Goal: Register for event/course

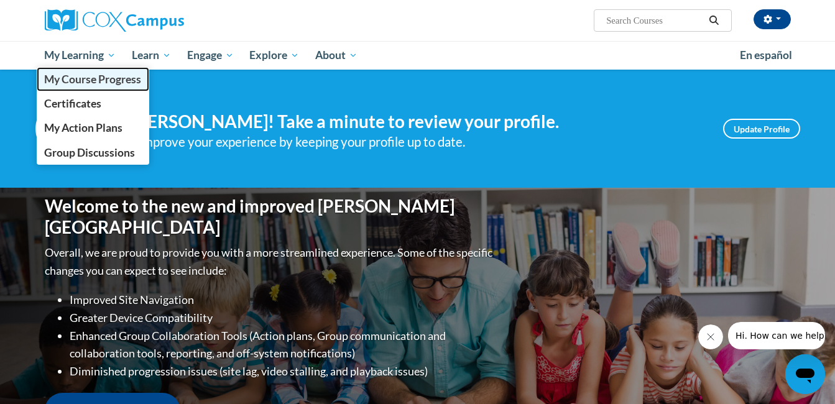
click at [79, 86] on span "My Course Progress" at bounding box center [92, 79] width 97 height 13
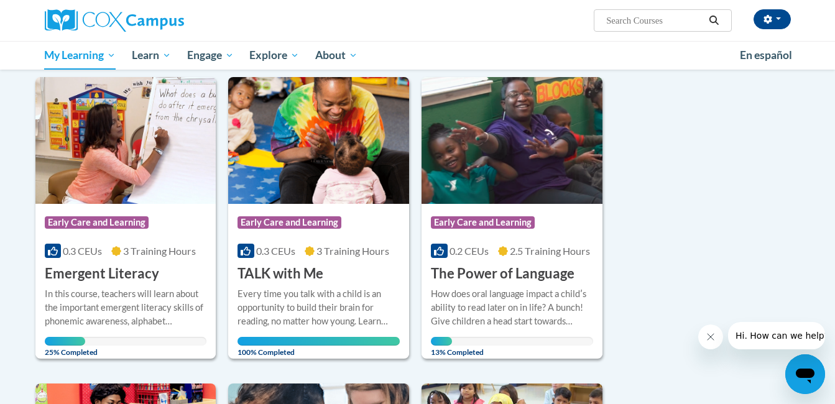
scroll to position [124, 0]
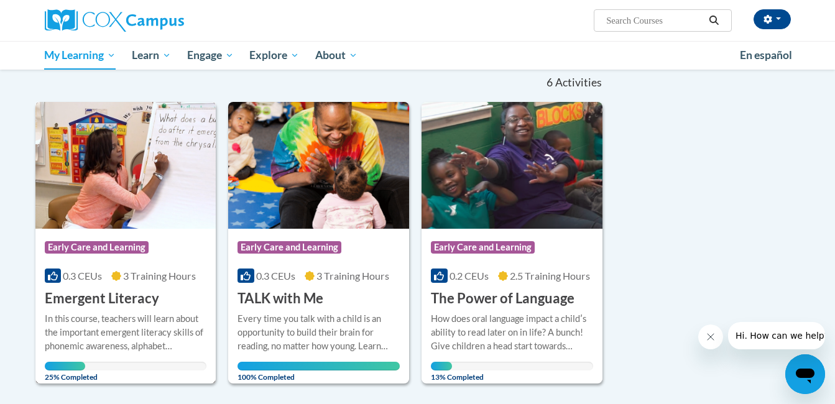
click at [108, 320] on div "In this course, teachers will learn about the important emergent literacy skill…" at bounding box center [126, 332] width 162 height 41
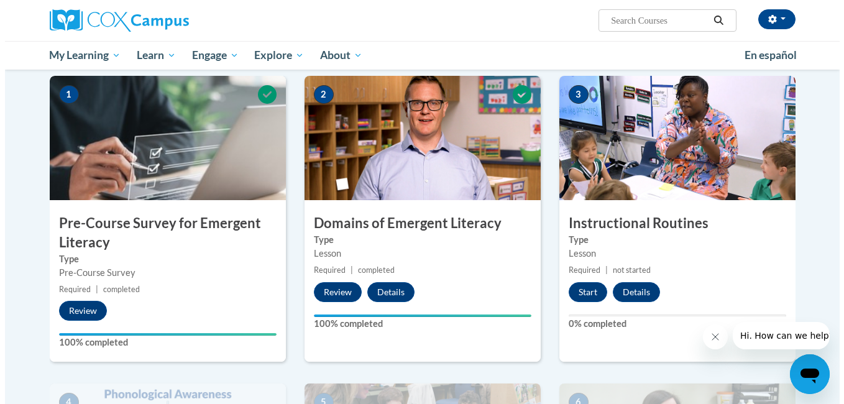
scroll to position [274, 0]
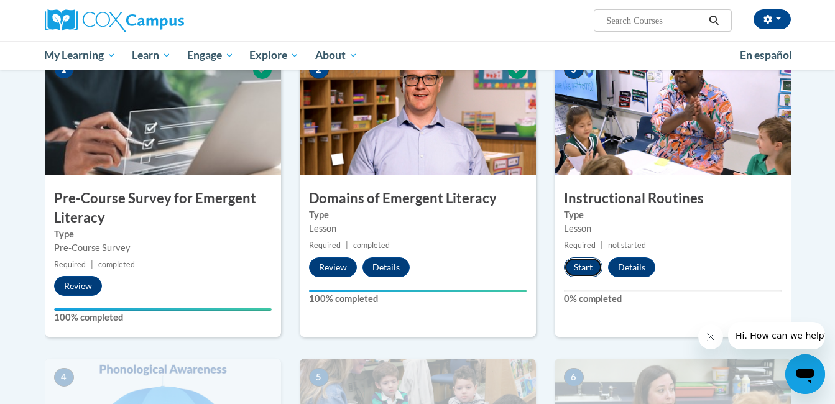
click at [582, 265] on button "Start" at bounding box center [583, 267] width 39 height 20
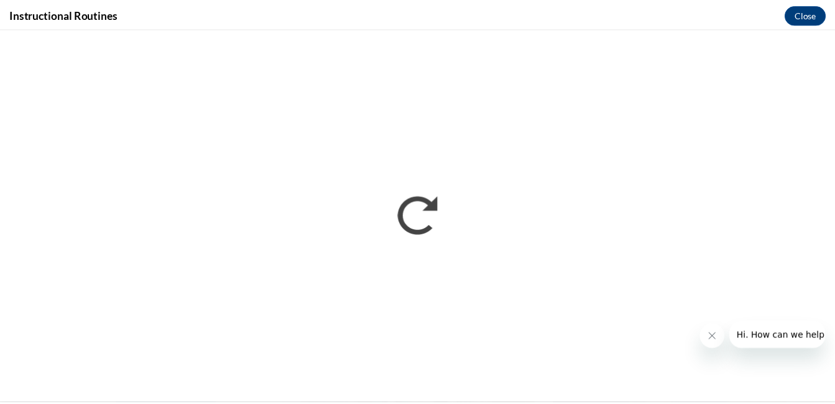
scroll to position [0, 0]
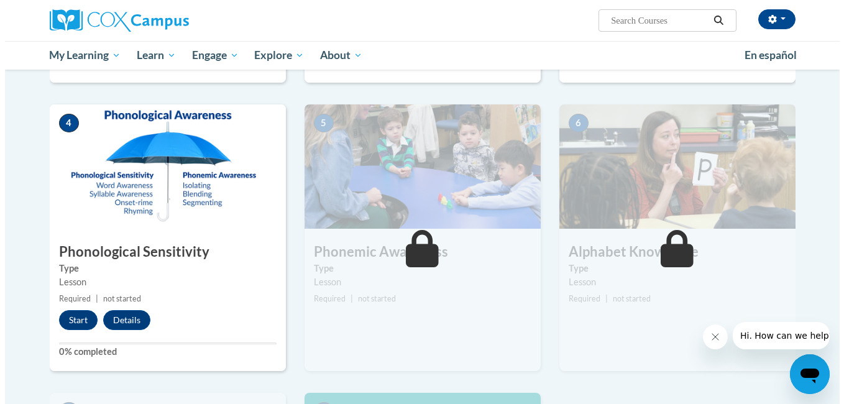
scroll to position [561, 0]
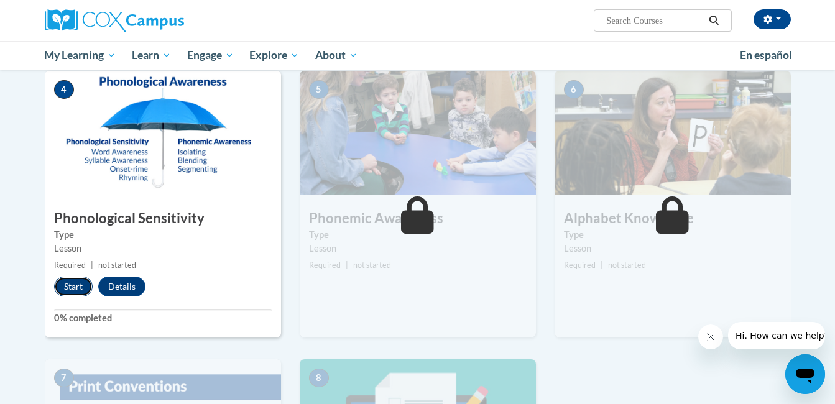
click at [81, 283] on button "Start" at bounding box center [73, 287] width 39 height 20
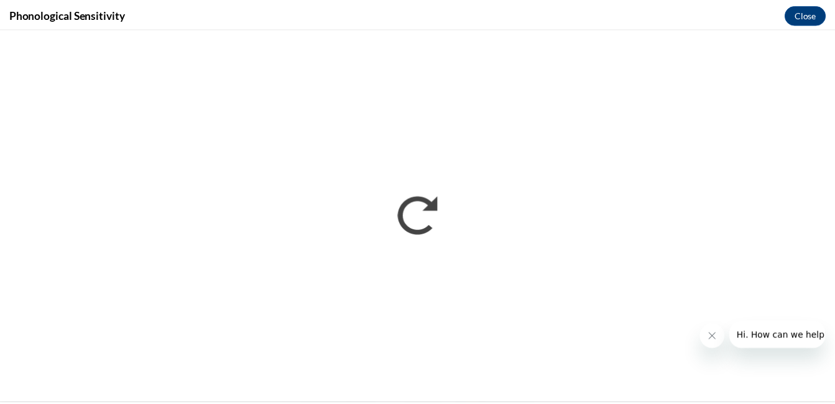
scroll to position [0, 0]
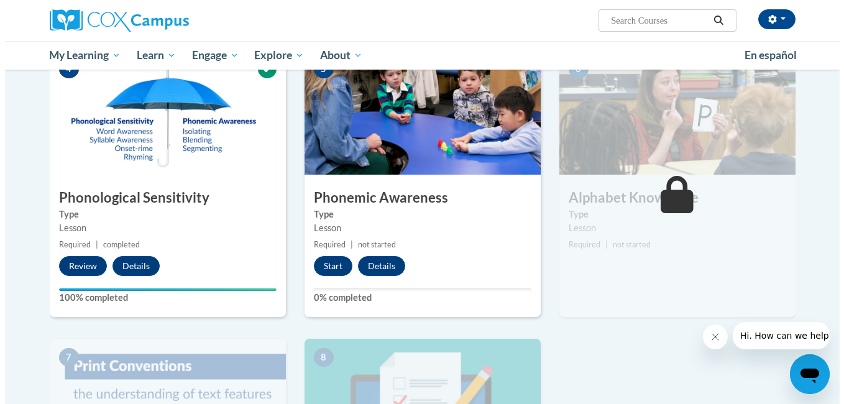
scroll to position [597, 0]
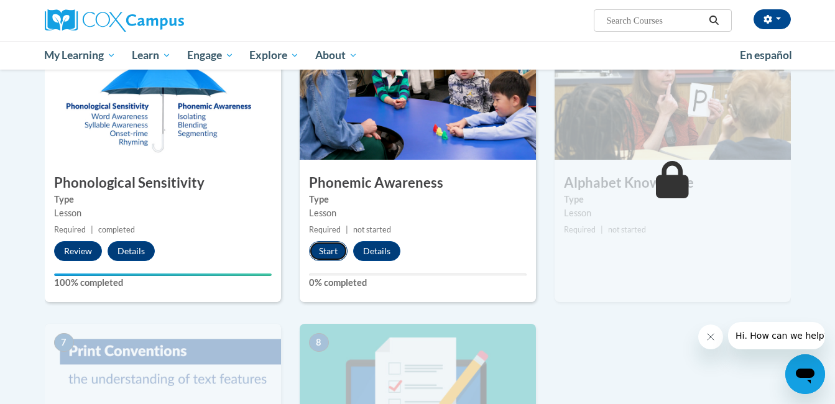
click at [332, 257] on button "Start" at bounding box center [328, 251] width 39 height 20
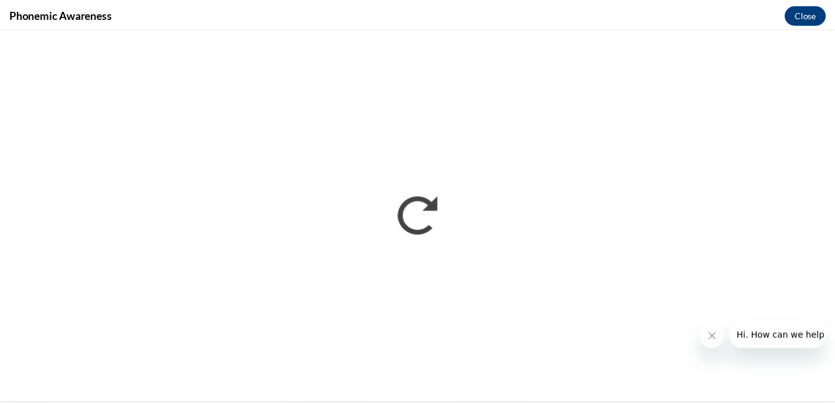
scroll to position [0, 0]
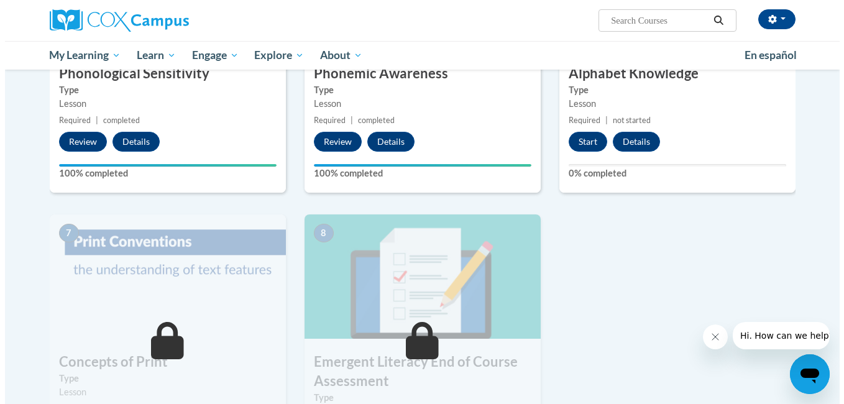
scroll to position [673, 0]
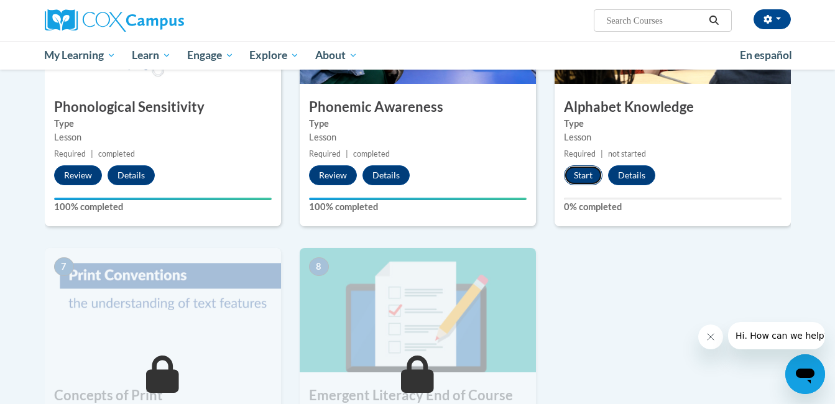
click at [592, 175] on button "Start" at bounding box center [583, 175] width 39 height 20
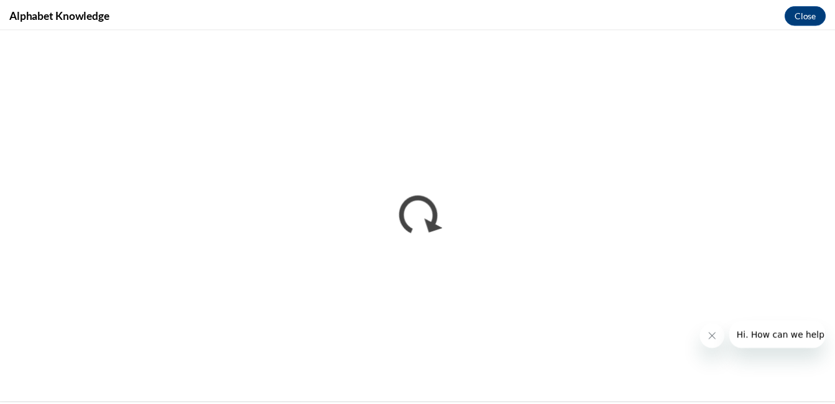
scroll to position [0, 0]
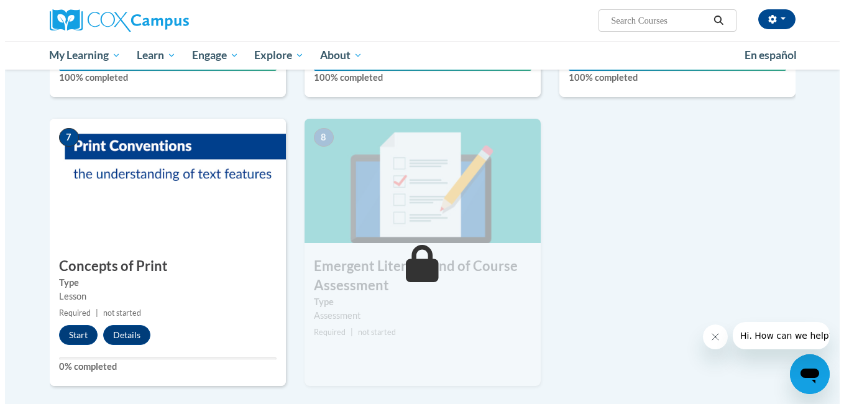
scroll to position [809, 0]
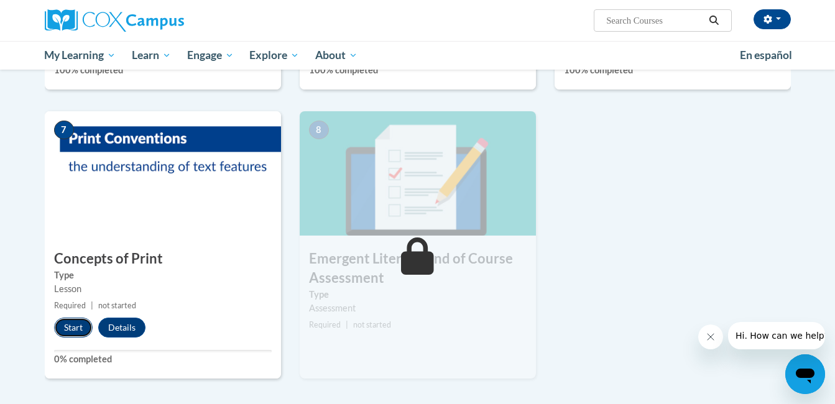
click at [68, 331] on button "Start" at bounding box center [73, 328] width 39 height 20
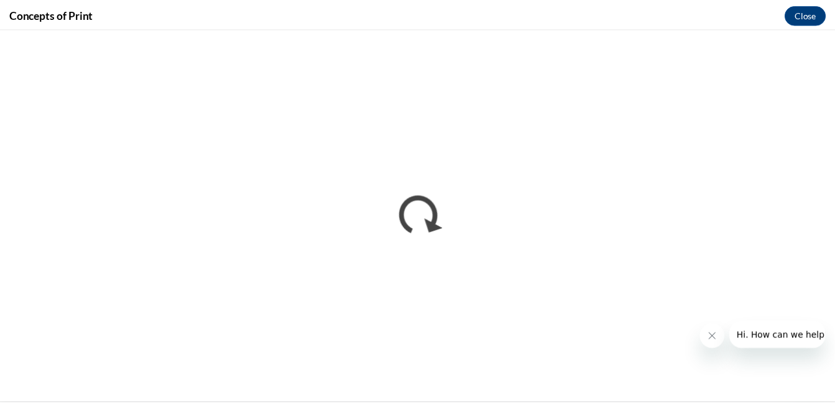
scroll to position [0, 0]
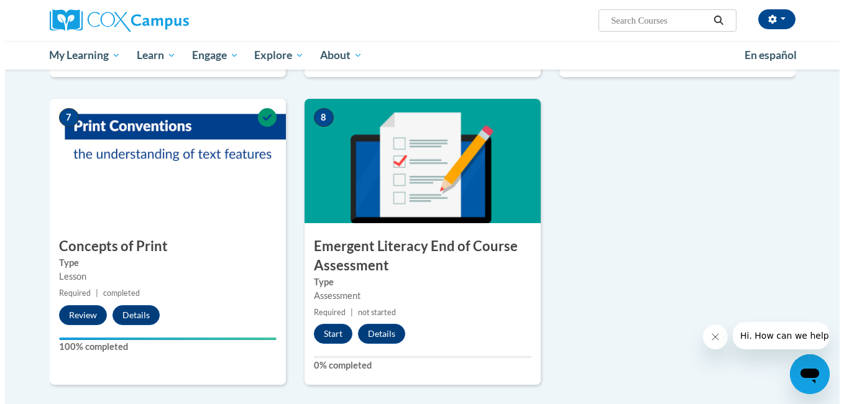
scroll to position [845, 0]
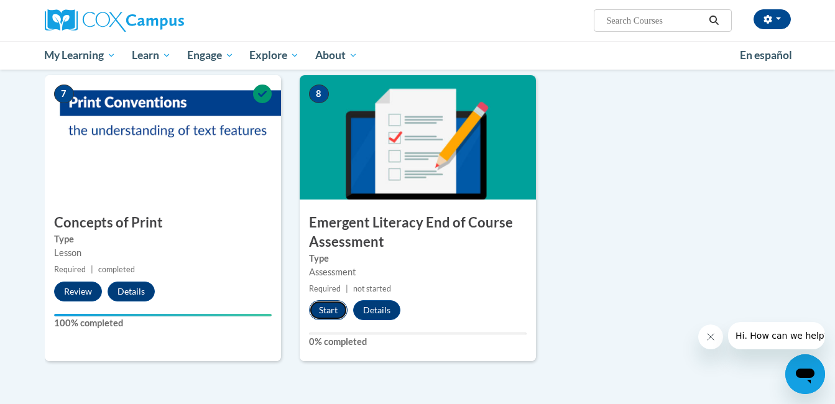
click at [333, 316] on button "Start" at bounding box center [328, 310] width 39 height 20
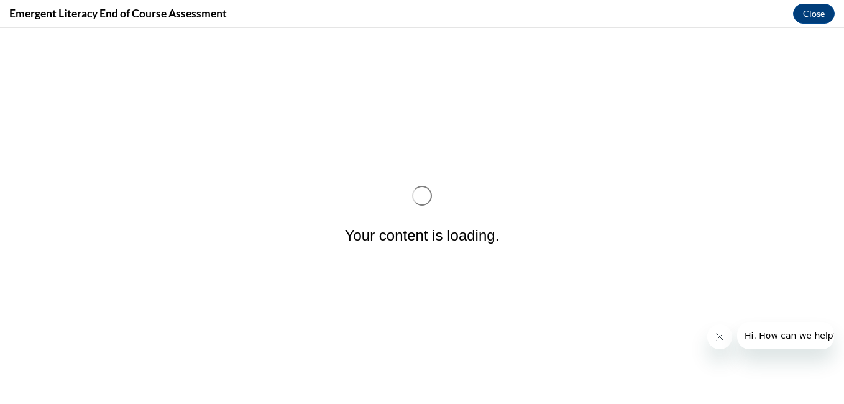
scroll to position [0, 0]
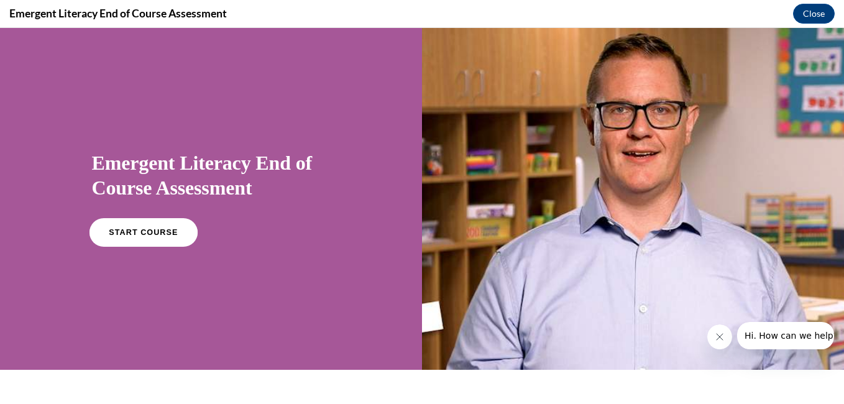
click at [156, 227] on link "START COURSE" at bounding box center [143, 232] width 108 height 29
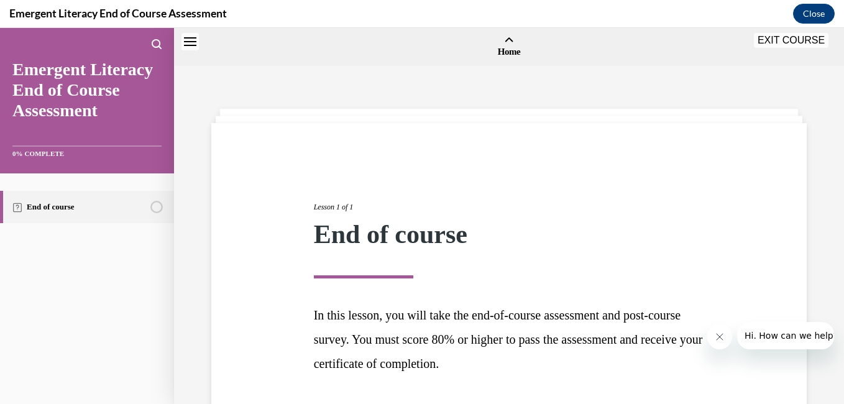
scroll to position [39, 0]
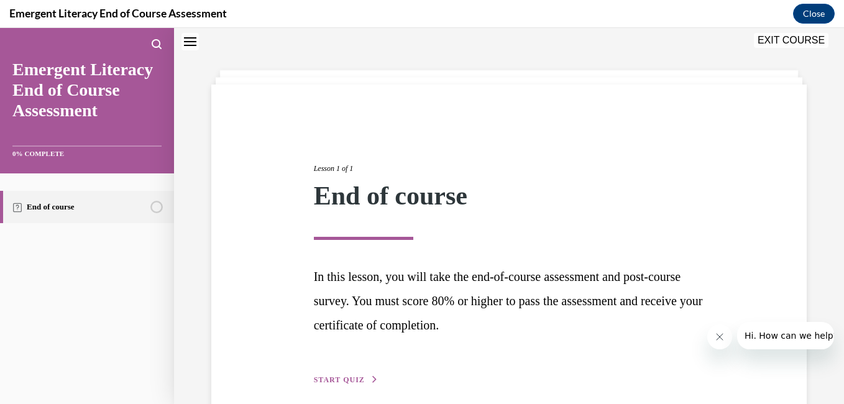
click at [346, 379] on span "START QUIZ" at bounding box center [339, 379] width 51 height 9
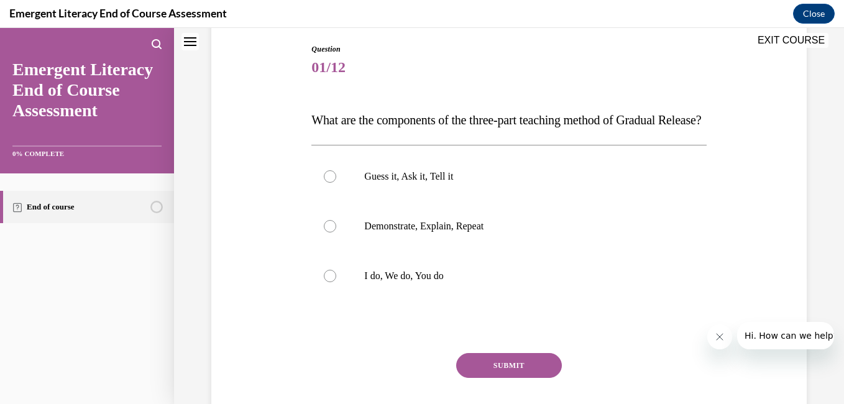
scroll to position [132, 0]
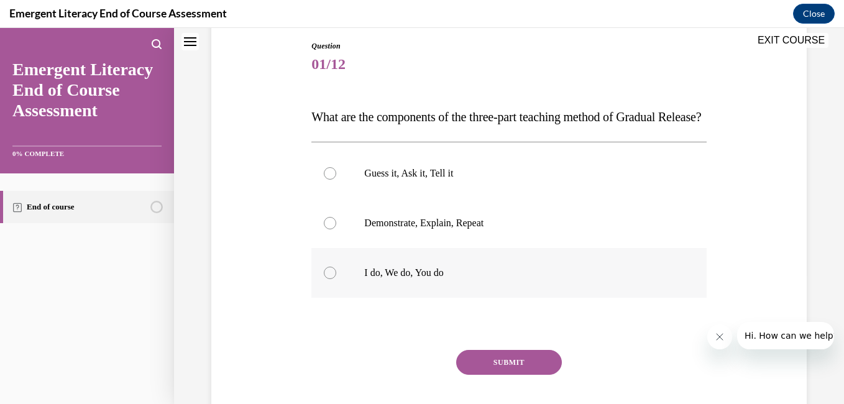
click at [399, 279] on p "I do, We do, You do" at bounding box center [519, 273] width 311 height 12
click at [336, 279] on input "I do, We do, You do" at bounding box center [330, 273] width 12 height 12
radio input "true"
click at [508, 375] on button "SUBMIT" at bounding box center [509, 362] width 106 height 25
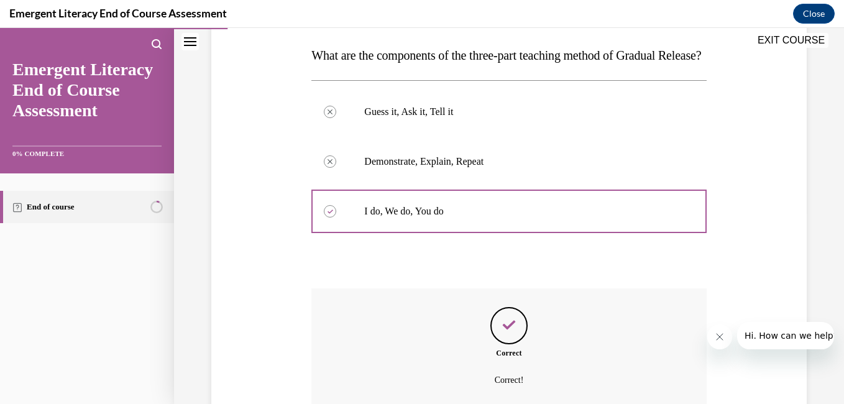
scroll to position [331, 0]
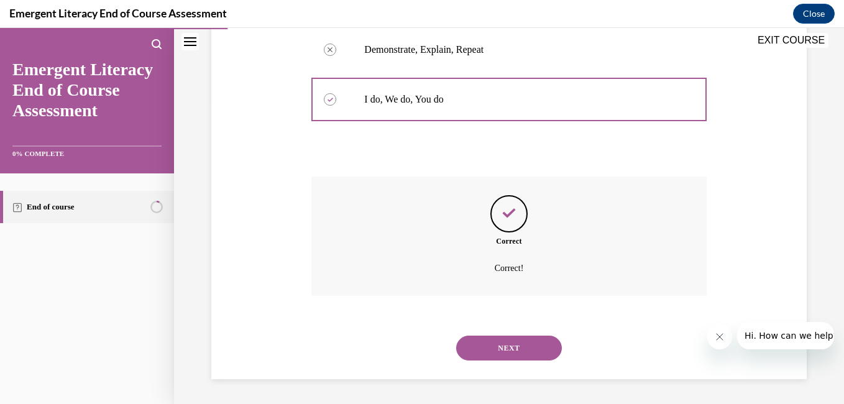
click at [494, 350] on button "NEXT" at bounding box center [509, 348] width 106 height 25
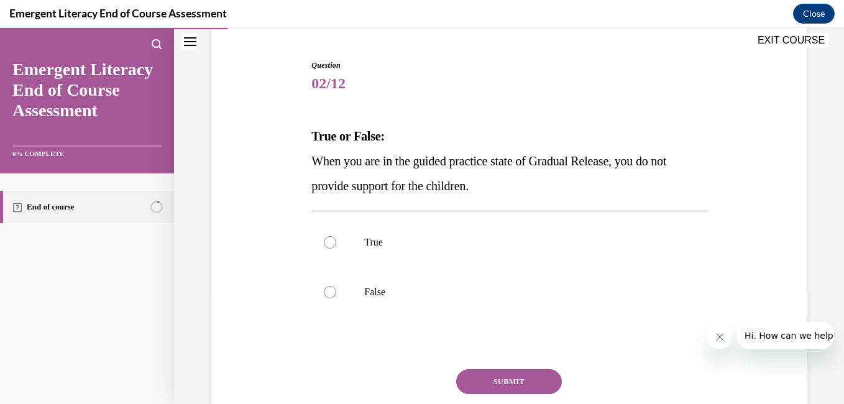
scroll to position [116, 0]
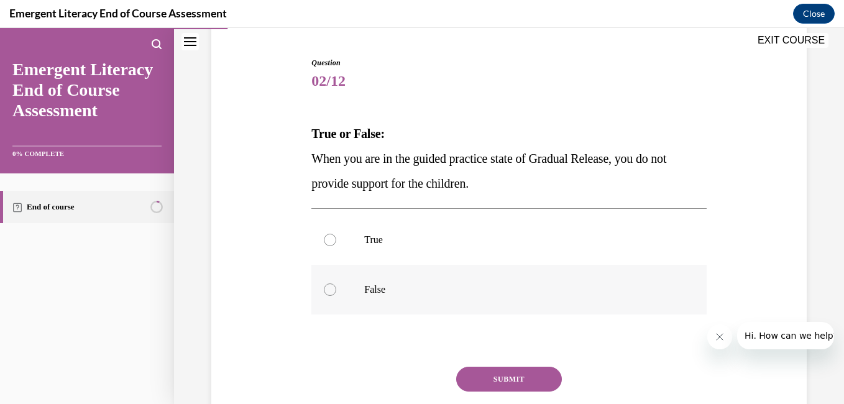
click at [359, 288] on label "False" at bounding box center [508, 290] width 395 height 50
click at [336, 288] on input "False" at bounding box center [330, 289] width 12 height 12
radio input "true"
click at [522, 382] on button "SUBMIT" at bounding box center [509, 379] width 106 height 25
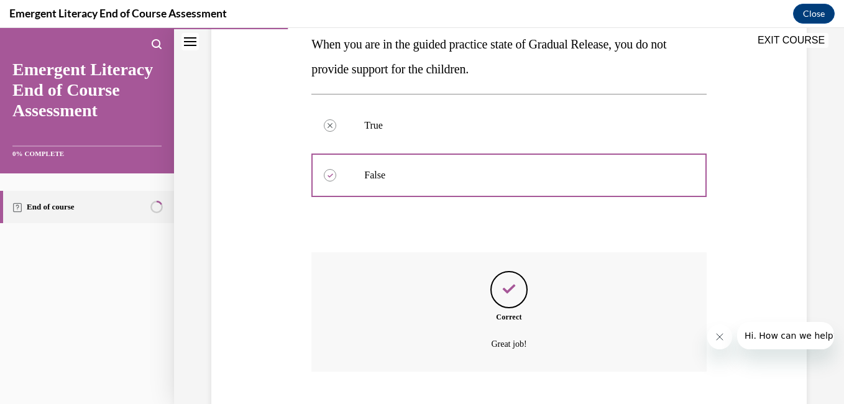
scroll to position [306, 0]
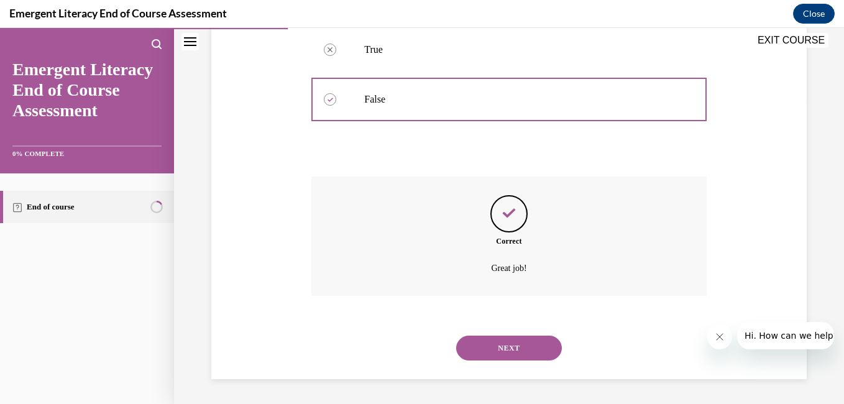
click at [481, 341] on button "NEXT" at bounding box center [509, 348] width 106 height 25
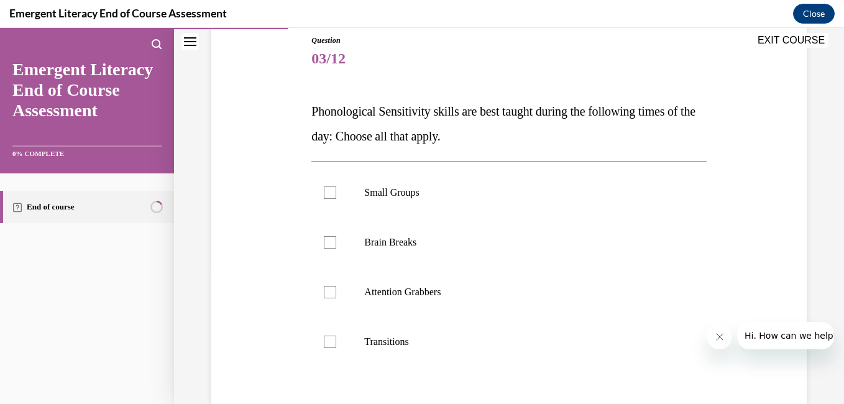
scroll to position [143, 0]
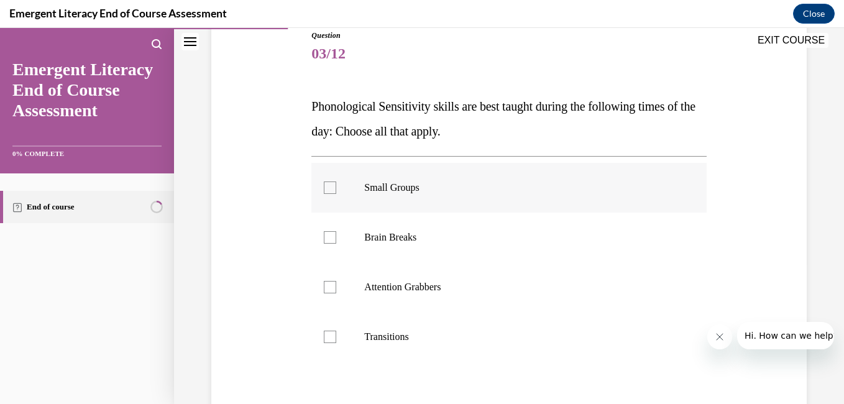
click at [380, 180] on label "Small Groups" at bounding box center [508, 188] width 395 height 50
click at [336, 182] on input "Small Groups" at bounding box center [330, 188] width 12 height 12
checkbox input "true"
click at [382, 236] on p "Brain Breaks" at bounding box center [519, 237] width 311 height 12
click at [336, 236] on input "Brain Breaks" at bounding box center [330, 237] width 12 height 12
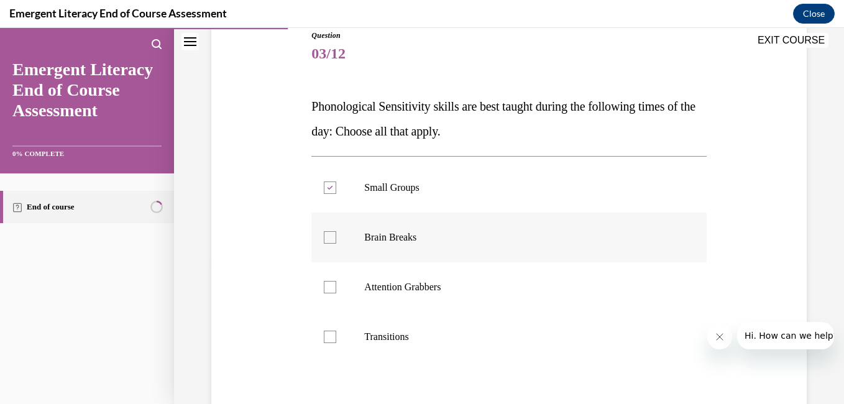
checkbox input "true"
click at [396, 280] on label "Attention Grabbers" at bounding box center [508, 287] width 395 height 50
click at [336, 281] on input "Attention Grabbers" at bounding box center [330, 287] width 12 height 12
checkbox input "true"
click at [401, 338] on p "Transitions" at bounding box center [519, 337] width 311 height 12
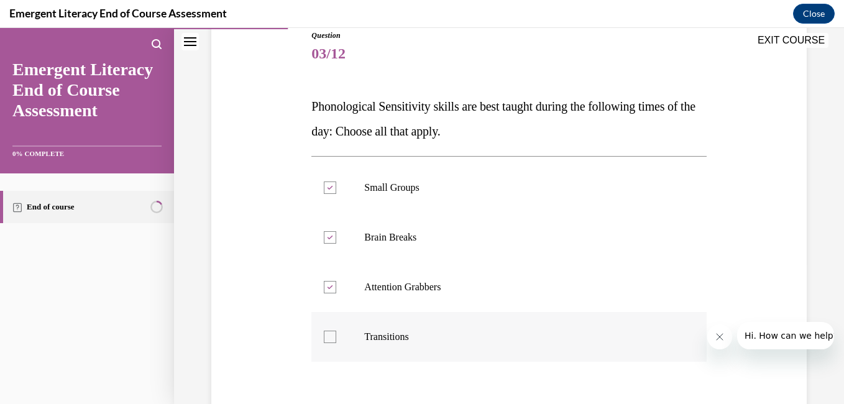
click at [336, 338] on input "Transitions" at bounding box center [330, 337] width 12 height 12
checkbox input "true"
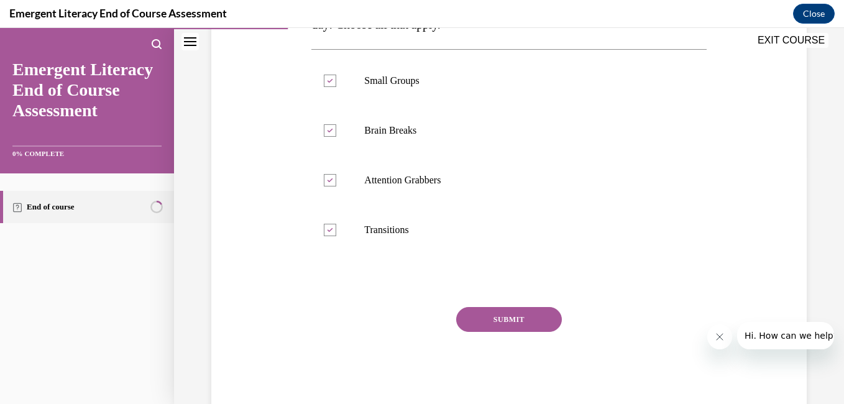
scroll to position [252, 0]
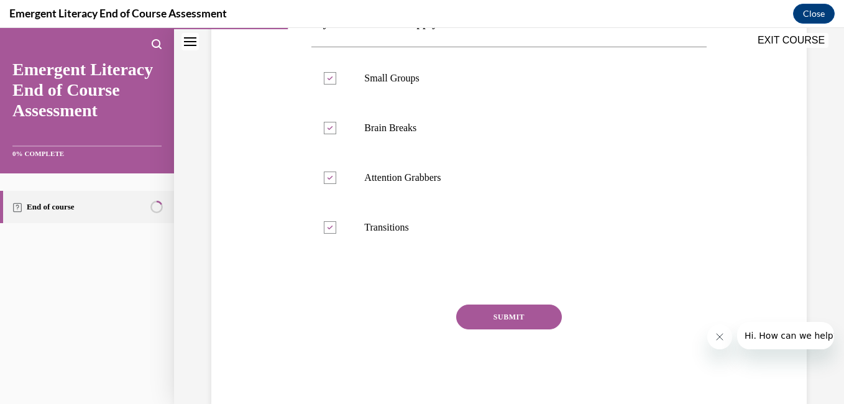
click at [485, 318] on button "SUBMIT" at bounding box center [509, 317] width 106 height 25
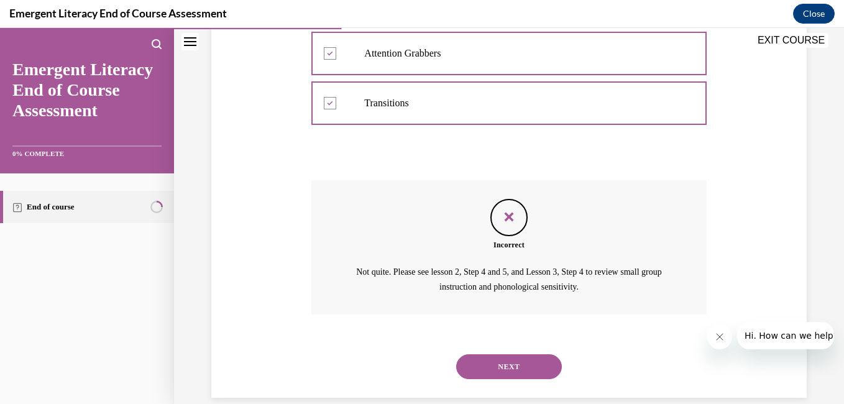
scroll to position [395, 0]
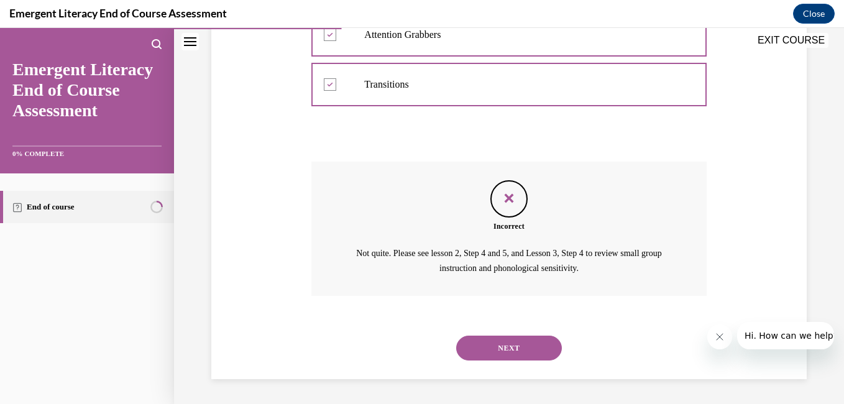
click at [483, 355] on button "NEXT" at bounding box center [509, 348] width 106 height 25
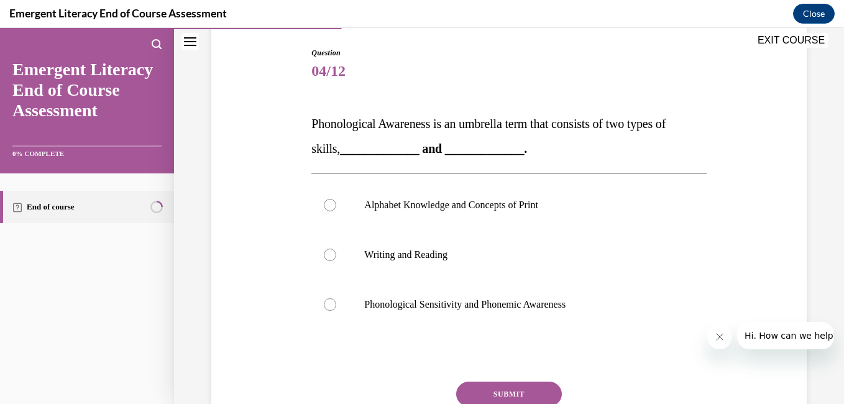
scroll to position [137, 0]
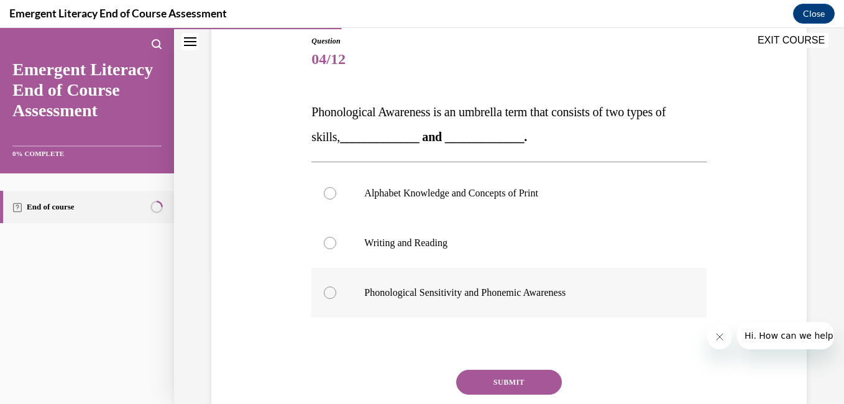
click at [460, 293] on p "Phonological Sensitivity and Phonemic Awareness" at bounding box center [519, 293] width 311 height 12
click at [336, 293] on input "Phonological Sensitivity and Phonemic Awareness" at bounding box center [330, 293] width 12 height 12
radio input "true"
click at [490, 380] on button "SUBMIT" at bounding box center [509, 382] width 106 height 25
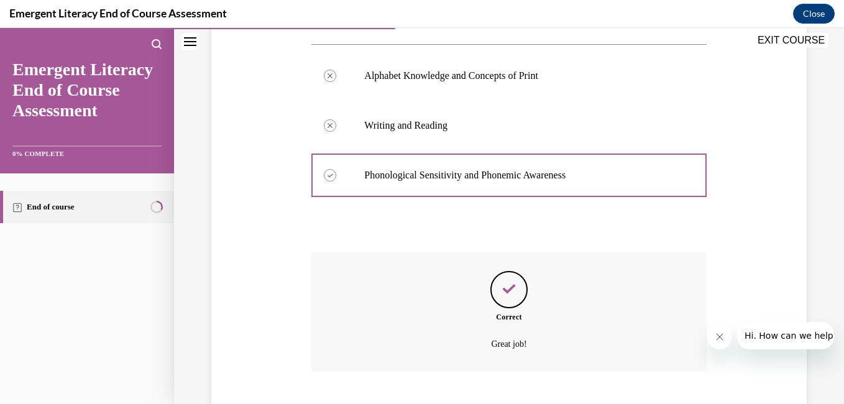
scroll to position [331, 0]
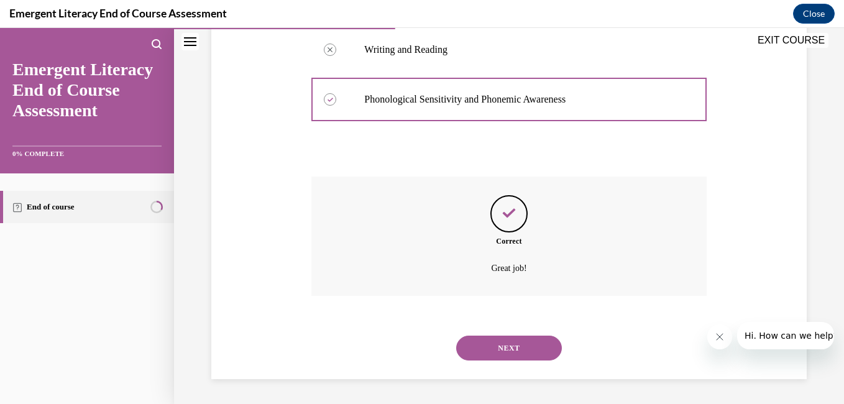
click at [494, 343] on button "NEXT" at bounding box center [509, 348] width 106 height 25
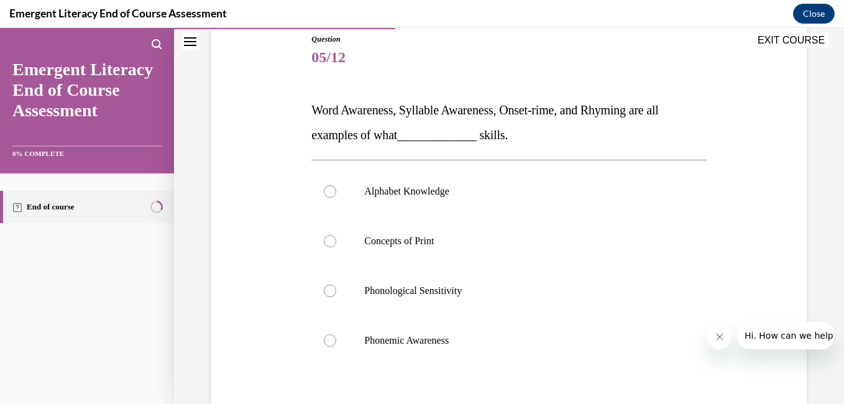
scroll to position [140, 0]
click at [474, 283] on label "Phonological Sensitivity" at bounding box center [508, 290] width 395 height 50
click at [336, 283] on input "Phonological Sensitivity" at bounding box center [330, 289] width 12 height 12
radio input "true"
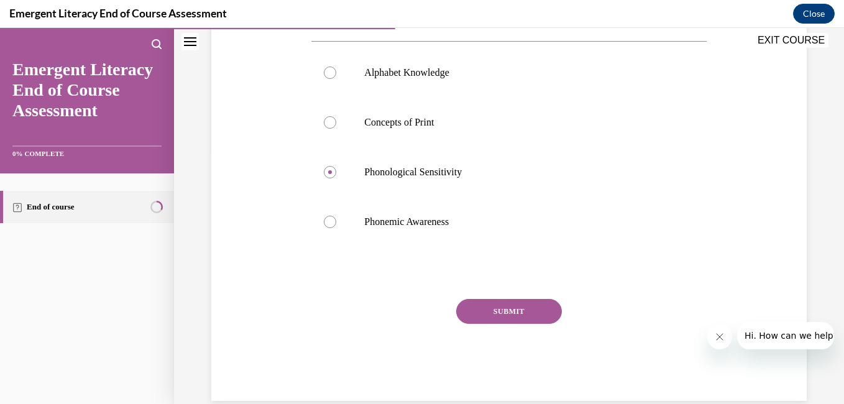
scroll to position [260, 0]
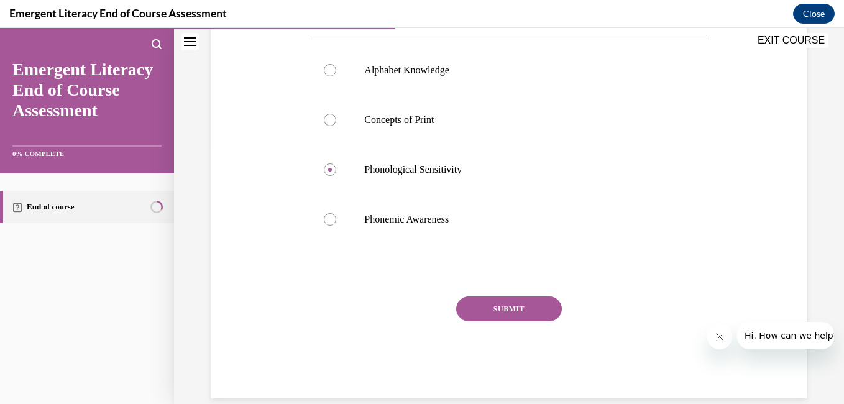
click at [494, 306] on button "SUBMIT" at bounding box center [509, 309] width 106 height 25
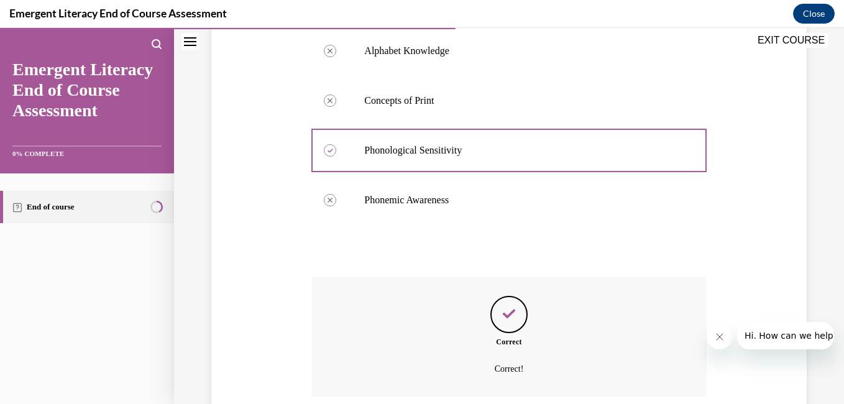
scroll to position [380, 0]
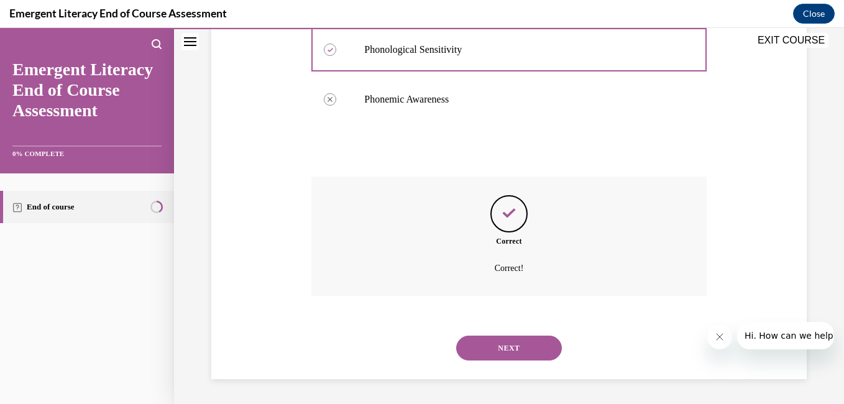
click at [510, 350] on button "NEXT" at bounding box center [509, 348] width 106 height 25
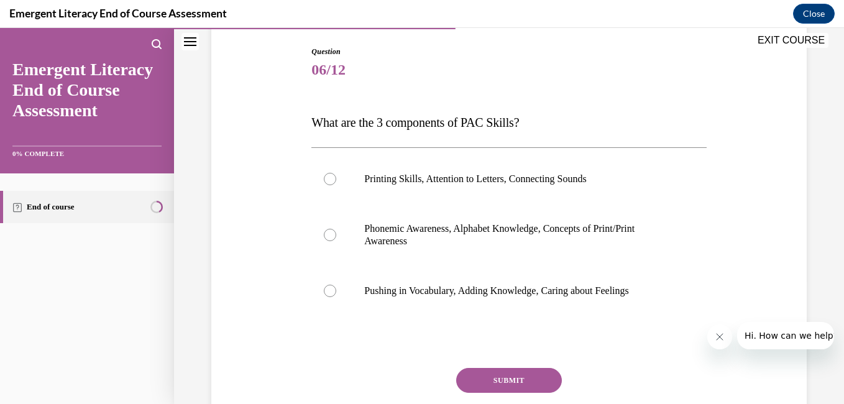
scroll to position [130, 0]
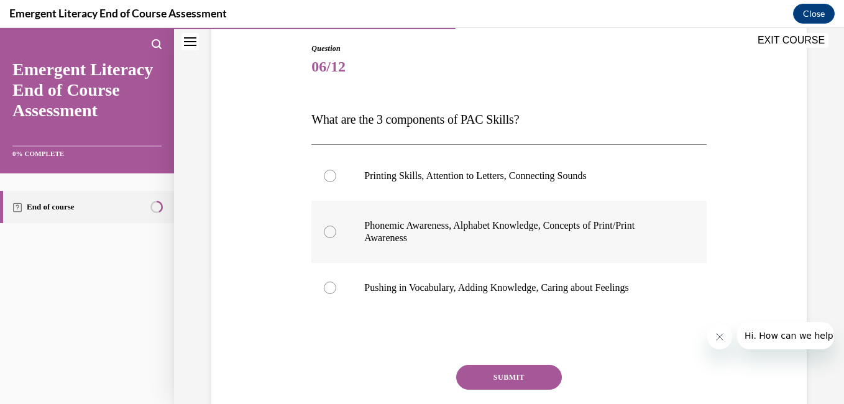
click at [538, 229] on p "Phonemic Awareness, Alphabet Knowledge, Concepts of Print/Print Awareness" at bounding box center [519, 231] width 311 height 25
click at [336, 229] on input "Phonemic Awareness, Alphabet Knowledge, Concepts of Print/Print Awareness" at bounding box center [330, 232] width 12 height 12
radio input "true"
click at [508, 382] on button "SUBMIT" at bounding box center [509, 377] width 106 height 25
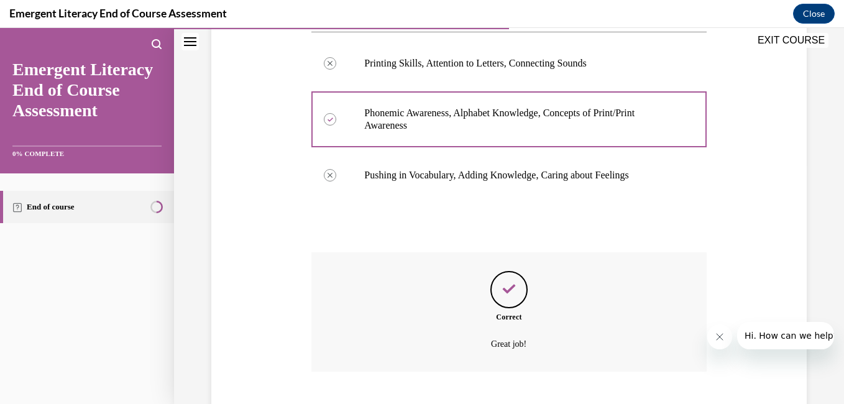
scroll to position [318, 0]
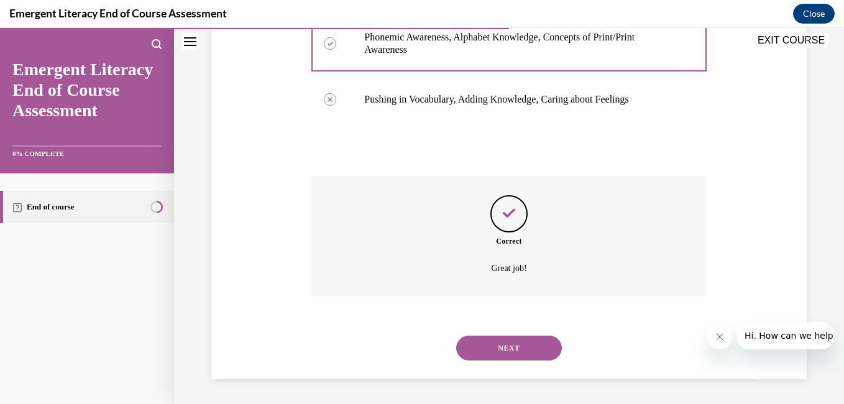
click at [503, 344] on button "NEXT" at bounding box center [509, 348] width 106 height 25
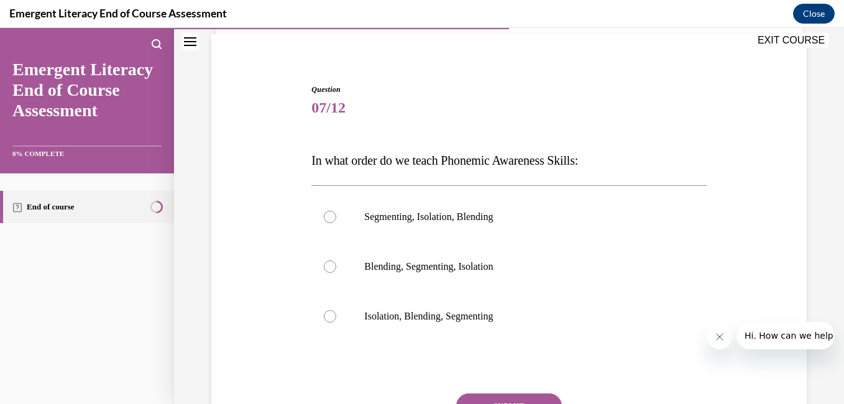
scroll to position [93, 0]
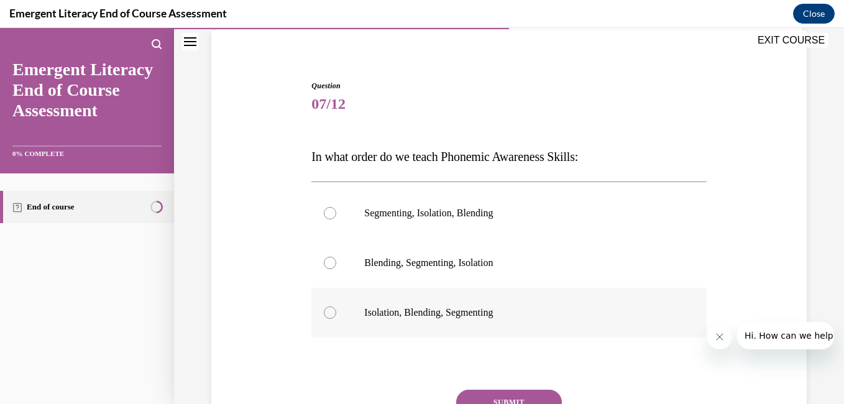
click at [382, 313] on p "Isolation, Blending, Segmenting" at bounding box center [519, 312] width 311 height 12
click at [336, 313] on input "Isolation, Blending, Segmenting" at bounding box center [330, 312] width 12 height 12
radio input "true"
click at [505, 391] on button "SUBMIT" at bounding box center [509, 402] width 106 height 25
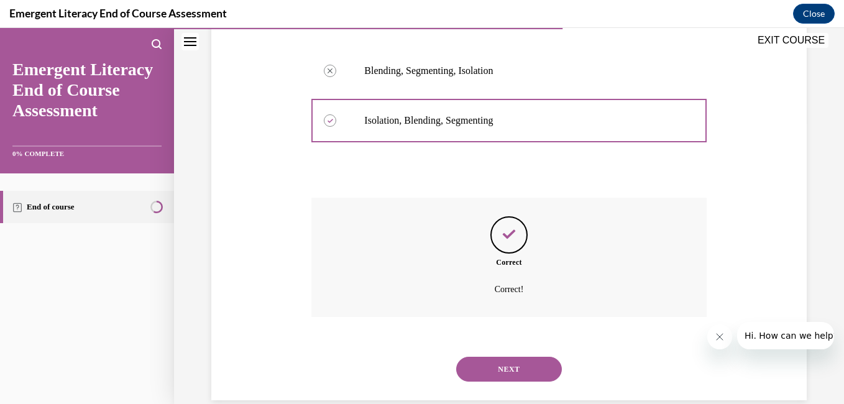
scroll to position [306, 0]
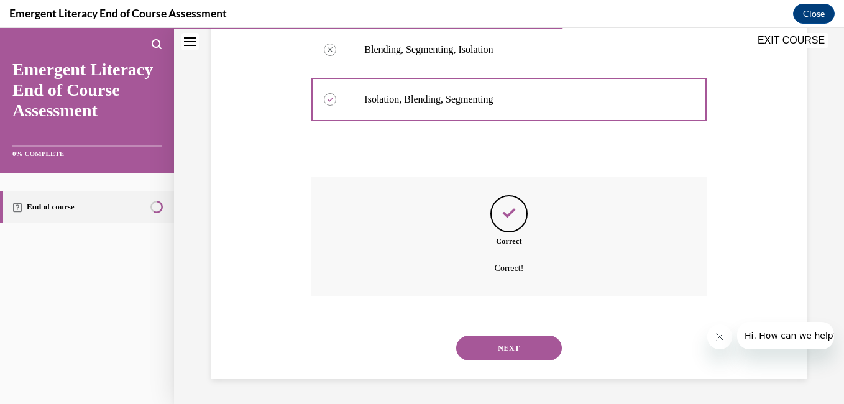
click at [500, 343] on button "NEXT" at bounding box center [509, 348] width 106 height 25
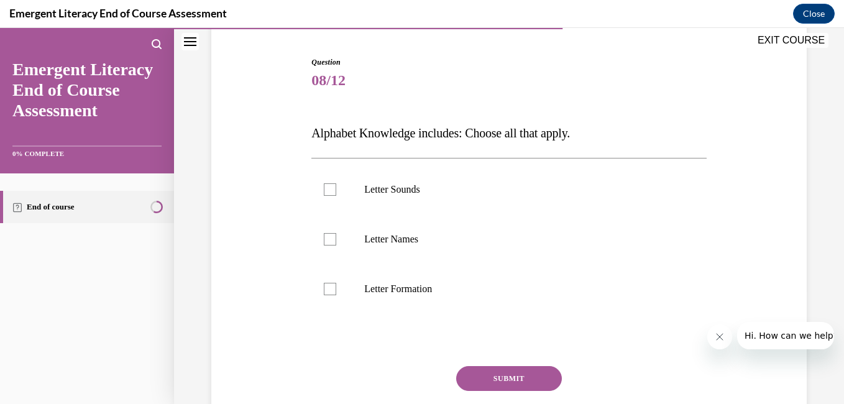
scroll to position [118, 0]
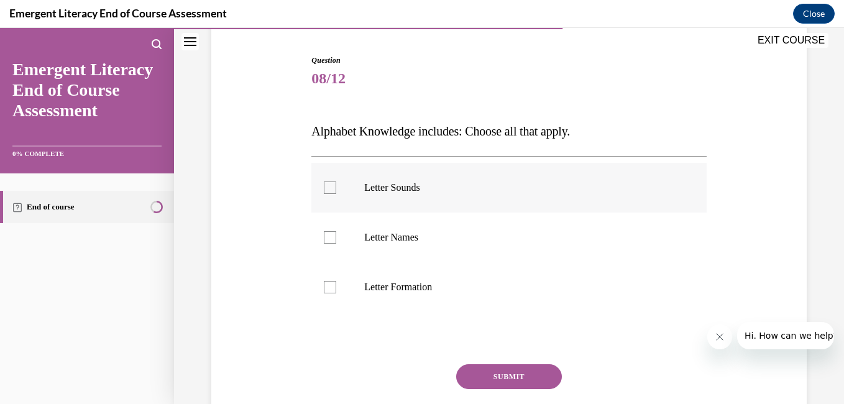
click at [372, 187] on p "Letter Sounds" at bounding box center [519, 188] width 311 height 12
click at [336, 187] on input "Letter Sounds" at bounding box center [330, 188] width 12 height 12
checkbox input "true"
click at [332, 240] on div at bounding box center [330, 237] width 12 height 12
click at [332, 240] on input "Letter Names" at bounding box center [330, 237] width 12 height 12
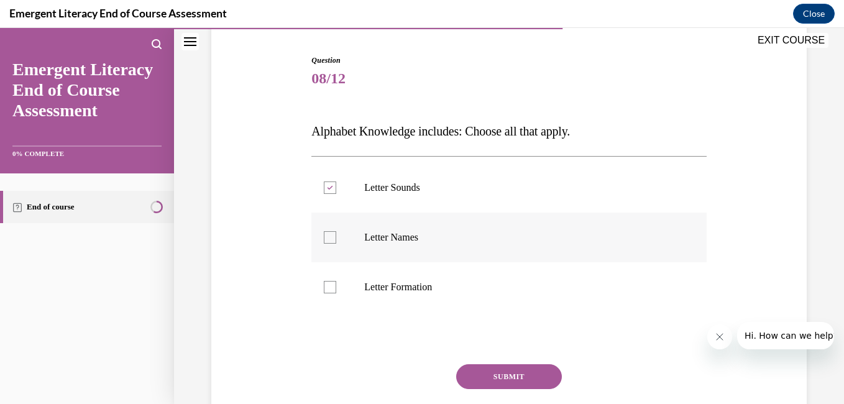
checkbox input "true"
click at [517, 367] on button "SUBMIT" at bounding box center [509, 376] width 106 height 25
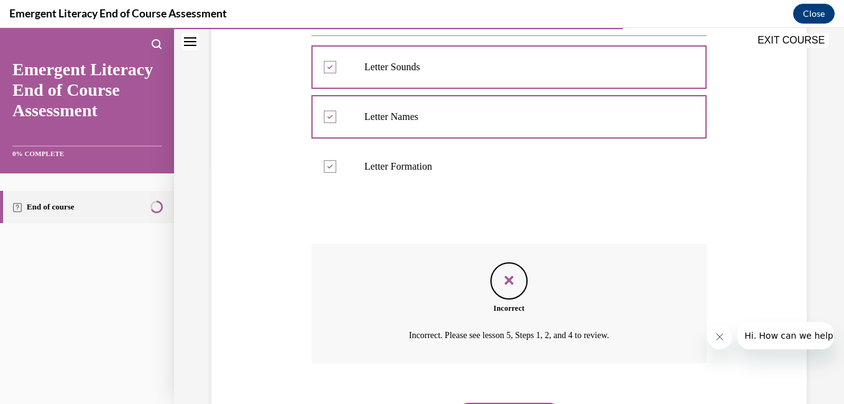
scroll to position [306, 0]
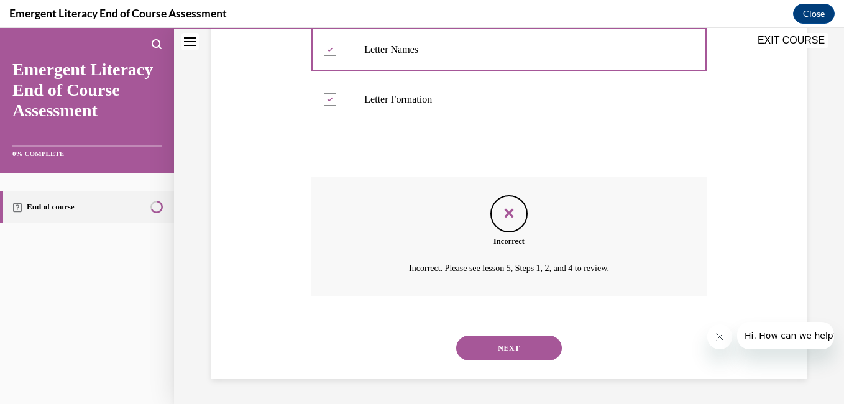
click at [509, 345] on button "NEXT" at bounding box center [509, 348] width 106 height 25
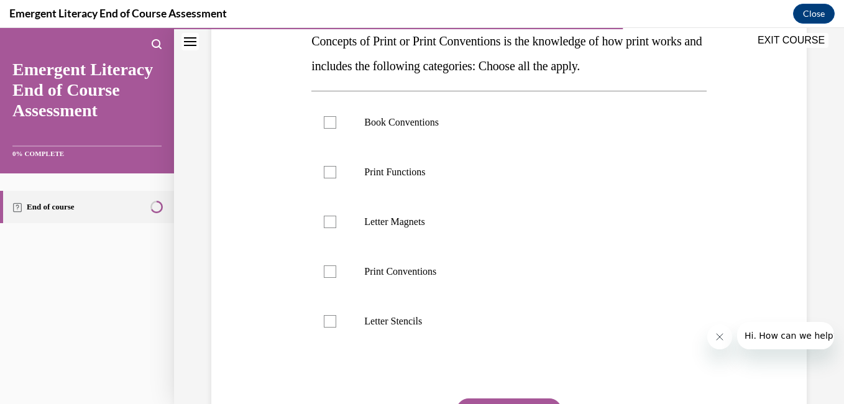
scroll to position [209, 0]
click at [383, 270] on p "Print Conventions" at bounding box center [519, 270] width 311 height 12
click at [336, 270] on input "Print Conventions" at bounding box center [330, 270] width 12 height 12
checkbox input "true"
click at [393, 178] on label "Print Functions" at bounding box center [508, 171] width 395 height 50
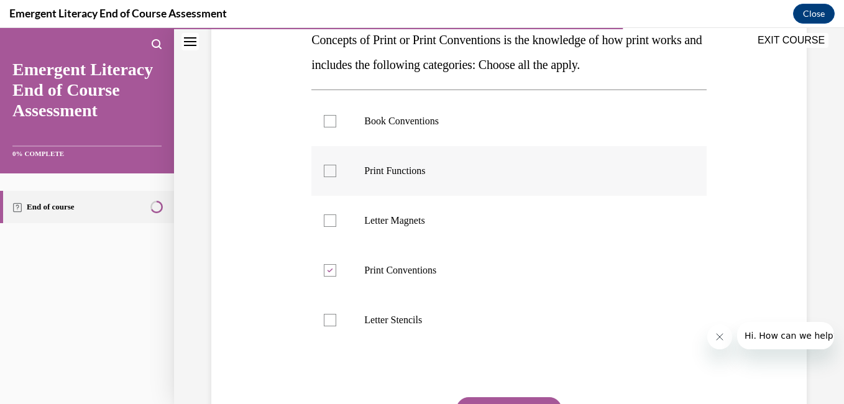
click at [336, 177] on input "Print Functions" at bounding box center [330, 171] width 12 height 12
checkbox input "true"
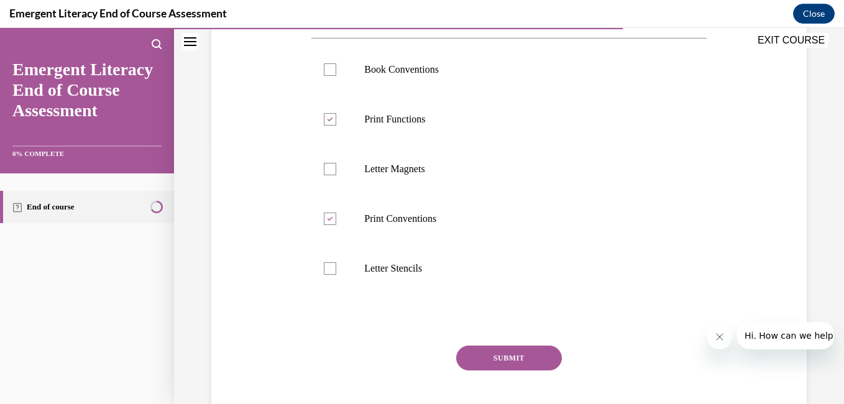
scroll to position [266, 0]
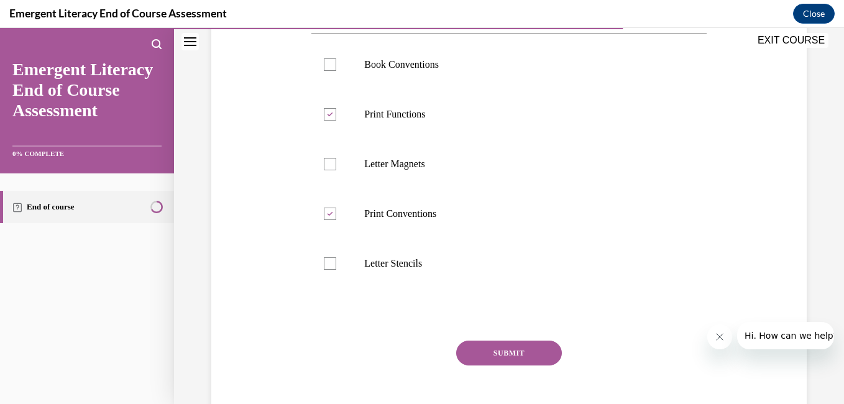
click at [484, 362] on button "SUBMIT" at bounding box center [509, 353] width 106 height 25
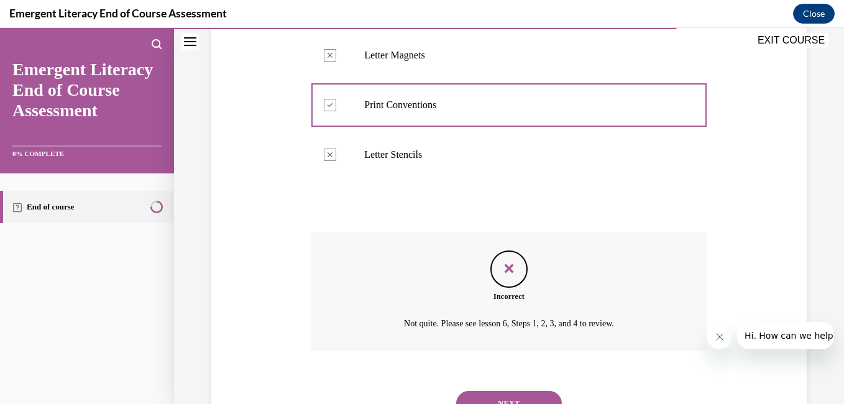
scroll to position [430, 0]
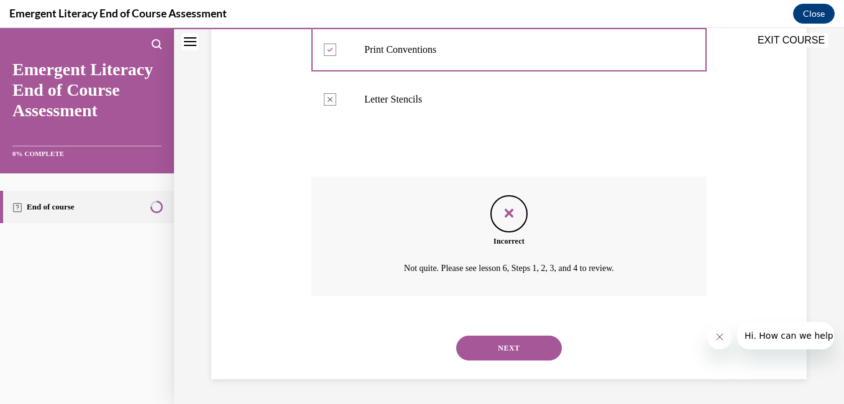
click at [478, 343] on button "NEXT" at bounding box center [509, 348] width 106 height 25
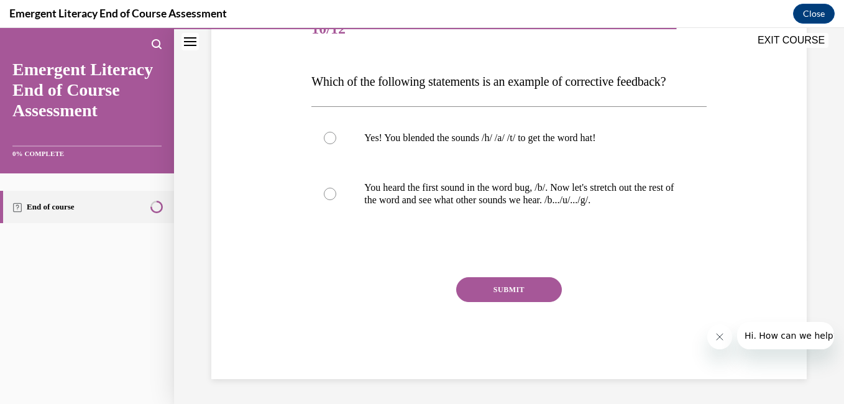
scroll to position [138, 0]
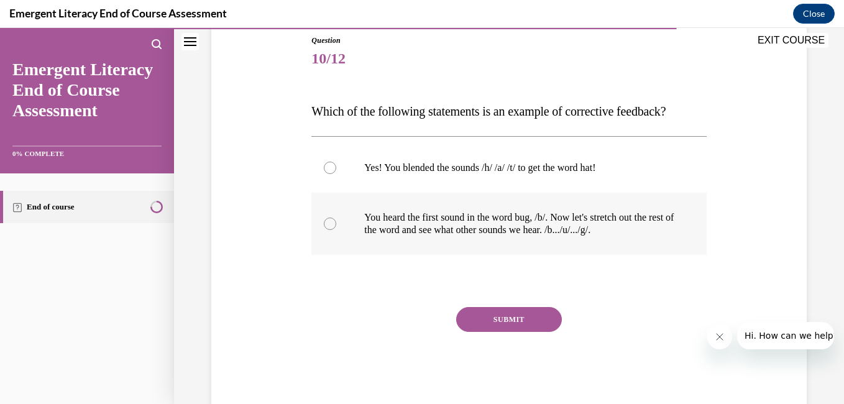
click at [448, 226] on p "You heard the first sound in the word bug, /b/. Now let's stretch out the rest …" at bounding box center [519, 223] width 311 height 25
click at [336, 226] on input "You heard the first sound in the word bug, /b/. Now let's stretch out the rest …" at bounding box center [330, 224] width 12 height 12
radio input "true"
click at [511, 308] on button "SUBMIT" at bounding box center [509, 319] width 106 height 25
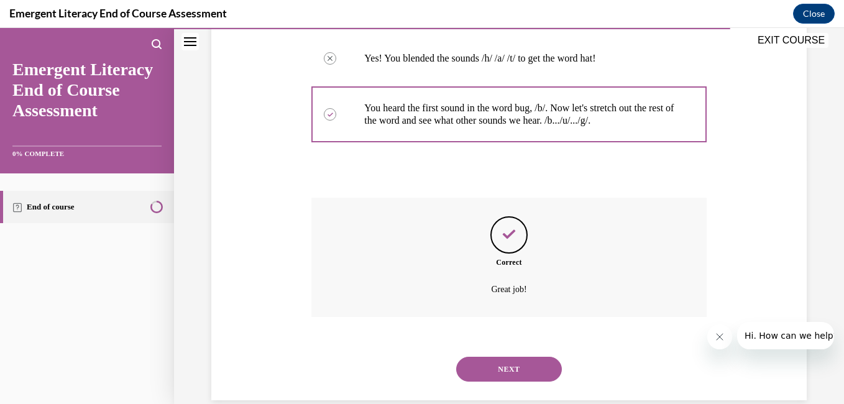
scroll to position [269, 0]
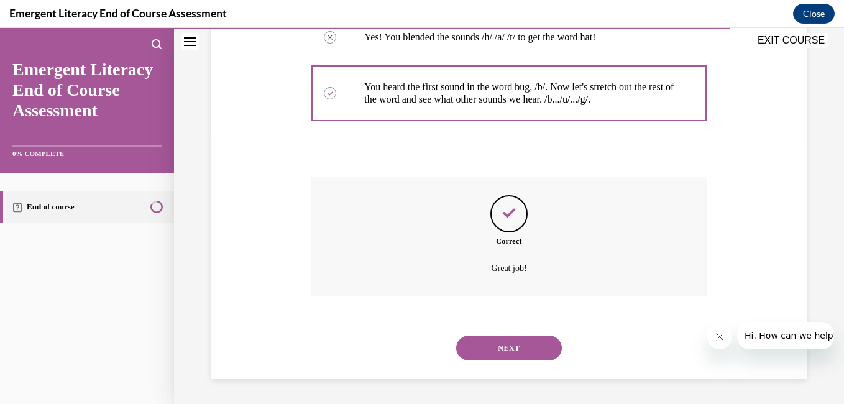
click at [486, 346] on button "NEXT" at bounding box center [509, 348] width 106 height 25
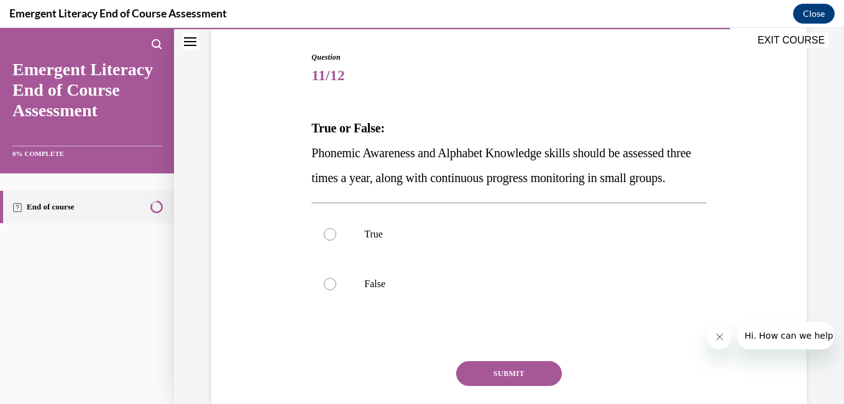
scroll to position [122, 0]
click at [347, 258] on label "True" at bounding box center [508, 233] width 395 height 50
click at [336, 239] on input "True" at bounding box center [330, 233] width 12 height 12
radio input "true"
click at [507, 385] on button "SUBMIT" at bounding box center [509, 372] width 106 height 25
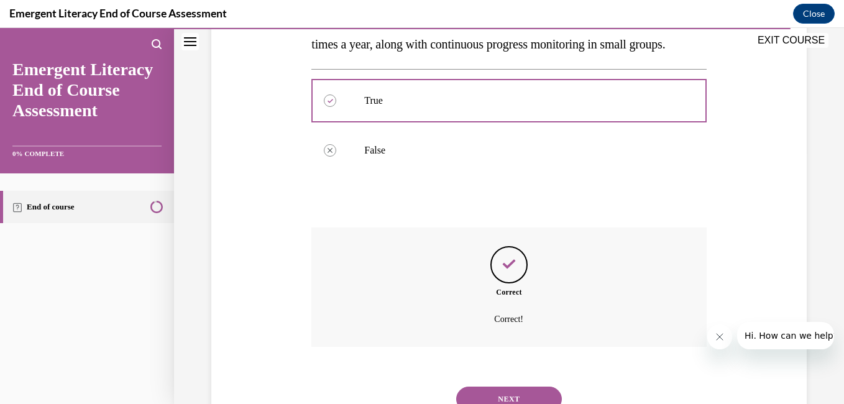
scroll to position [331, 0]
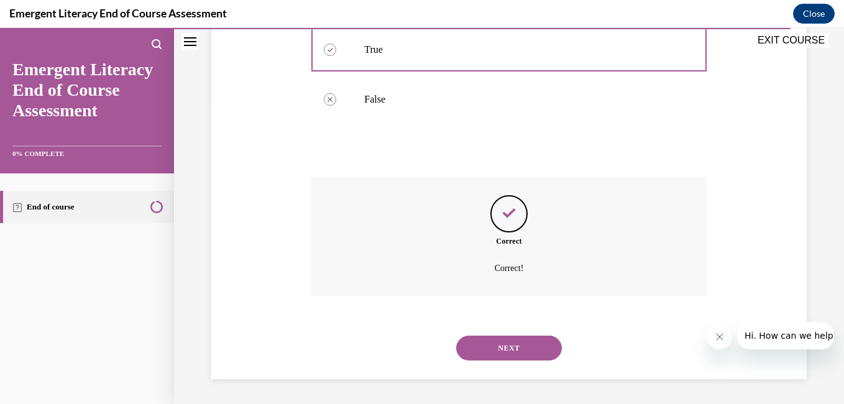
click at [496, 346] on button "NEXT" at bounding box center [509, 348] width 106 height 25
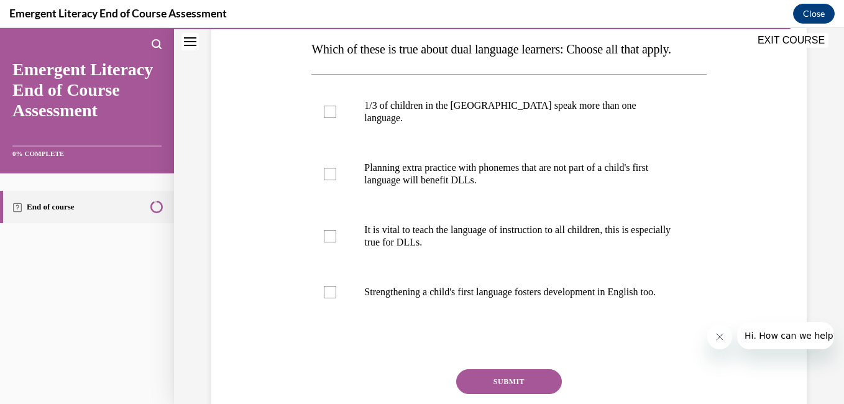
scroll to position [203, 0]
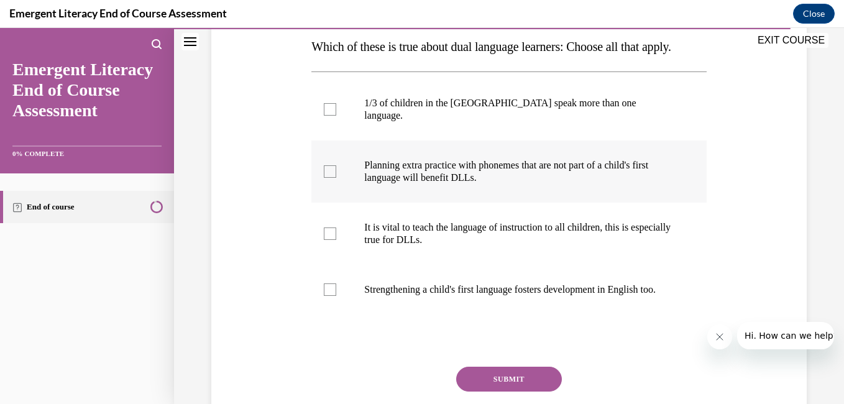
click at [494, 184] on p "Planning extra practice with phonemes that are not part of a child's first lang…" at bounding box center [519, 171] width 311 height 25
click at [336, 178] on input "Planning extra practice with phonemes that are not part of a child's first lang…" at bounding box center [330, 171] width 12 height 12
click at [494, 184] on p "Planning extra practice with phonemes that are not part of a child's first lang…" at bounding box center [519, 171] width 311 height 25
click at [336, 178] on input "Planning extra practice with phonemes that are not part of a child's first lang…" at bounding box center [330, 171] width 12 height 12
checkbox input "false"
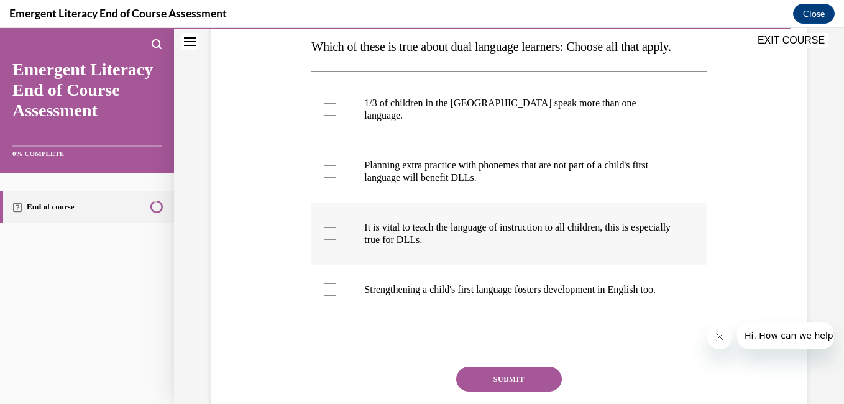
click at [459, 246] on p "It is vital to teach the language of instruction to all children, this is espec…" at bounding box center [519, 233] width 311 height 25
click at [336, 240] on input "It is vital to teach the language of instruction to all children, this is espec…" at bounding box center [330, 234] width 12 height 12
checkbox input "true"
click at [421, 296] on p "Strengthening a child's first language fosters development in English too." at bounding box center [519, 289] width 311 height 12
click at [336, 296] on input "Strengthening a child's first language fosters development in English too." at bounding box center [330, 289] width 12 height 12
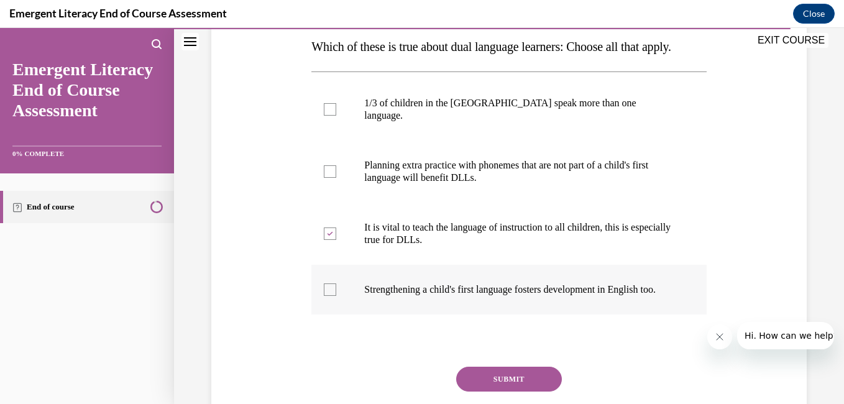
checkbox input "true"
click at [424, 122] on p "1/3 of children in the US speak more than one language." at bounding box center [519, 109] width 311 height 25
click at [336, 116] on input "1/3 of children in the US speak more than one language." at bounding box center [330, 109] width 12 height 12
checkbox input "true"
click at [487, 392] on button "SUBMIT" at bounding box center [509, 379] width 106 height 25
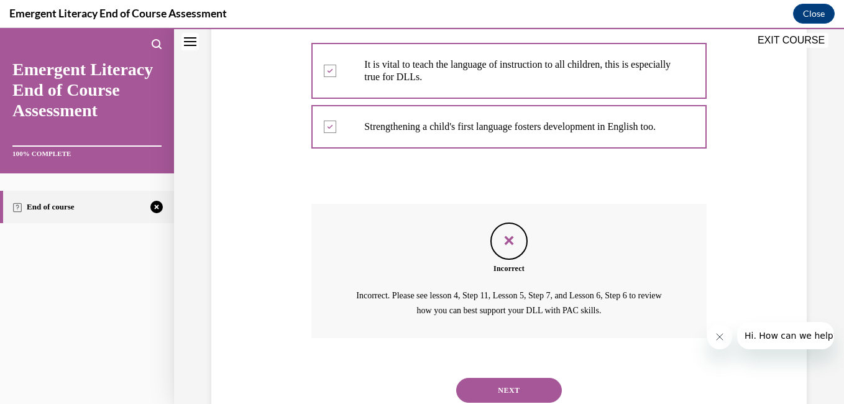
scroll to position [433, 0]
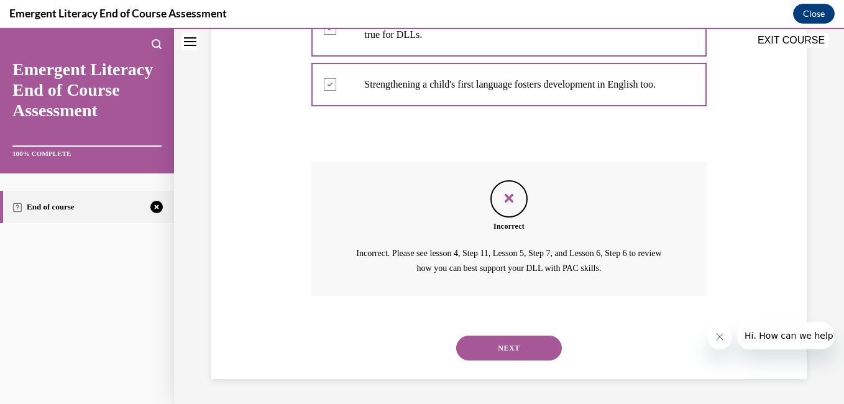
click at [502, 347] on button "NEXT" at bounding box center [509, 348] width 106 height 25
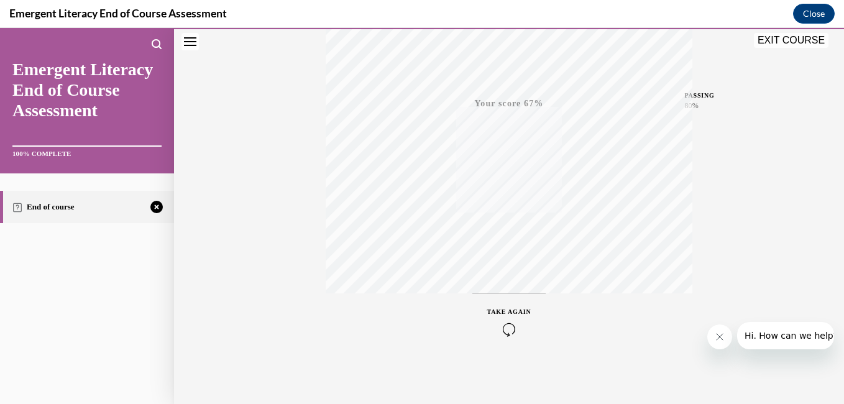
scroll to position [261, 0]
click at [499, 313] on div "TAKE AGAIN" at bounding box center [509, 320] width 44 height 29
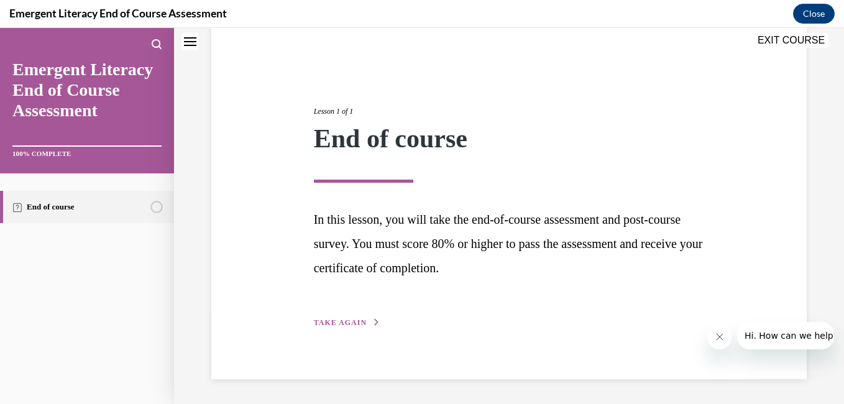
scroll to position [96, 0]
click at [348, 320] on span "TAKE AGAIN" at bounding box center [340, 322] width 53 height 9
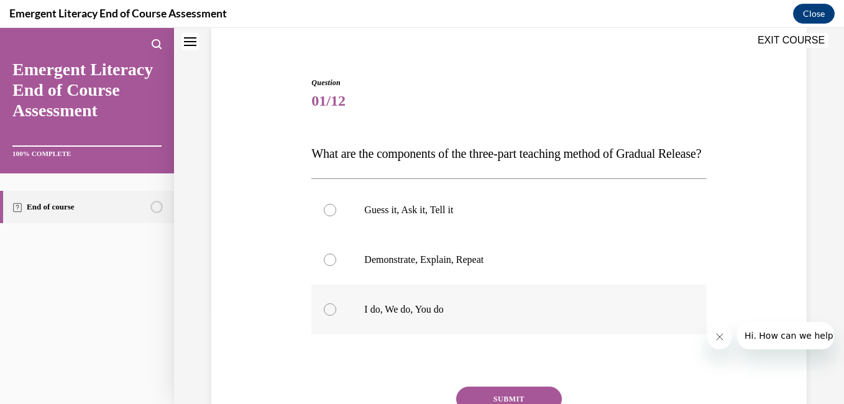
click at [359, 329] on label "I do, We do, You do" at bounding box center [508, 310] width 395 height 50
click at [336, 316] on input "I do, We do, You do" at bounding box center [330, 309] width 12 height 12
radio input "true"
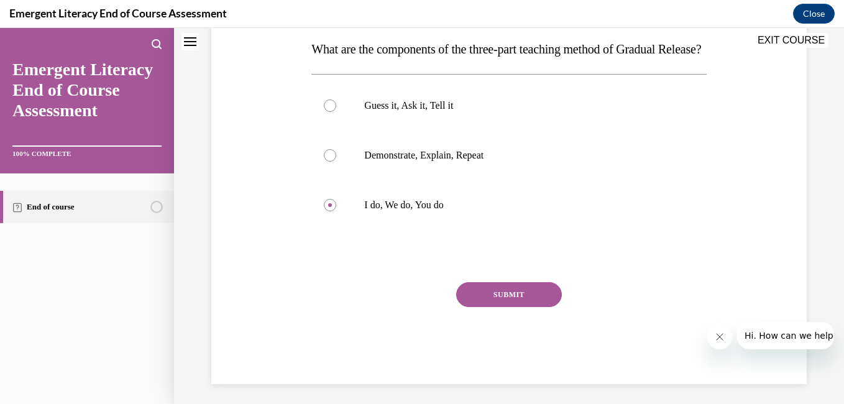
scroll to position [230, 0]
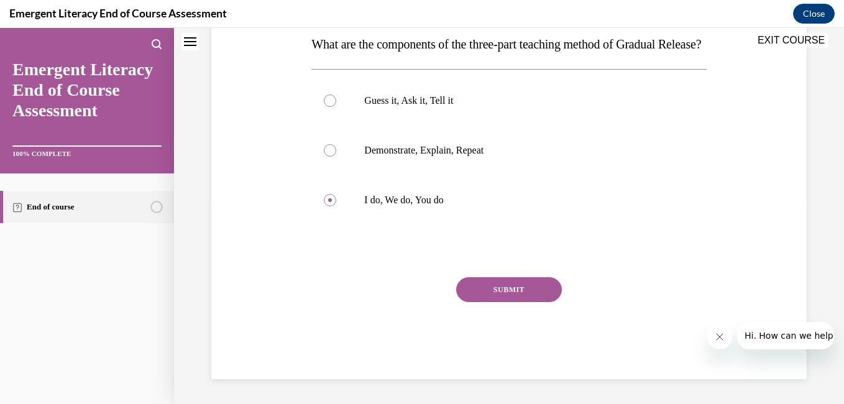
click at [497, 285] on button "SUBMIT" at bounding box center [509, 289] width 106 height 25
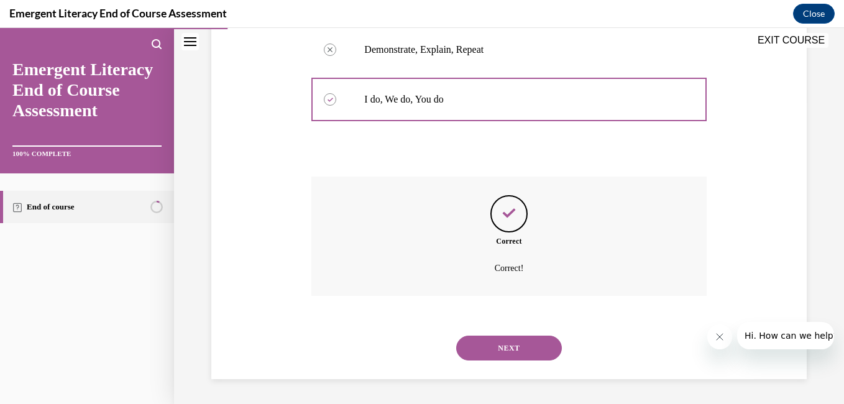
scroll to position [331, 0]
click at [494, 347] on button "NEXT" at bounding box center [509, 348] width 106 height 25
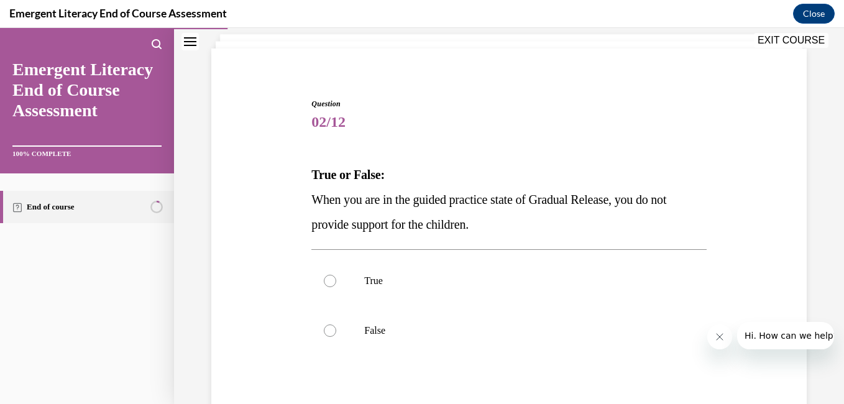
scroll to position [80, 0]
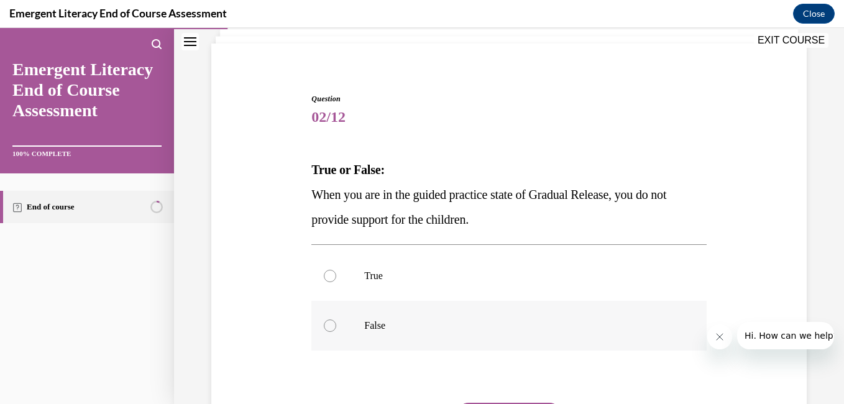
click at [346, 319] on label "False" at bounding box center [508, 326] width 395 height 50
click at [336, 320] on input "False" at bounding box center [330, 326] width 12 height 12
radio input "true"
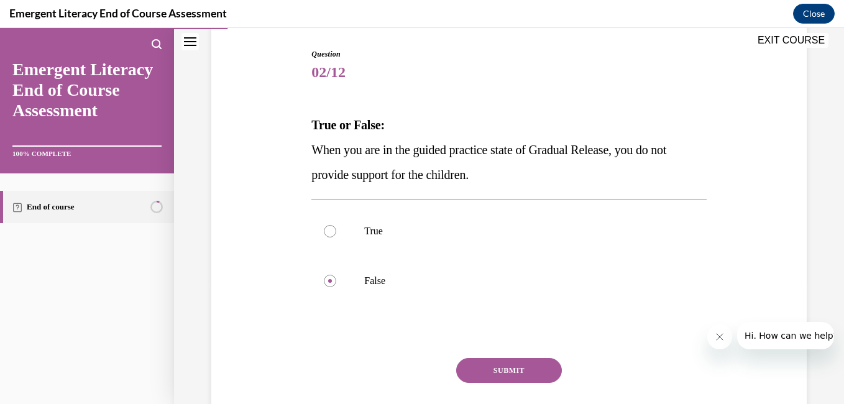
scroll to position [189, 0]
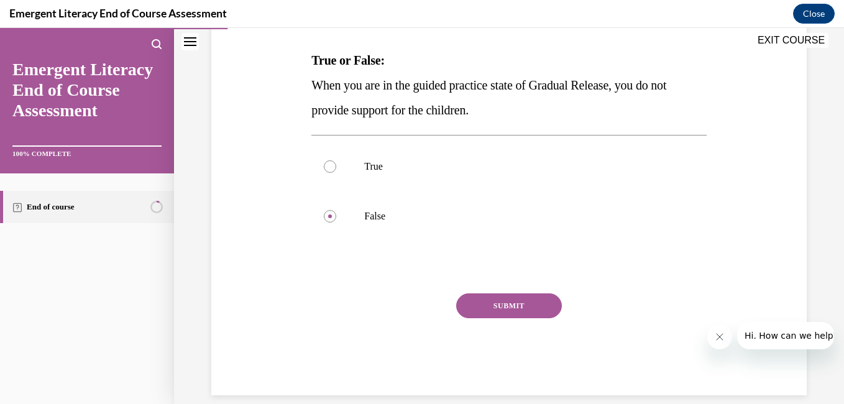
click at [524, 303] on button "SUBMIT" at bounding box center [509, 305] width 106 height 25
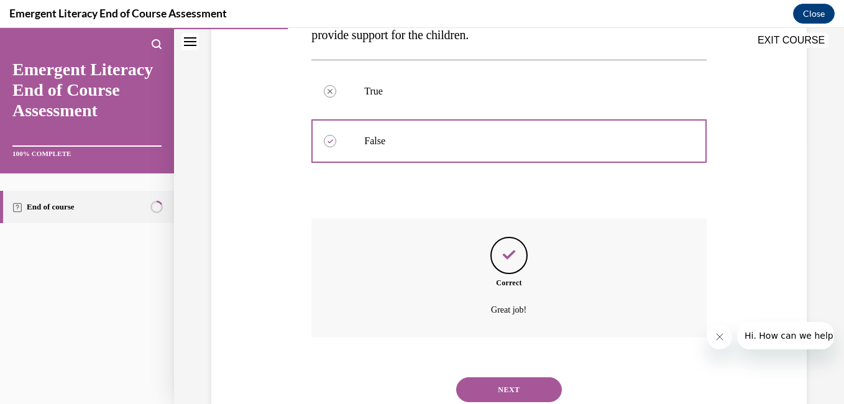
scroll to position [306, 0]
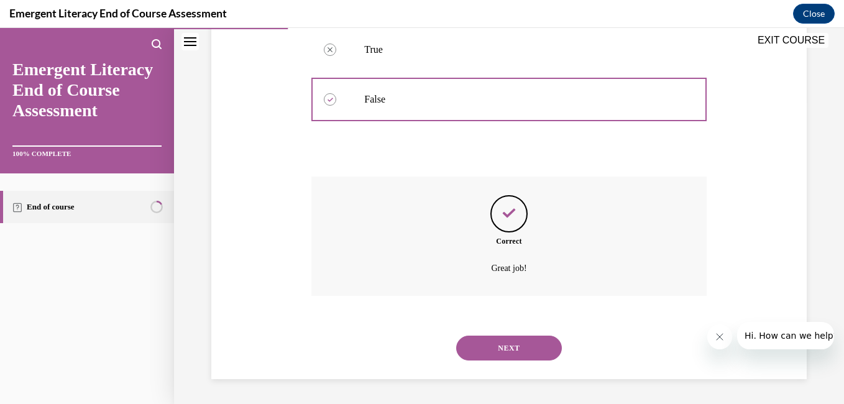
click at [523, 354] on button "NEXT" at bounding box center [509, 348] width 106 height 25
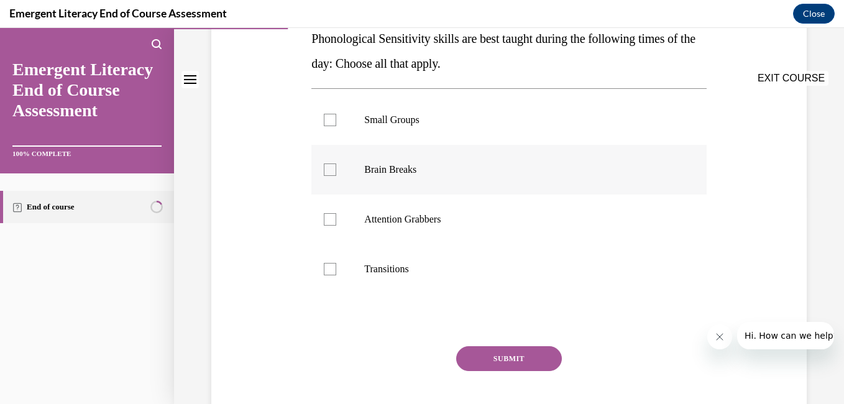
scroll to position [214, 0]
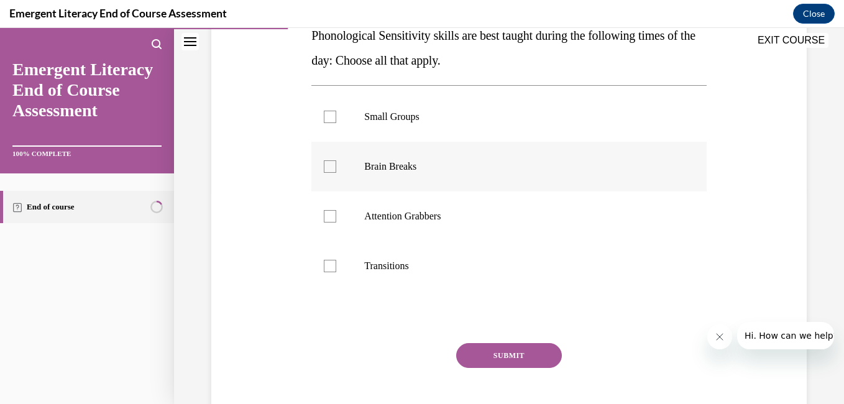
click at [370, 168] on p "Brain Breaks" at bounding box center [519, 166] width 311 height 12
click at [336, 168] on input "Brain Breaks" at bounding box center [330, 166] width 12 height 12
checkbox input "true"
click at [384, 221] on p "Attention Grabbers" at bounding box center [519, 216] width 311 height 12
click at [336, 221] on input "Attention Grabbers" at bounding box center [330, 216] width 12 height 12
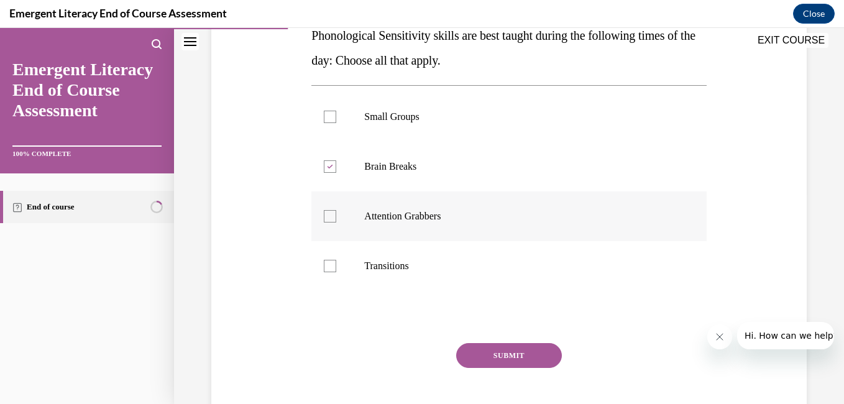
checkbox input "true"
click at [381, 270] on p "Transitions" at bounding box center [519, 266] width 311 height 12
click at [336, 270] on input "Transitions" at bounding box center [330, 266] width 12 height 12
checkbox input "true"
click at [515, 352] on button "SUBMIT" at bounding box center [509, 355] width 106 height 25
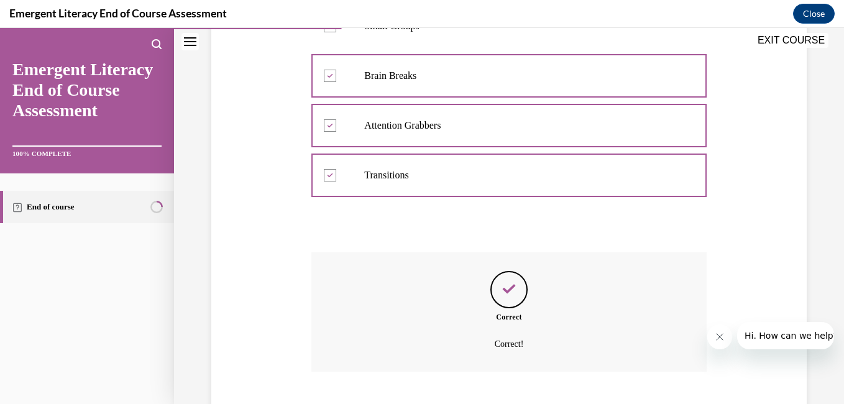
scroll to position [380, 0]
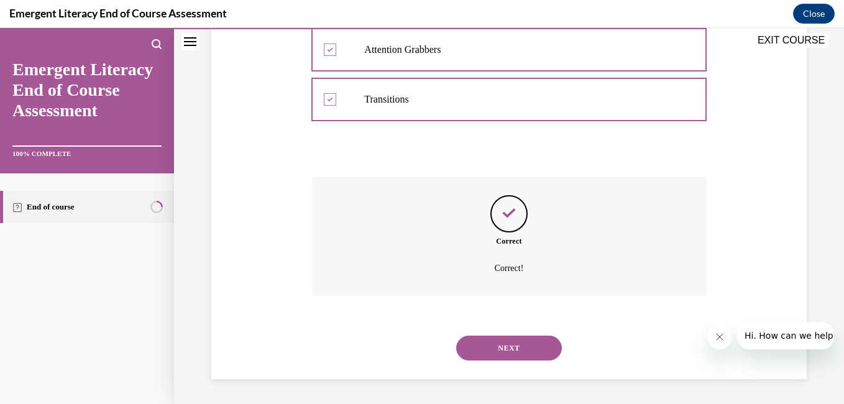
click at [522, 343] on button "NEXT" at bounding box center [509, 348] width 106 height 25
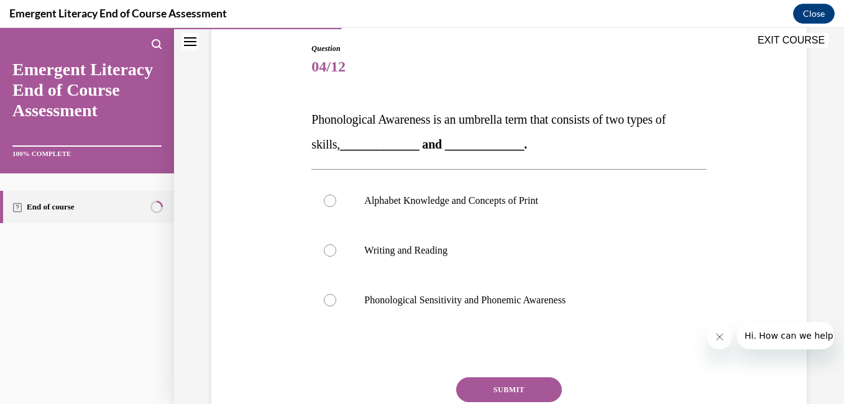
scroll to position [143, 0]
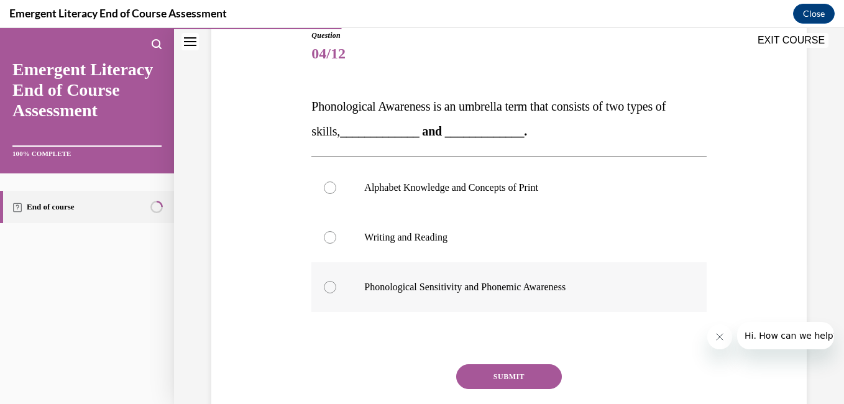
click at [495, 284] on p "Phonological Sensitivity and Phonemic Awareness" at bounding box center [519, 287] width 311 height 12
click at [336, 284] on input "Phonological Sensitivity and Phonemic Awareness" at bounding box center [330, 287] width 12 height 12
radio input "true"
click at [507, 369] on button "SUBMIT" at bounding box center [509, 376] width 106 height 25
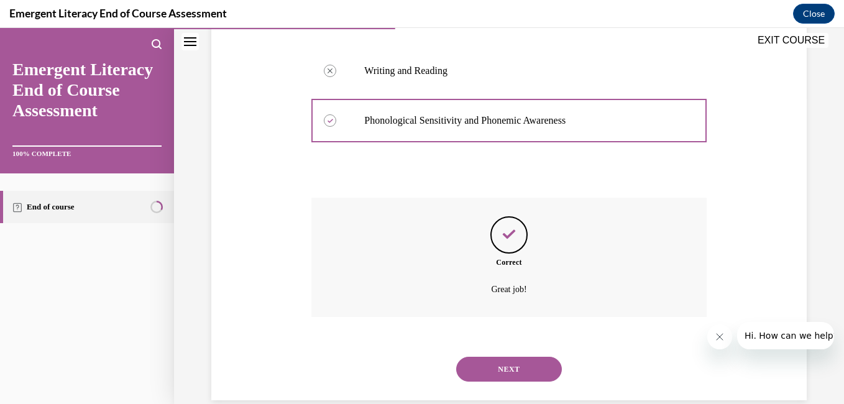
scroll to position [331, 0]
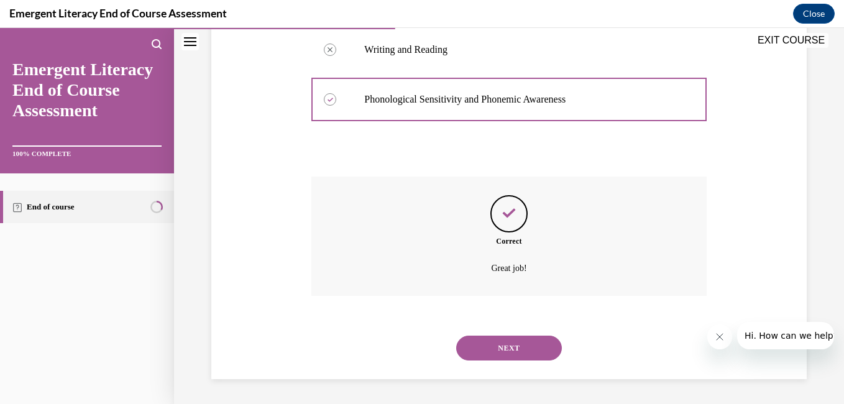
click at [501, 341] on button "NEXT" at bounding box center [509, 348] width 106 height 25
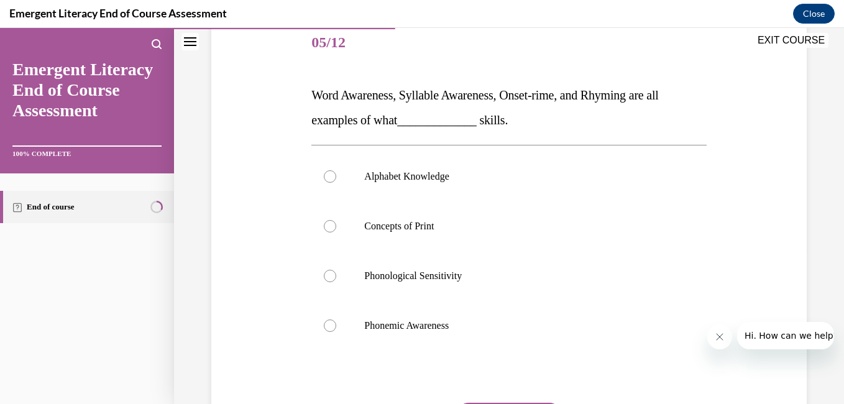
scroll to position [157, 0]
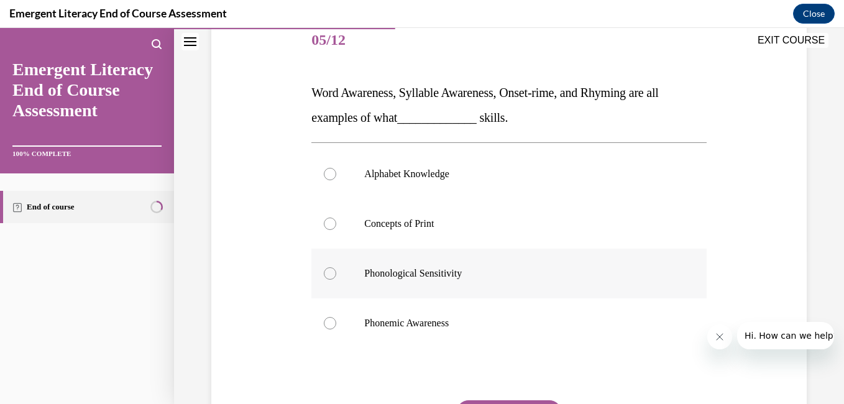
click at [389, 275] on p "Phonological Sensitivity" at bounding box center [519, 273] width 311 height 12
click at [336, 275] on input "Phonological Sensitivity" at bounding box center [330, 273] width 12 height 12
radio input "true"
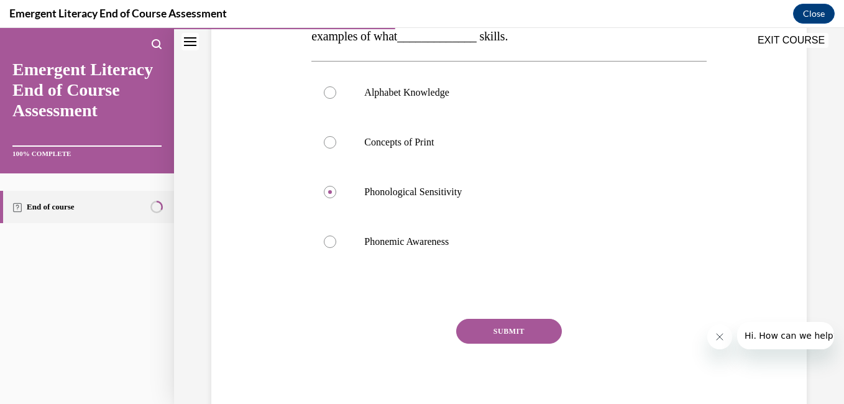
scroll to position [246, 0]
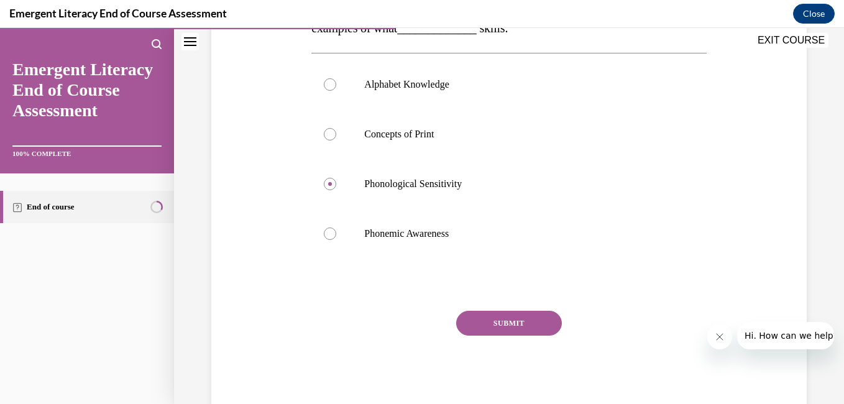
click at [535, 317] on button "SUBMIT" at bounding box center [509, 323] width 106 height 25
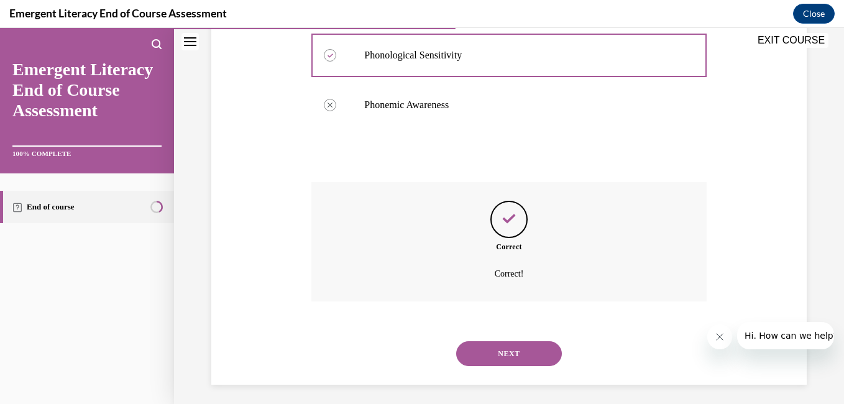
scroll to position [380, 0]
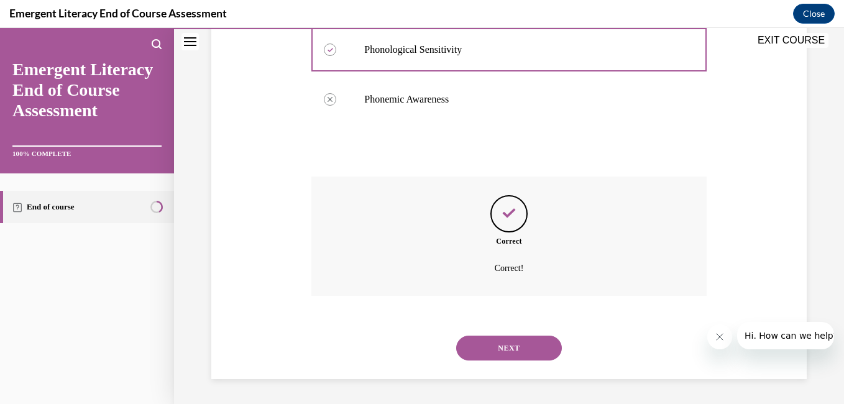
click at [497, 353] on button "NEXT" at bounding box center [509, 348] width 106 height 25
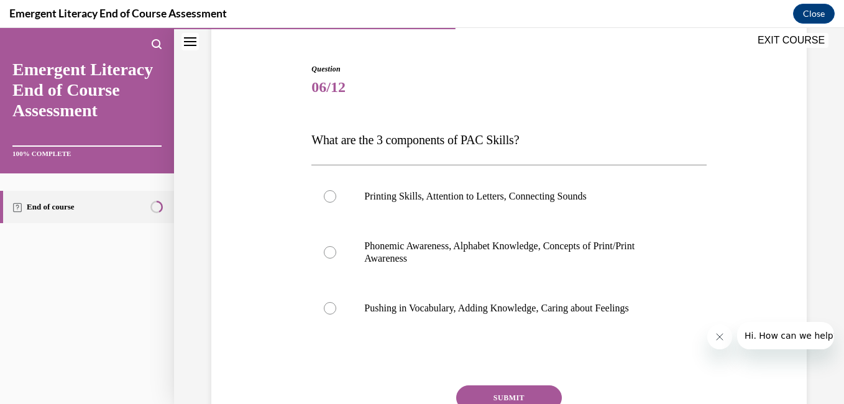
scroll to position [111, 0]
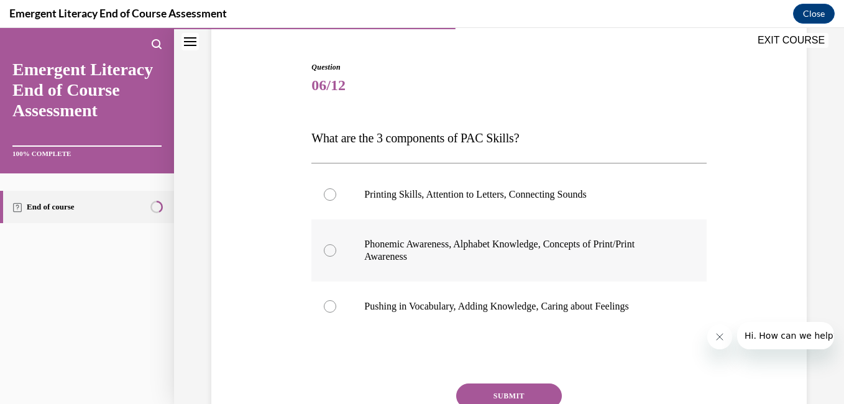
click at [531, 239] on p "Phonemic Awareness, Alphabet Knowledge, Concepts of Print/Print Awareness" at bounding box center [519, 250] width 311 height 25
click at [336, 244] on input "Phonemic Awareness, Alphabet Knowledge, Concepts of Print/Print Awareness" at bounding box center [330, 250] width 12 height 12
radio input "true"
click at [527, 385] on button "SUBMIT" at bounding box center [509, 396] width 106 height 25
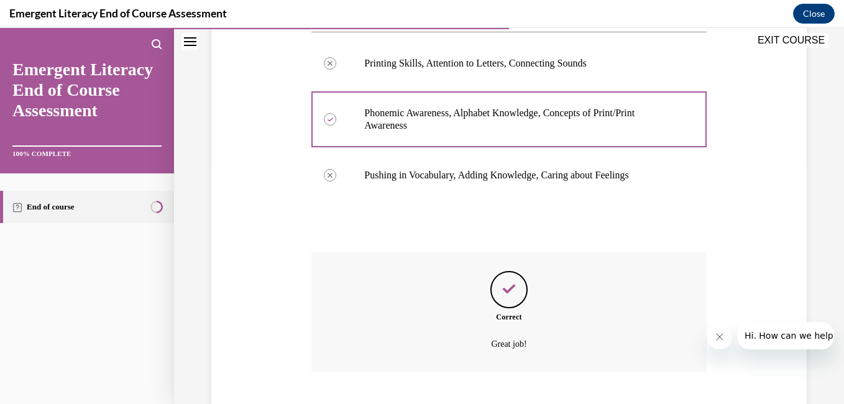
scroll to position [318, 0]
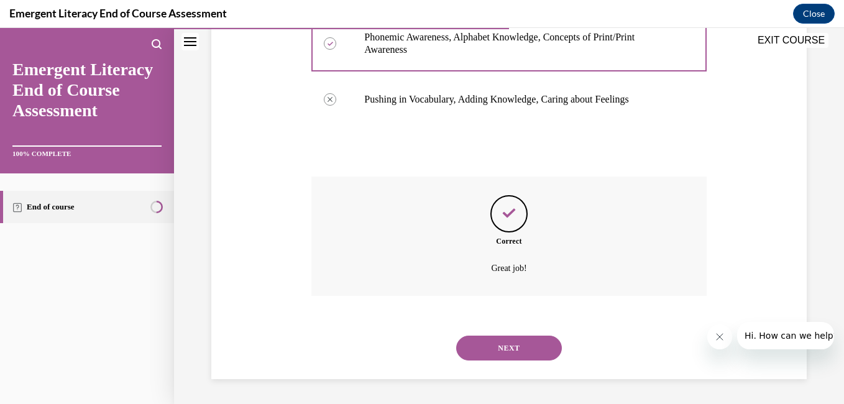
click at [510, 344] on button "NEXT" at bounding box center [509, 348] width 106 height 25
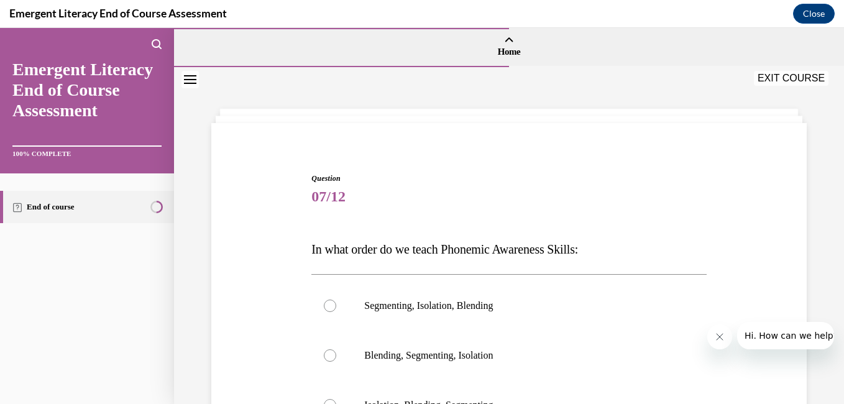
scroll to position [103, 0]
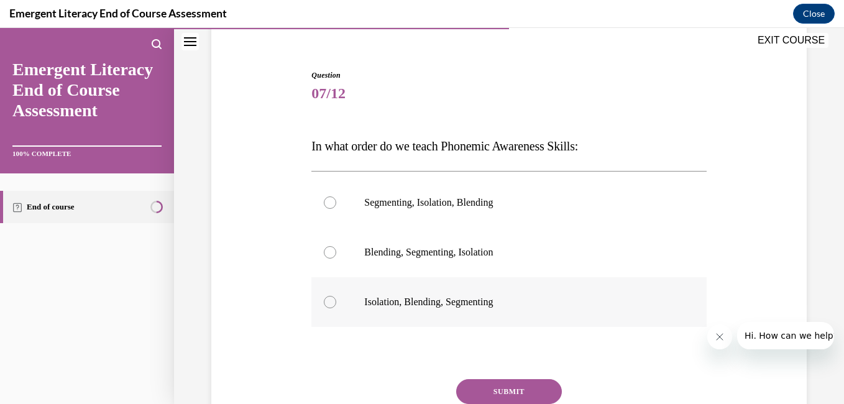
click at [467, 296] on p "Isolation, Blending, Segmenting" at bounding box center [519, 302] width 311 height 12
click at [336, 296] on input "Isolation, Blending, Segmenting" at bounding box center [330, 302] width 12 height 12
radio input "true"
click at [492, 384] on button "SUBMIT" at bounding box center [509, 391] width 106 height 25
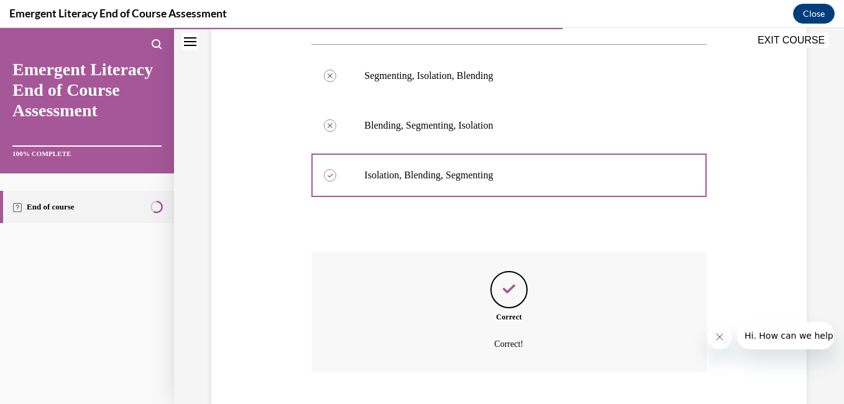
scroll to position [306, 0]
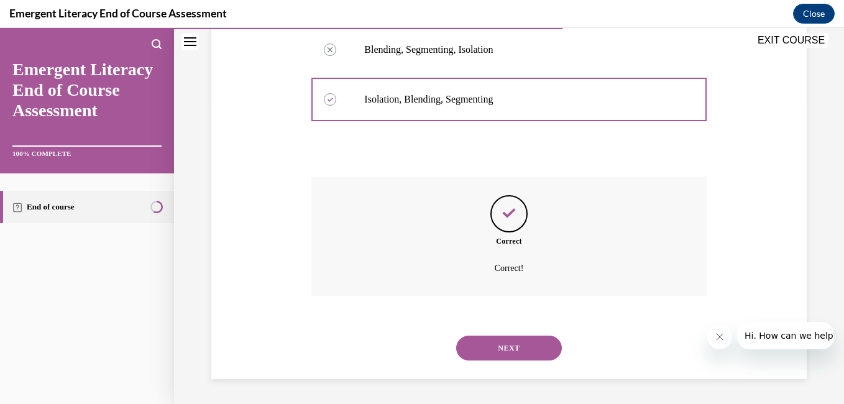
click at [493, 353] on button "NEXT" at bounding box center [509, 348] width 106 height 25
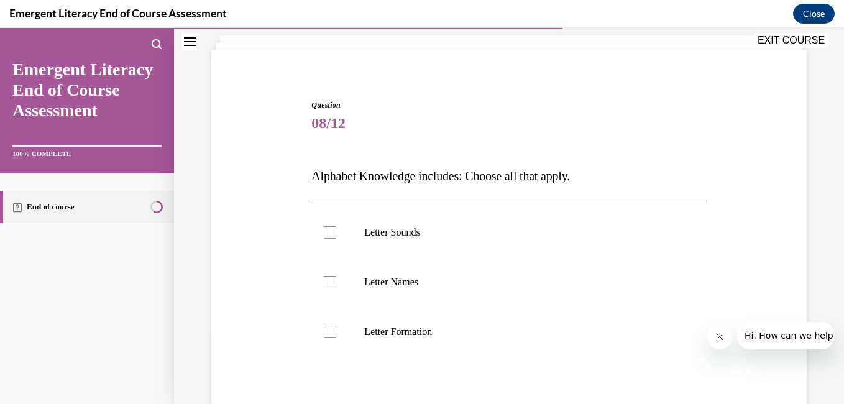
scroll to position [87, 0]
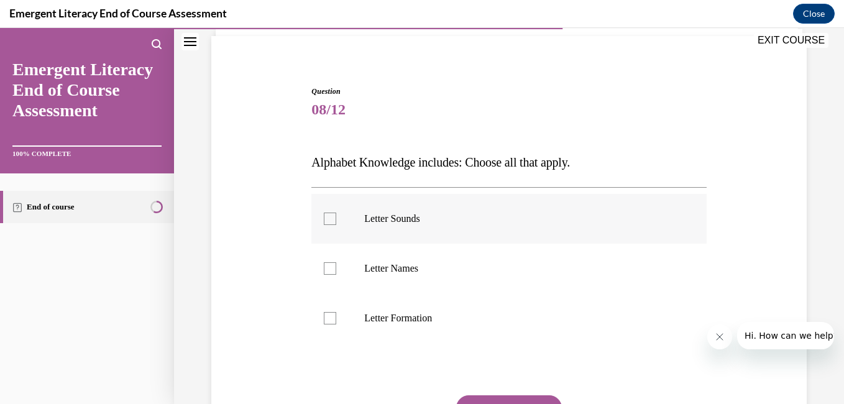
click at [392, 223] on p "Letter Sounds" at bounding box center [519, 219] width 311 height 12
click at [336, 223] on input "Letter Sounds" at bounding box center [330, 219] width 12 height 12
checkbox input "true"
click at [389, 273] on p "Letter Names" at bounding box center [519, 268] width 311 height 12
click at [336, 273] on input "Letter Names" at bounding box center [330, 268] width 12 height 12
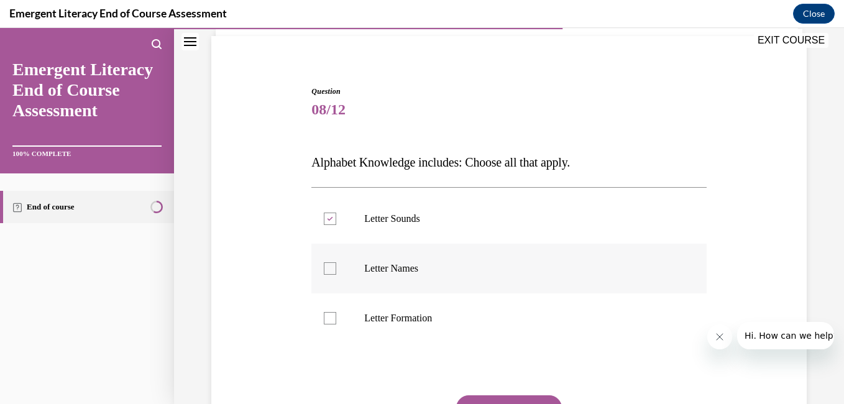
checkbox input "true"
click at [391, 311] on label "Letter Formation" at bounding box center [508, 318] width 395 height 50
click at [336, 312] on input "Letter Formation" at bounding box center [330, 318] width 12 height 12
checkbox input "true"
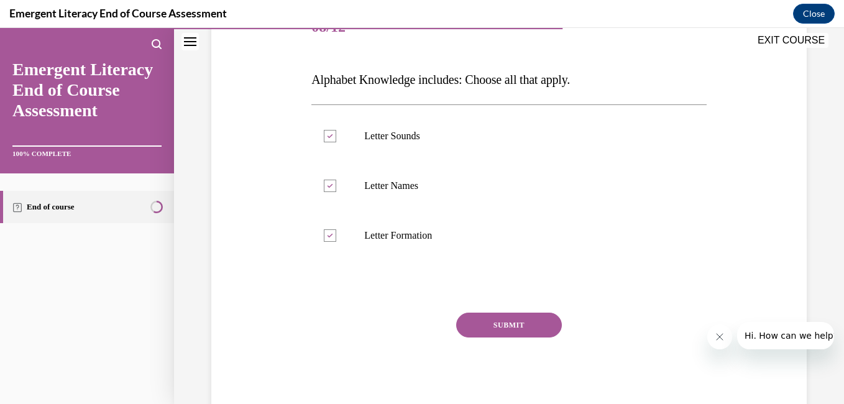
click at [525, 331] on button "SUBMIT" at bounding box center [509, 325] width 106 height 25
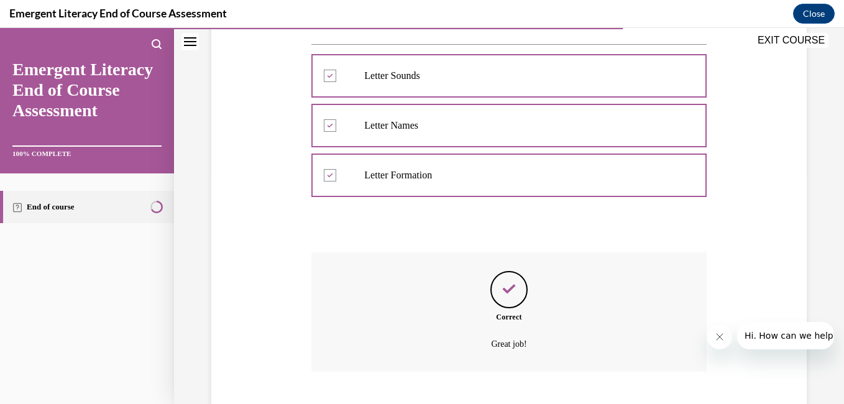
scroll to position [306, 0]
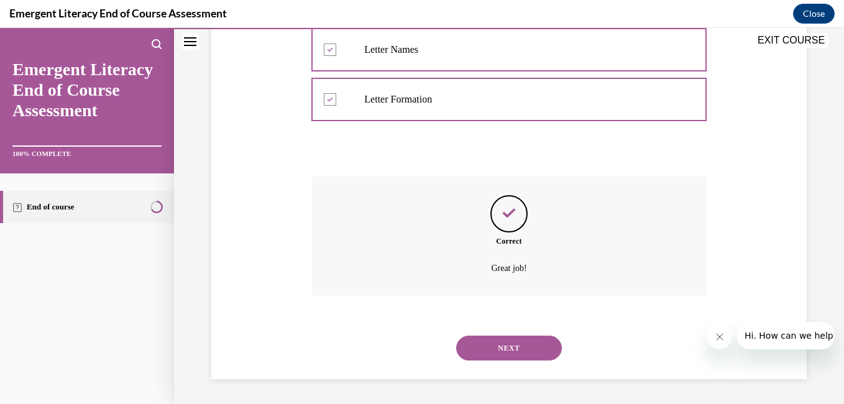
click at [503, 339] on button "NEXT" at bounding box center [509, 348] width 106 height 25
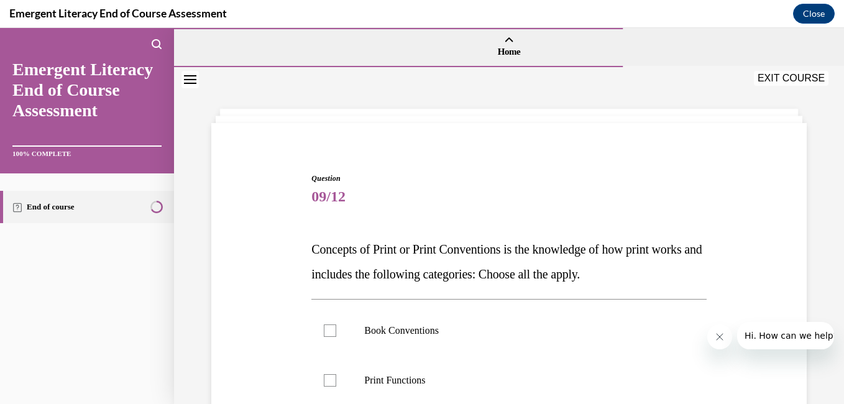
scroll to position [202, 0]
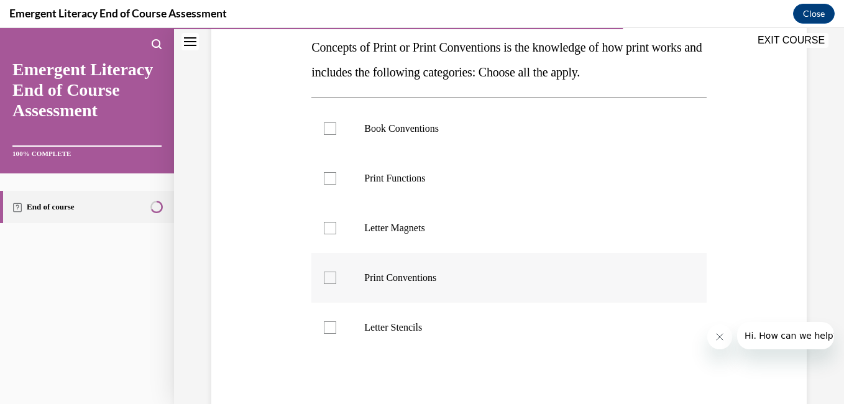
click at [390, 278] on p "Print Conventions" at bounding box center [519, 278] width 311 height 12
click at [336, 278] on input "Print Conventions" at bounding box center [330, 278] width 12 height 12
checkbox input "true"
click at [384, 185] on label "Print Functions" at bounding box center [508, 179] width 395 height 50
click at [336, 185] on input "Print Functions" at bounding box center [330, 178] width 12 height 12
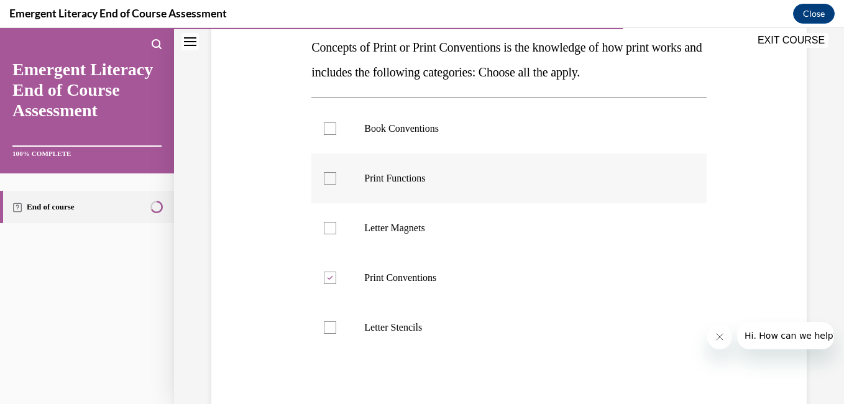
checkbox input "true"
click at [391, 131] on p "Book Conventions" at bounding box center [519, 128] width 311 height 12
click at [336, 131] on input "Book Conventions" at bounding box center [330, 128] width 12 height 12
checkbox input "true"
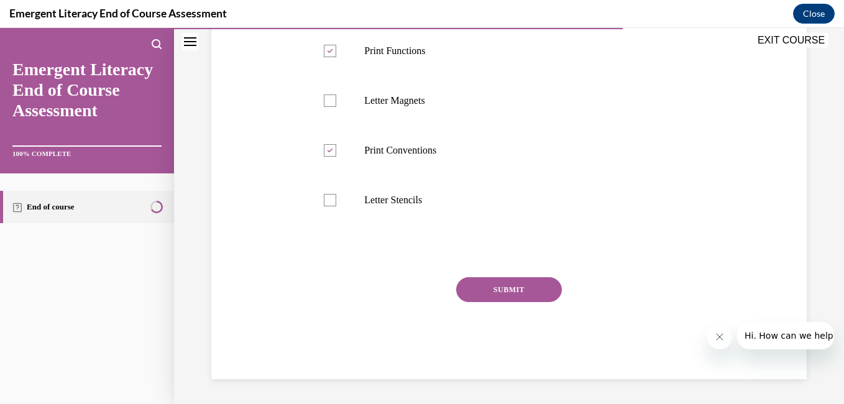
click at [527, 296] on button "SUBMIT" at bounding box center [509, 289] width 106 height 25
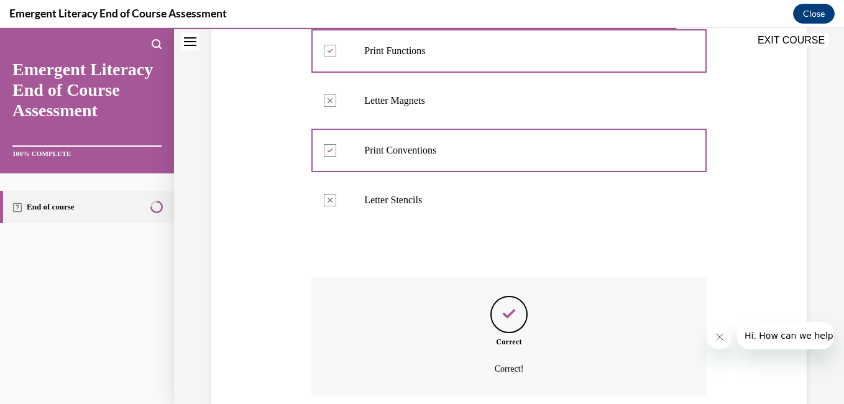
scroll to position [430, 0]
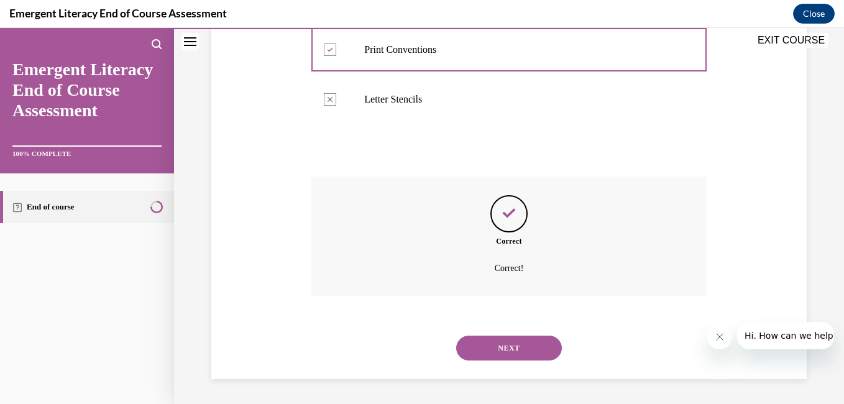
click at [490, 356] on button "NEXT" at bounding box center [509, 348] width 106 height 25
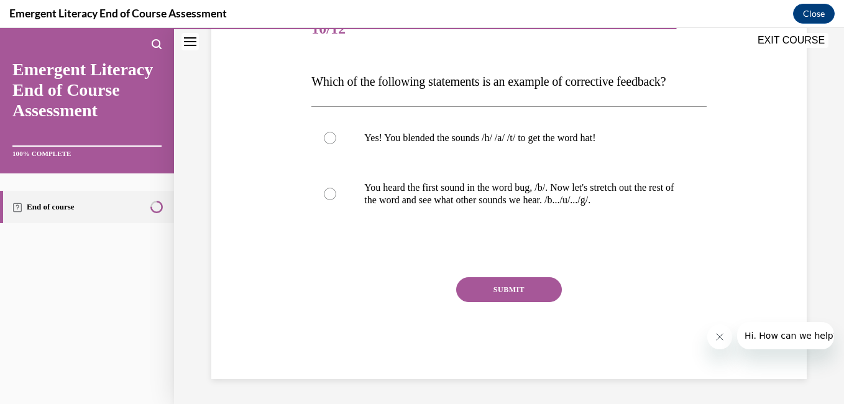
scroll to position [138, 0]
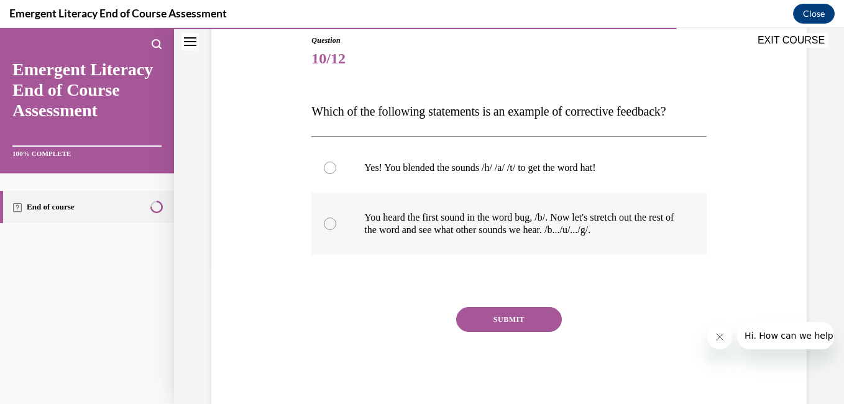
click at [465, 232] on p "You heard the first sound in the word bug, /b/. Now let's stretch out the rest …" at bounding box center [519, 223] width 311 height 25
click at [336, 230] on input "You heard the first sound in the word bug, /b/. Now let's stretch out the rest …" at bounding box center [330, 224] width 12 height 12
radio input "true"
click at [503, 316] on button "SUBMIT" at bounding box center [509, 319] width 106 height 25
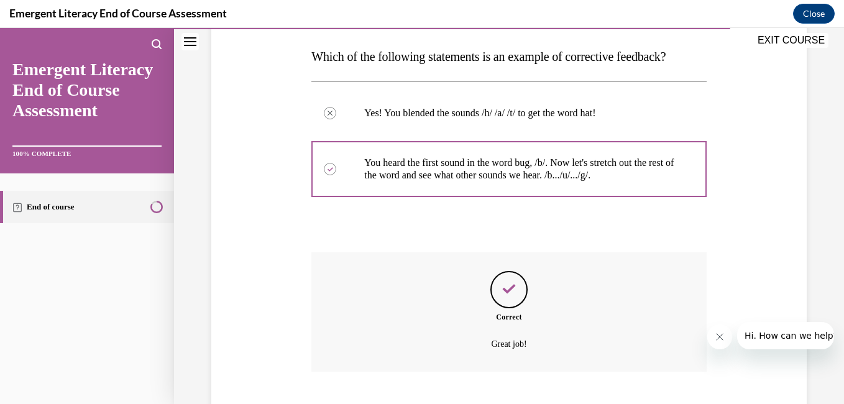
scroll to position [269, 0]
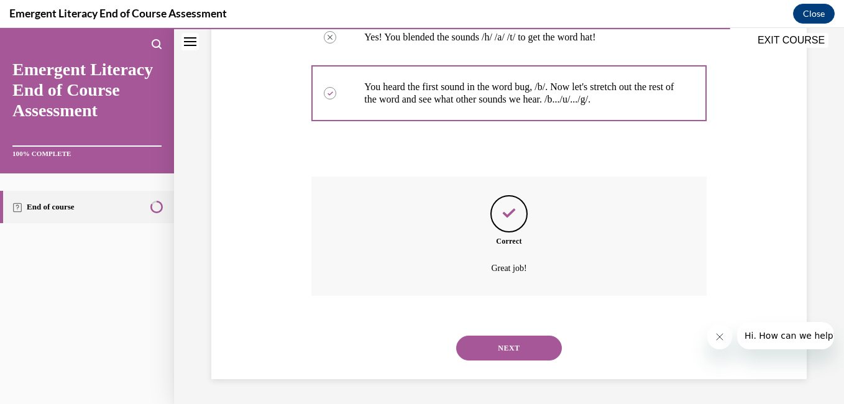
click at [490, 337] on button "NEXT" at bounding box center [509, 348] width 106 height 25
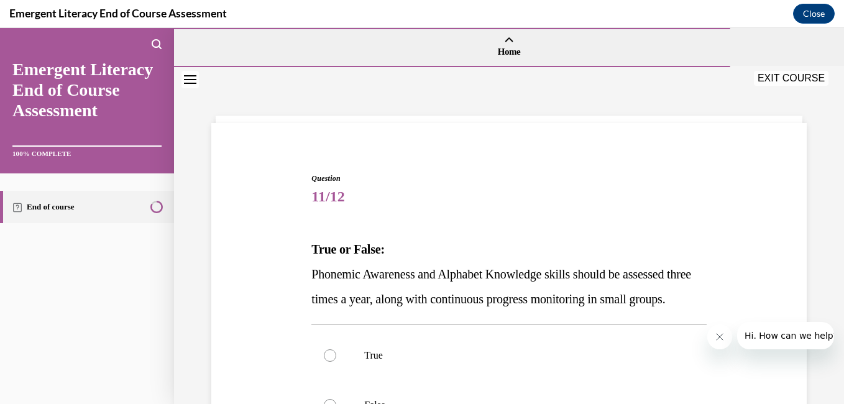
scroll to position [118, 0]
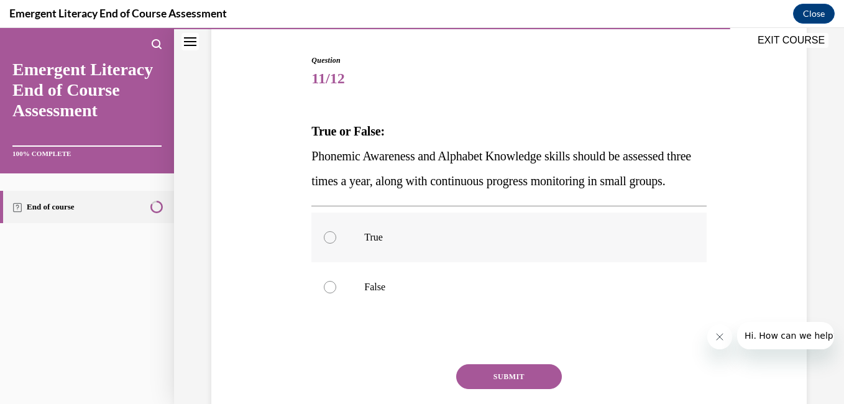
click at [334, 262] on label "True" at bounding box center [508, 238] width 395 height 50
click at [334, 244] on input "True" at bounding box center [330, 237] width 12 height 12
radio input "true"
click at [516, 389] on button "SUBMIT" at bounding box center [509, 376] width 106 height 25
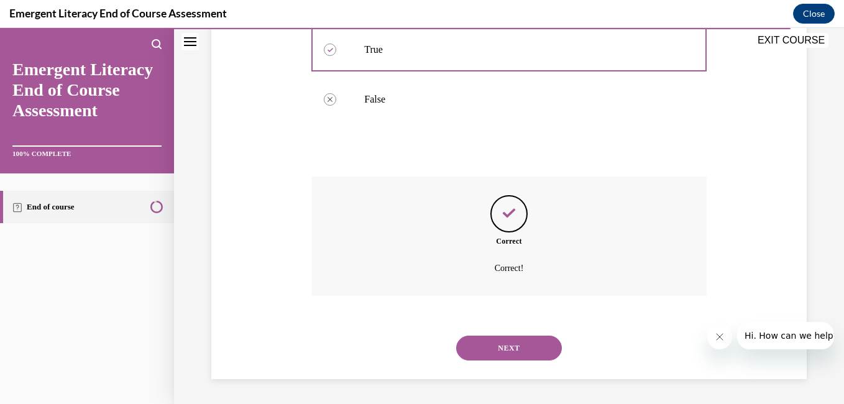
scroll to position [331, 0]
click at [525, 349] on button "NEXT" at bounding box center [509, 348] width 106 height 25
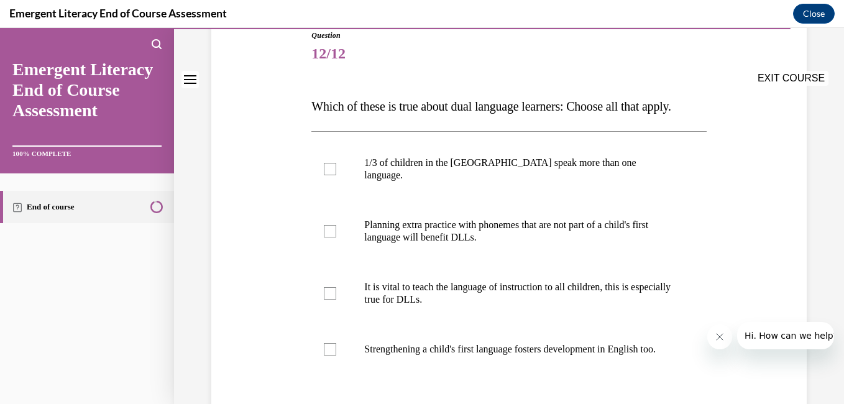
scroll to position [151, 0]
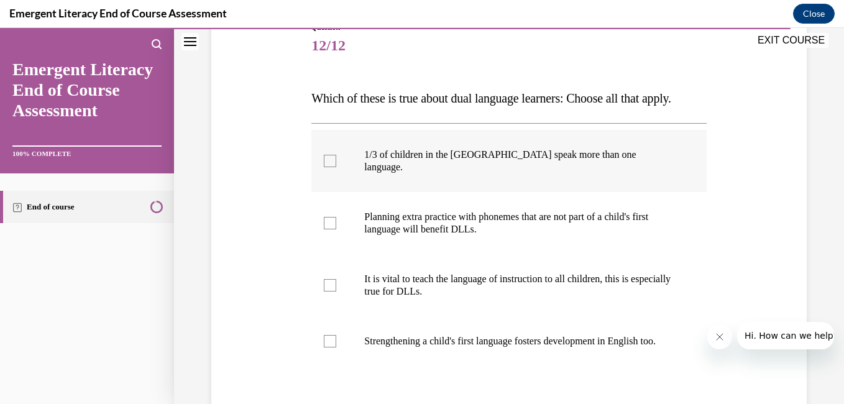
click at [463, 173] on p "1/3 of children in the US speak more than one language." at bounding box center [519, 161] width 311 height 25
click at [336, 167] on input "1/3 of children in the US speak more than one language." at bounding box center [330, 161] width 12 height 12
checkbox input "true"
click at [454, 236] on p "Planning extra practice with phonemes that are not part of a child's first lang…" at bounding box center [519, 223] width 311 height 25
click at [336, 229] on input "Planning extra practice with phonemes that are not part of a child's first lang…" at bounding box center [330, 223] width 12 height 12
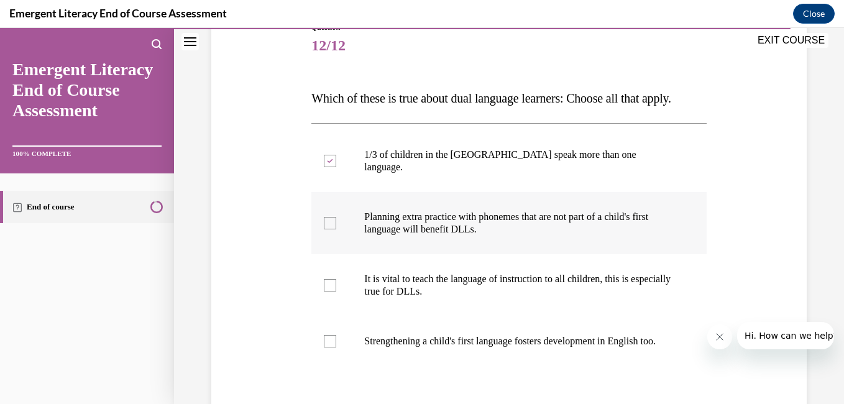
checkbox input "true"
click at [405, 292] on p "It is vital to teach the language of instruction to all children, this is espec…" at bounding box center [519, 285] width 311 height 25
click at [336, 292] on input "It is vital to teach the language of instruction to all children, this is espec…" at bounding box center [330, 285] width 12 height 12
checkbox input "true"
click at [375, 347] on p "Strengthening a child's first language fosters development in English too." at bounding box center [519, 341] width 311 height 12
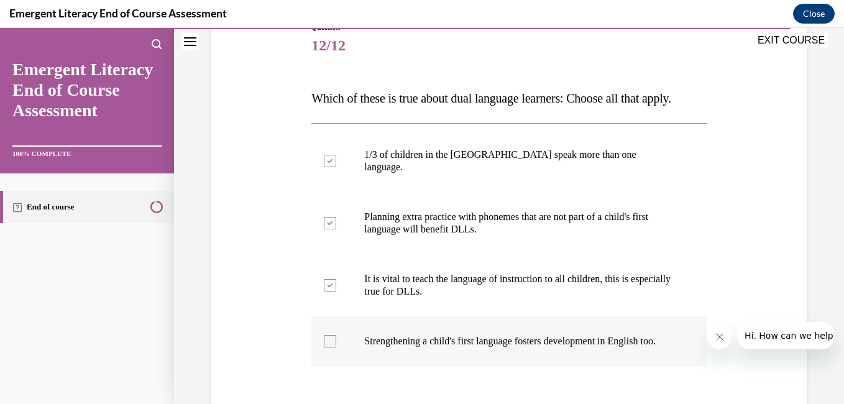
click at [336, 347] on input "Strengthening a child's first language fosters development in English too." at bounding box center [330, 341] width 12 height 12
checkbox input "true"
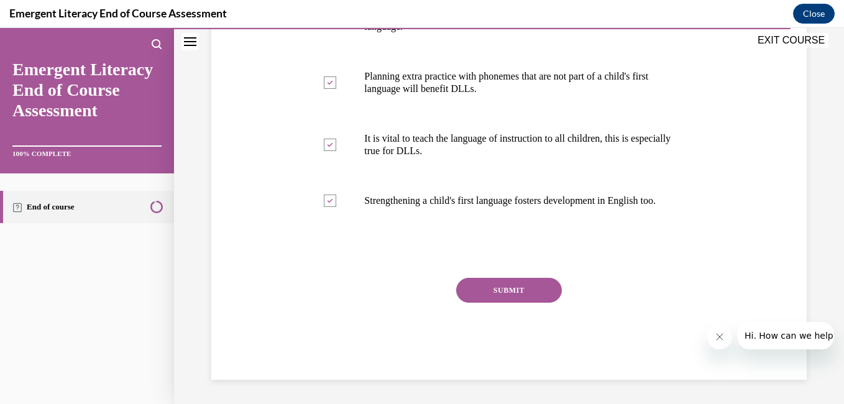
click at [494, 303] on button "SUBMIT" at bounding box center [509, 290] width 106 height 25
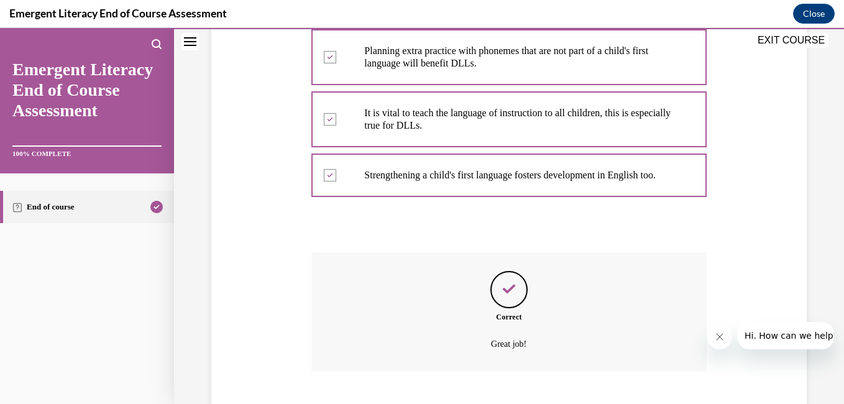
scroll to position [418, 0]
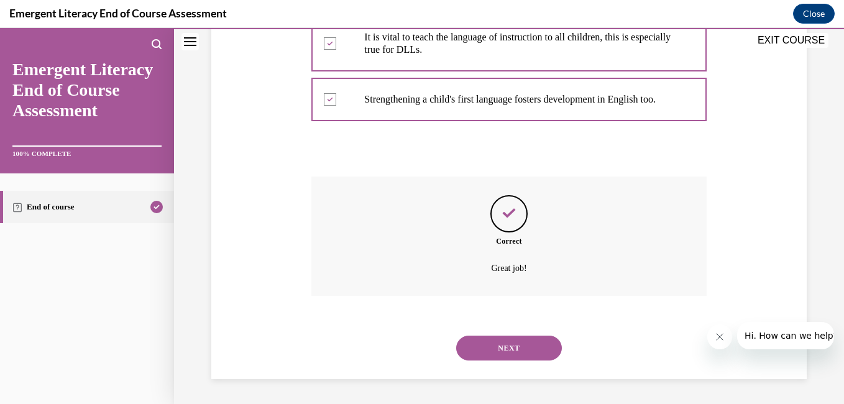
click at [505, 346] on button "NEXT" at bounding box center [509, 348] width 106 height 25
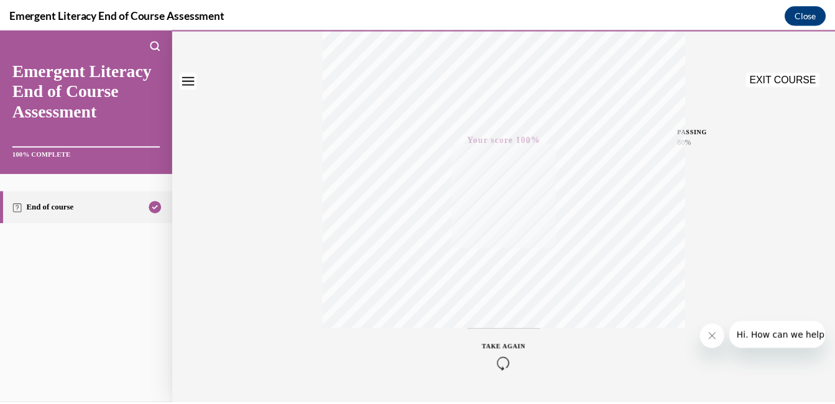
scroll to position [261, 0]
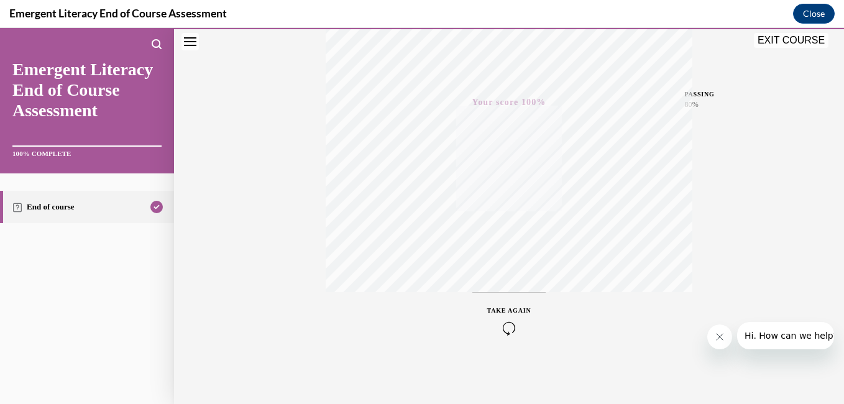
click at [783, 41] on button "EXIT COURSE" at bounding box center [791, 40] width 75 height 15
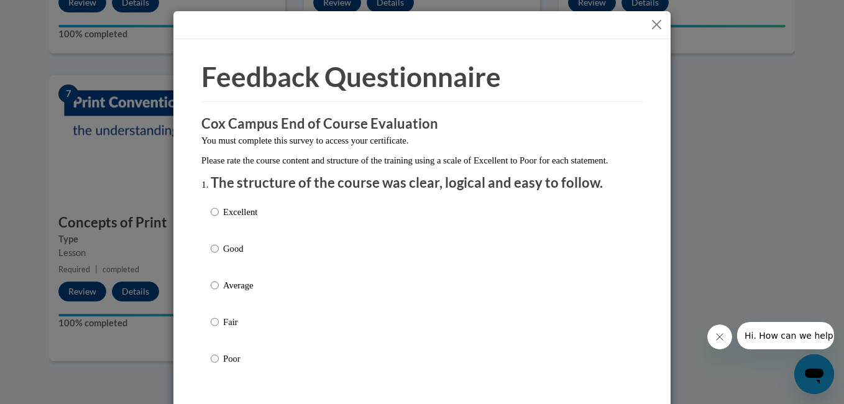
click at [245, 219] on p "Excellent" at bounding box center [240, 212] width 34 height 14
click at [219, 219] on input "Excellent" at bounding box center [215, 212] width 8 height 14
radio input "true"
click at [649, 25] on button "Close" at bounding box center [657, 25] width 16 height 16
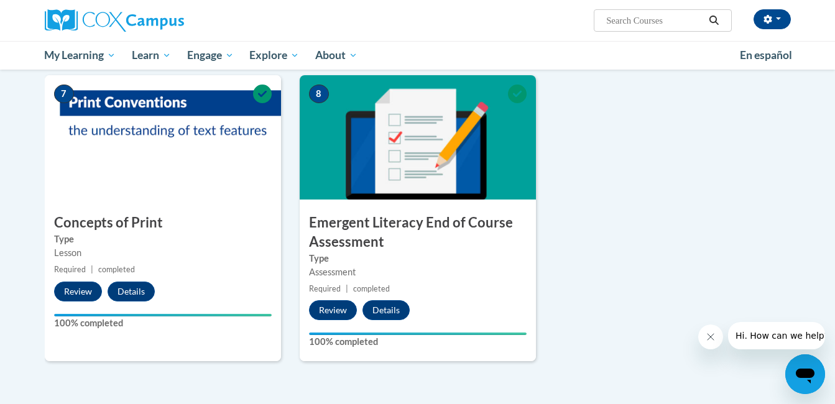
click at [629, 27] on input "Search..." at bounding box center [654, 20] width 99 height 15
type input "story time"
click at [712, 19] on icon "Search" at bounding box center [713, 20] width 11 height 9
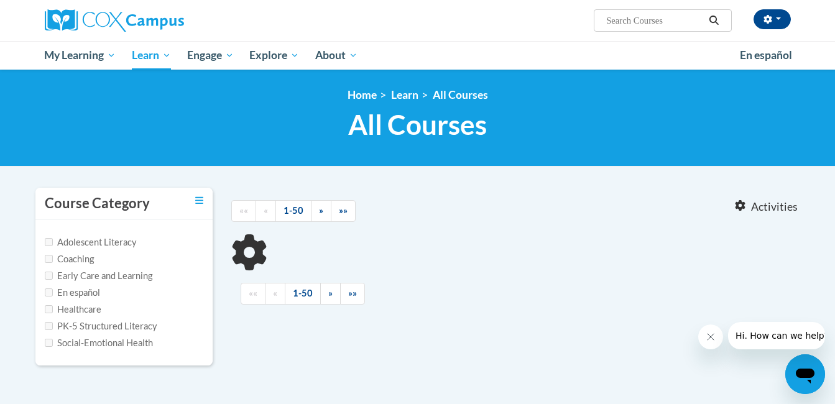
type input "story time"
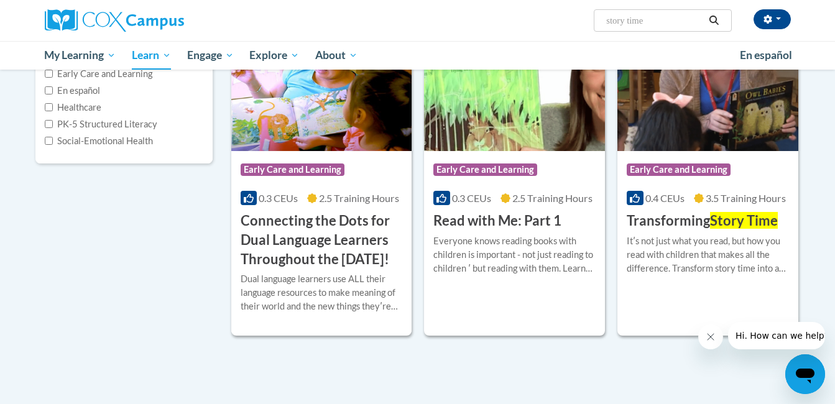
scroll to position [201, 0]
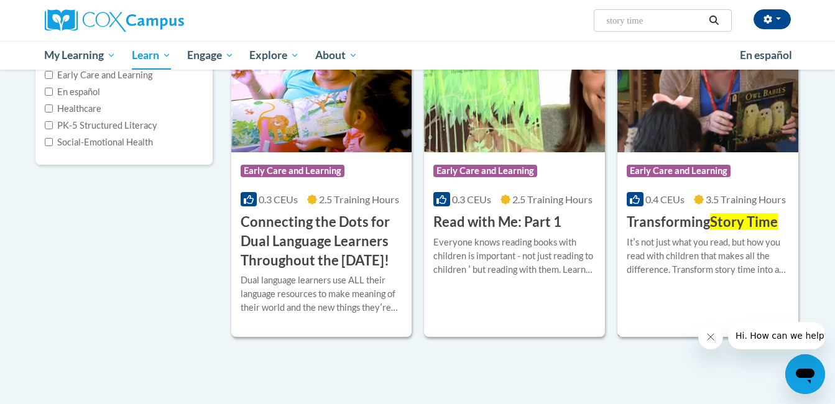
click at [668, 228] on h3 "Transforming Story Time" at bounding box center [702, 222] width 151 height 19
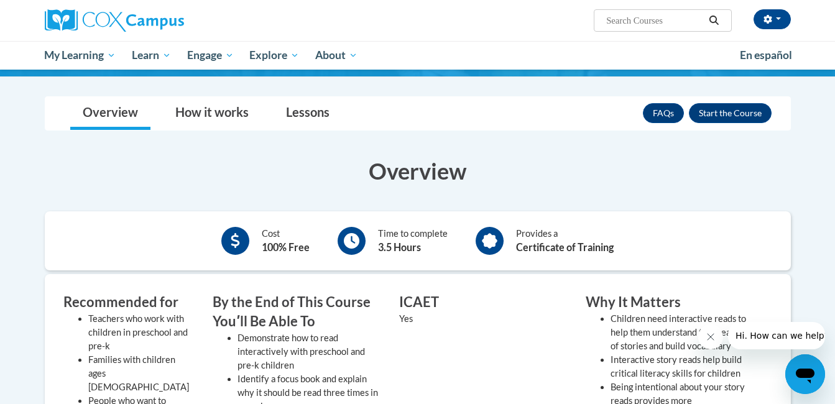
scroll to position [81, 0]
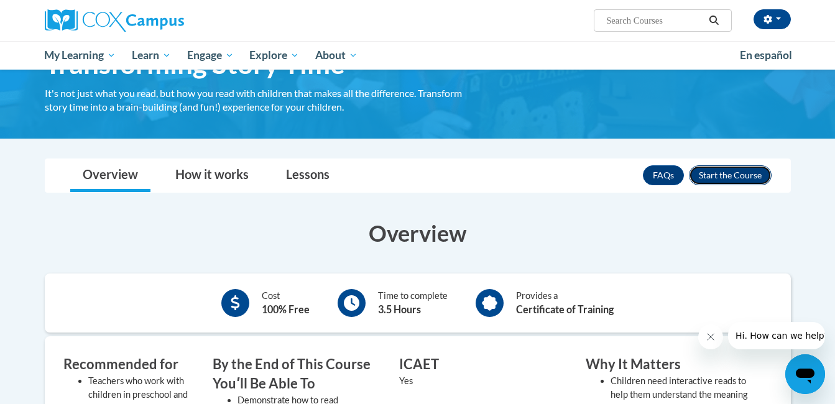
click at [724, 176] on button "Enroll" at bounding box center [730, 175] width 83 height 20
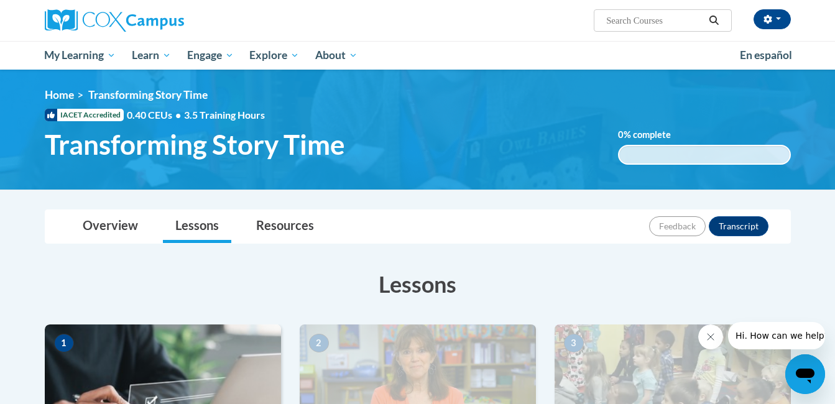
click at [669, 17] on input "Search..." at bounding box center [654, 20] width 99 height 15
type input "truama"
click at [712, 19] on icon "Search" at bounding box center [713, 20] width 11 height 9
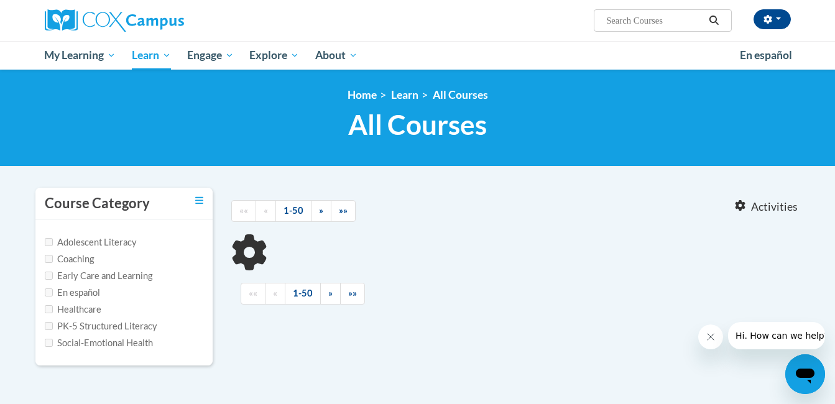
type input "truama"
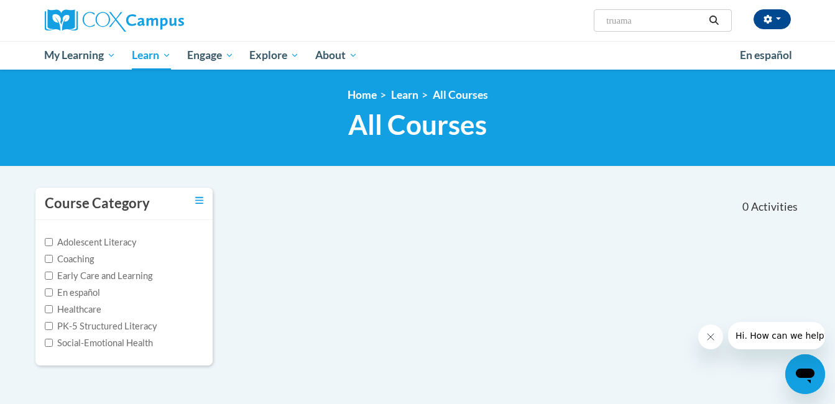
drag, startPoint x: 648, startPoint y: 19, endPoint x: 592, endPoint y: 36, distance: 57.8
click at [592, 36] on div "Elijah Crosby (America/New_York UTC-04:00) My Profile Inbox My Transcripts Log …" at bounding box center [417, 20] width 783 height 41
type input "building"
click at [712, 22] on icon "Search" at bounding box center [713, 20] width 9 height 9
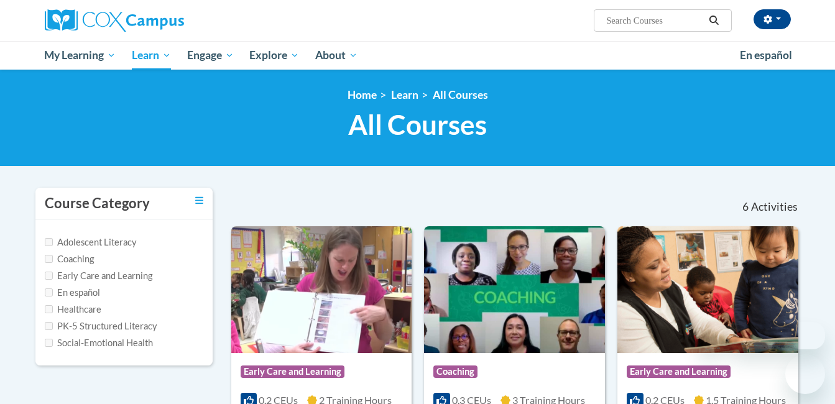
type input "building"
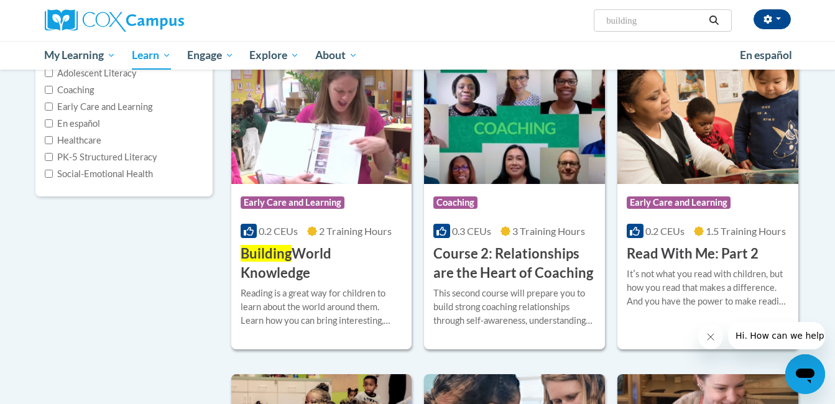
scroll to position [172, 0]
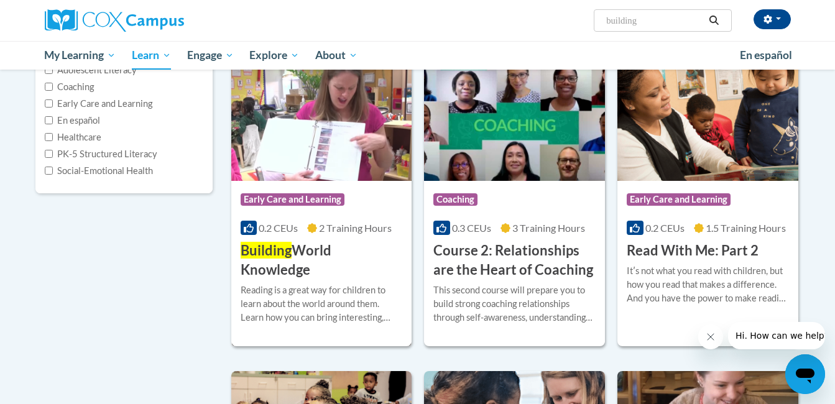
click at [305, 275] on h3 "Building World Knowledge" at bounding box center [322, 260] width 162 height 39
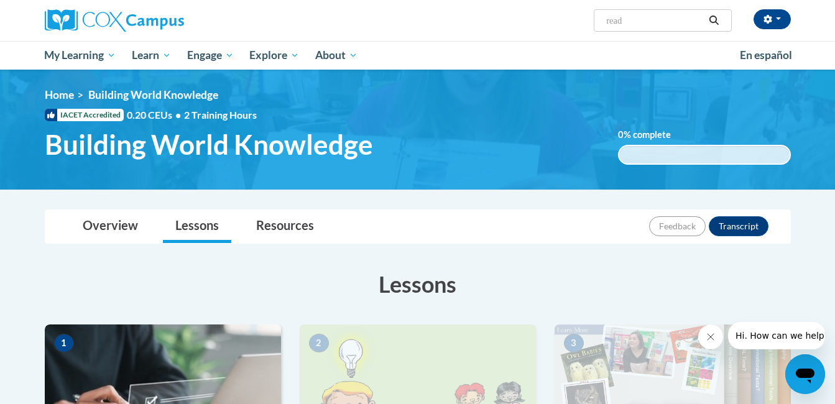
type input "read"
click at [714, 25] on button "Search" at bounding box center [713, 20] width 19 height 15
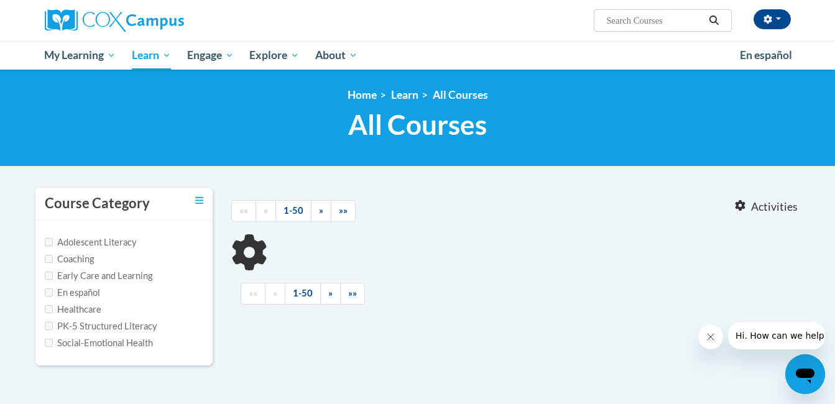
type input "read"
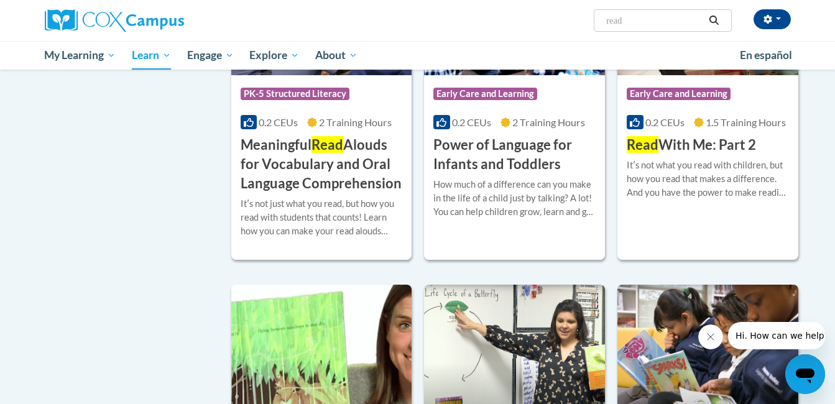
scroll to position [880, 0]
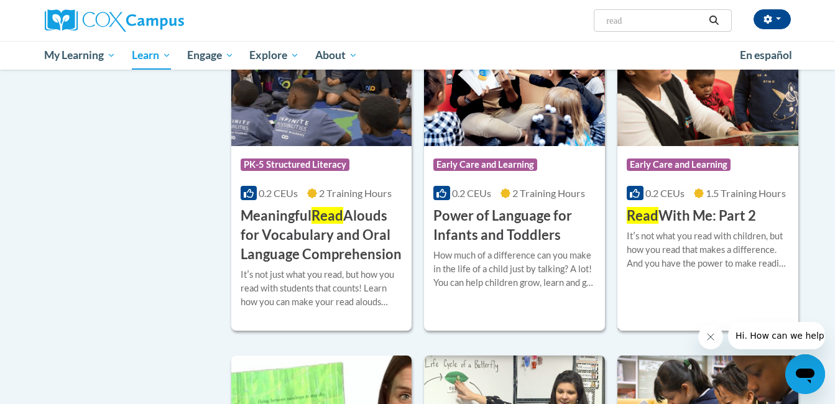
click at [709, 216] on h3 "Read With Me: Part 2" at bounding box center [691, 215] width 129 height 19
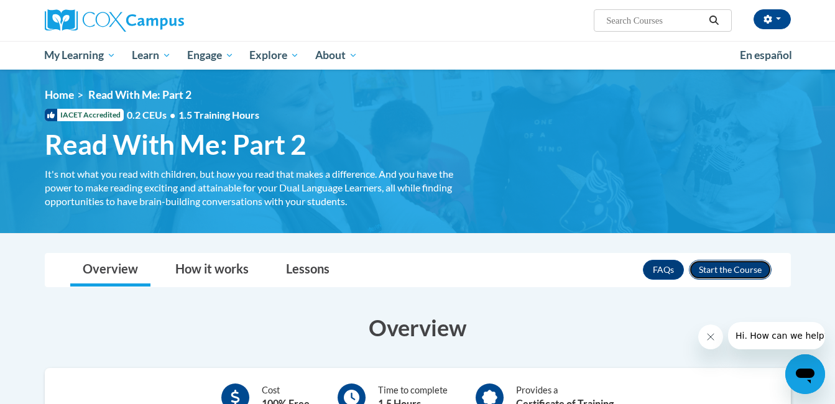
click at [730, 264] on button "Enroll" at bounding box center [730, 270] width 83 height 20
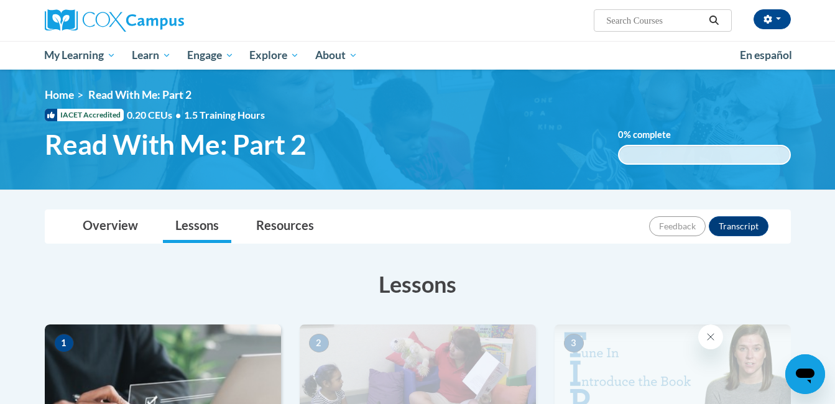
click at [625, 21] on input "Search..." at bounding box center [654, 20] width 99 height 15
click at [625, 21] on input "read" at bounding box center [654, 20] width 99 height 15
click at [641, 13] on input "read" at bounding box center [654, 20] width 99 height 15
type input "r"
type input "read"
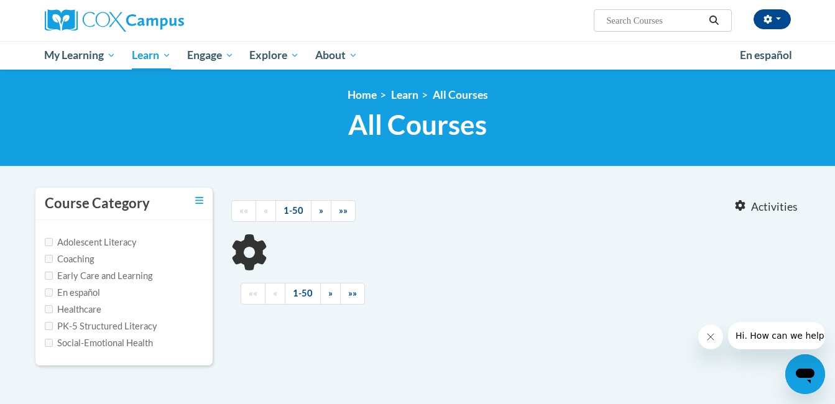
type input "read"
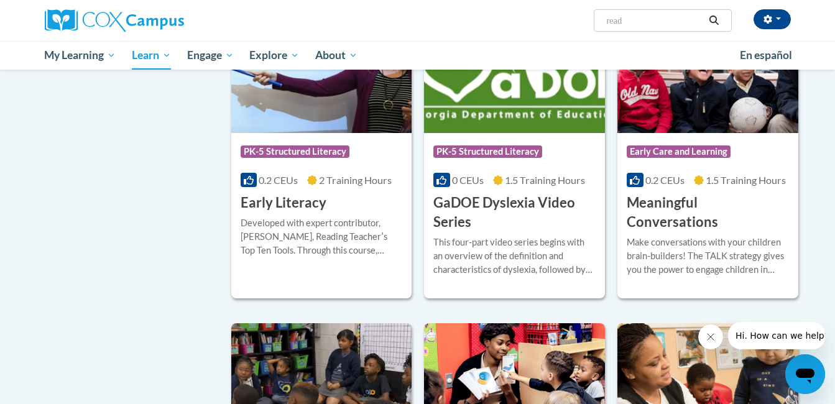
scroll to position [604, 0]
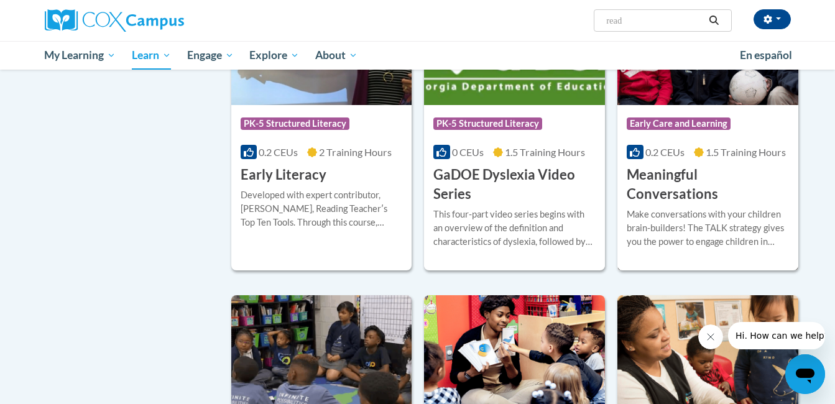
click at [673, 204] on div "More Info Enroll Make conversations with your children brain-builders! The TALK…" at bounding box center [707, 235] width 181 height 63
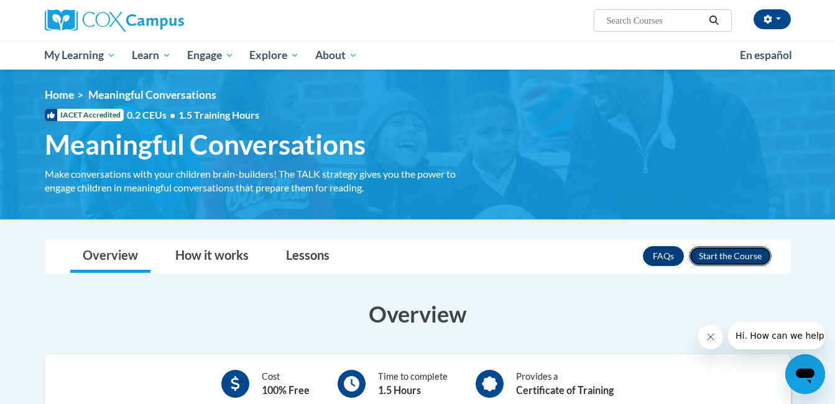
click at [745, 253] on button "Enroll" at bounding box center [730, 256] width 83 height 20
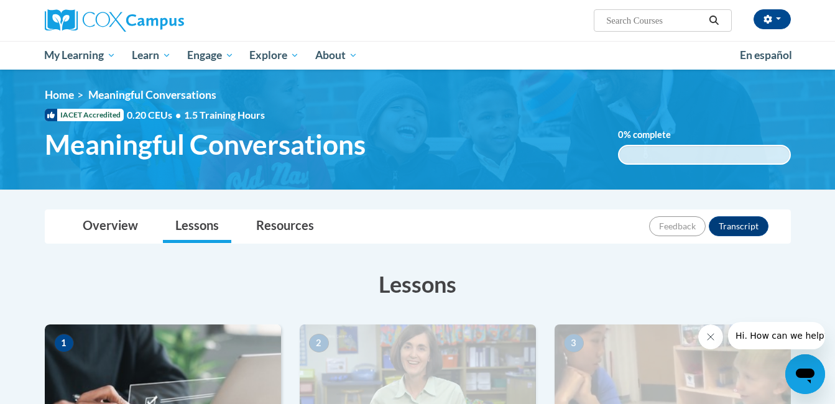
click at [643, 19] on input "Search..." at bounding box center [654, 20] width 99 height 15
type input "reading"
click at [711, 21] on icon "Search" at bounding box center [713, 20] width 9 height 9
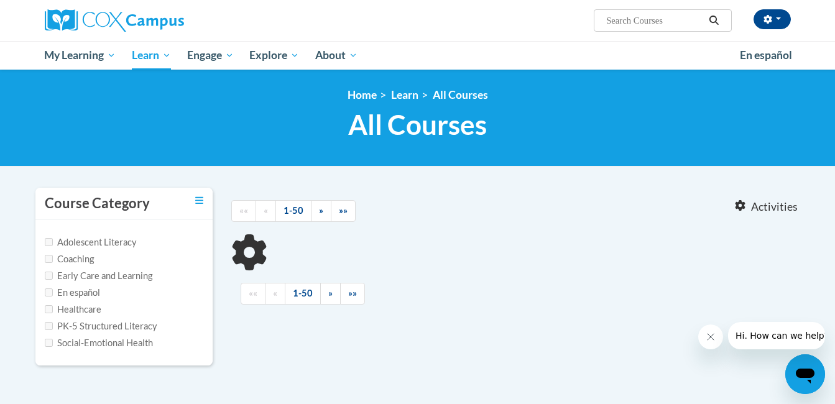
type input "reading"
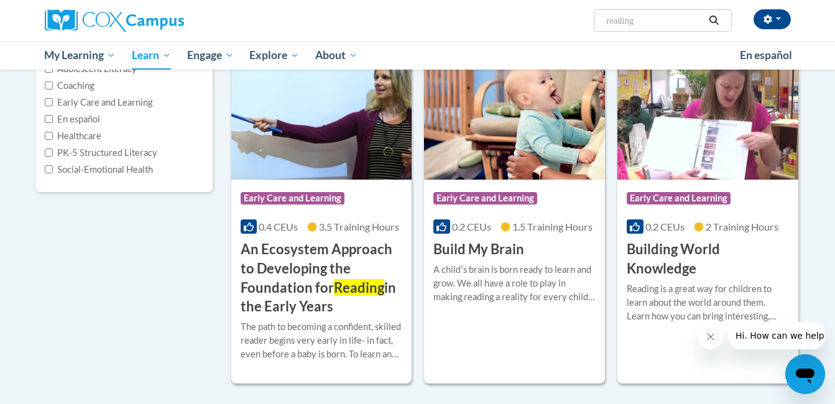
scroll to position [160, 0]
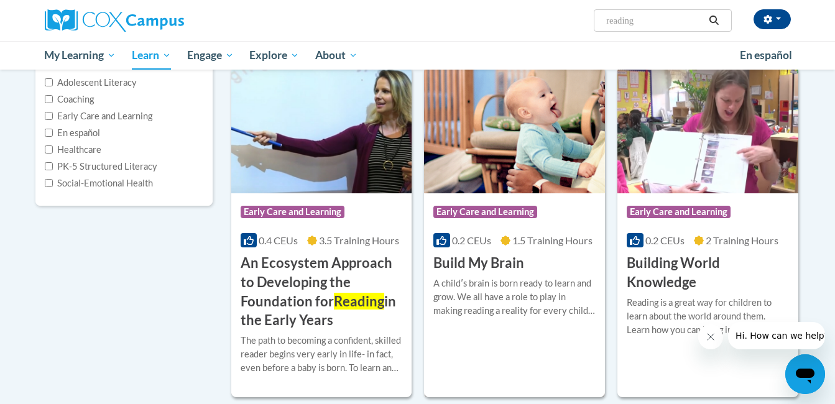
click at [485, 263] on h3 "Build My Brain" at bounding box center [478, 263] width 91 height 19
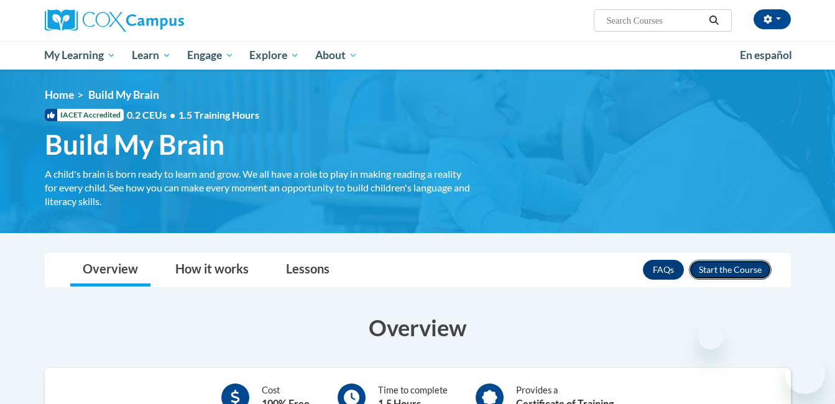
click at [740, 272] on button "Enroll" at bounding box center [730, 270] width 83 height 20
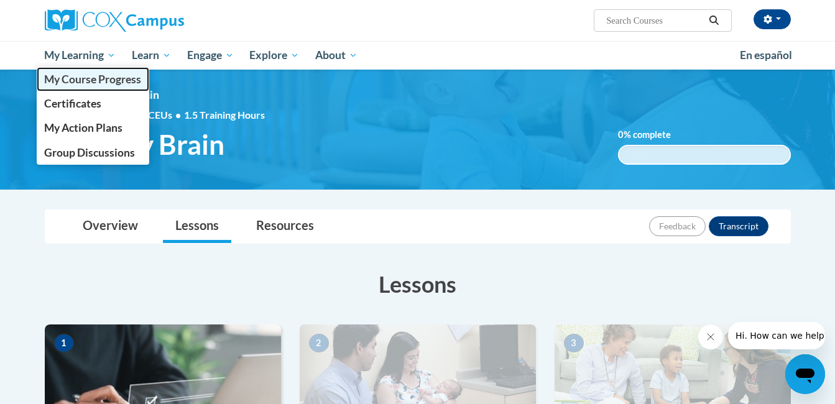
click at [94, 75] on span "My Course Progress" at bounding box center [92, 79] width 97 height 13
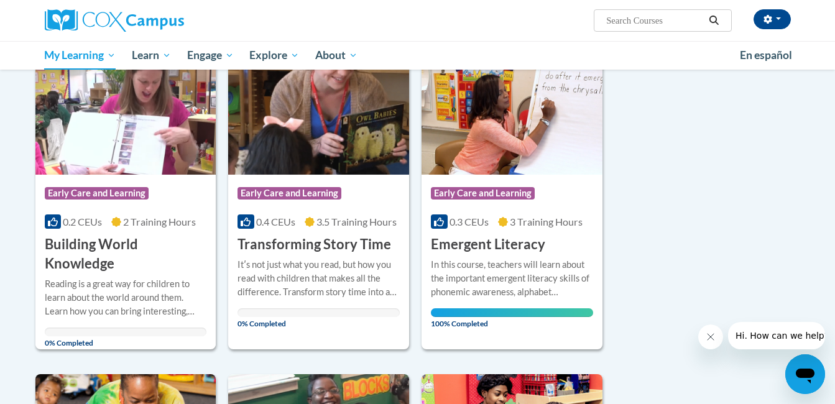
scroll to position [522, 0]
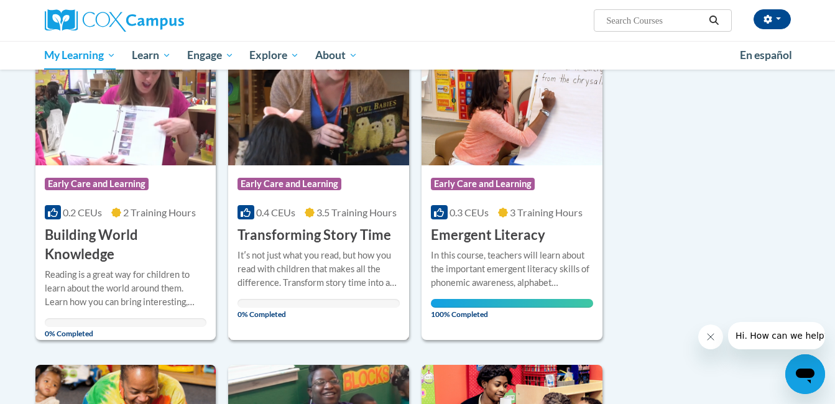
click at [347, 226] on h3 "Transforming Story Time" at bounding box center [314, 235] width 154 height 19
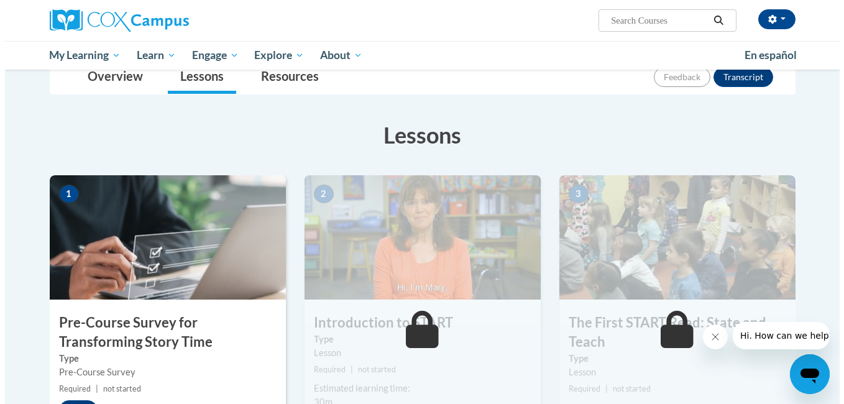
scroll to position [213, 0]
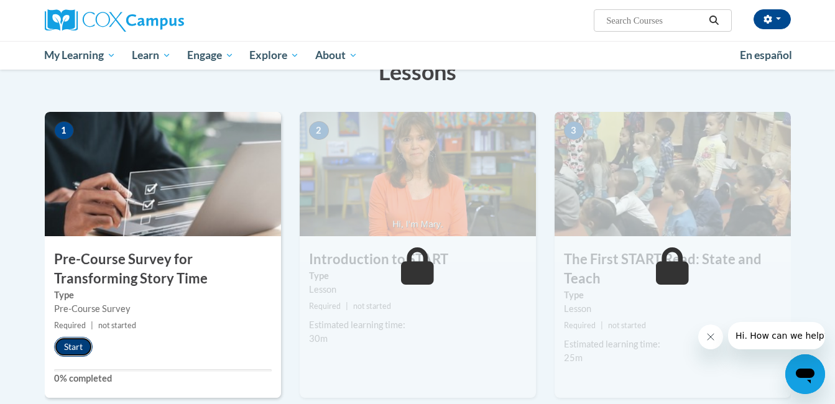
click at [64, 352] on button "Start" at bounding box center [73, 347] width 39 height 20
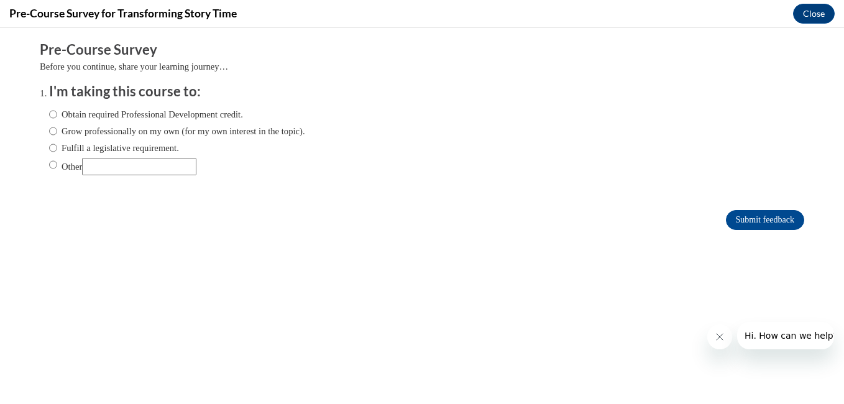
scroll to position [0, 0]
click at [91, 114] on label "Obtain required Professional Development credit." at bounding box center [146, 115] width 194 height 14
click at [57, 114] on input "Obtain required Professional Development credit." at bounding box center [53, 115] width 8 height 14
radio input "true"
click at [750, 218] on input "Submit feedback" at bounding box center [765, 220] width 78 height 20
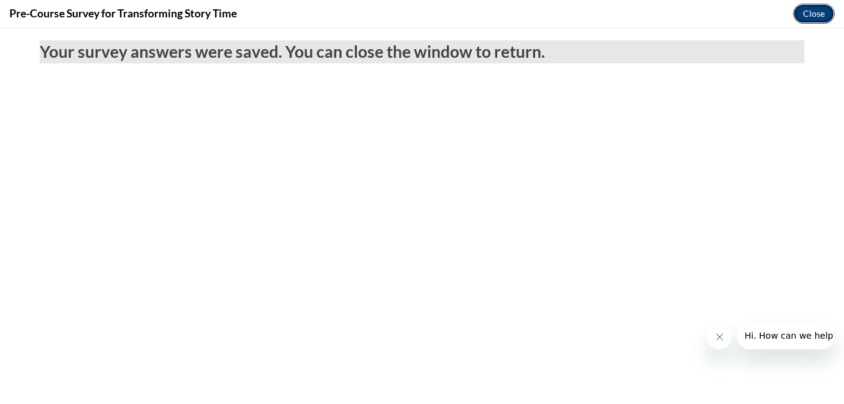
click at [824, 8] on button "Close" at bounding box center [814, 14] width 42 height 20
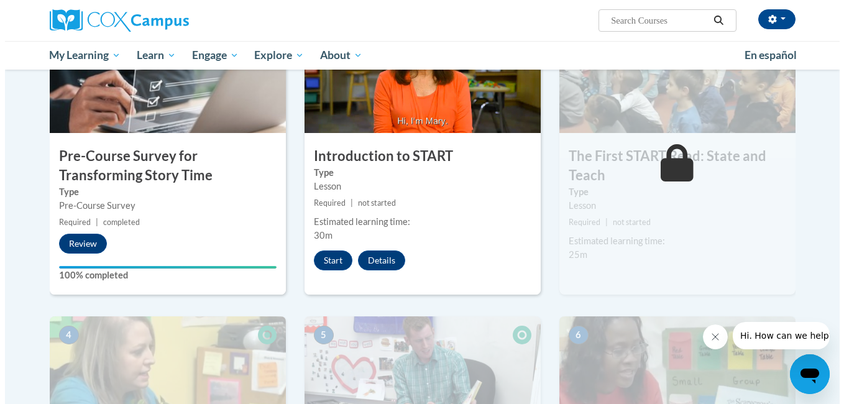
scroll to position [303, 0]
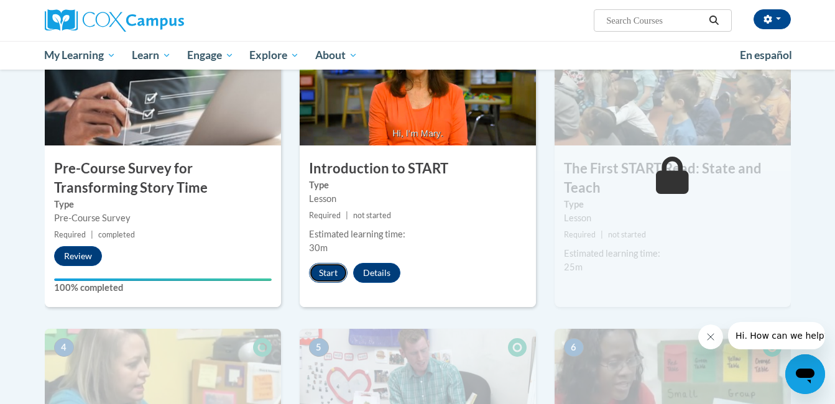
click at [333, 270] on button "Start" at bounding box center [328, 273] width 39 height 20
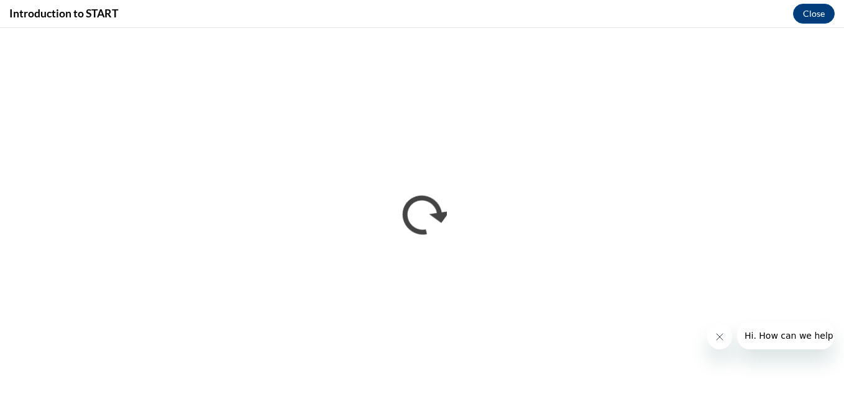
scroll to position [0, 0]
click at [714, 336] on icon "Close message from company" at bounding box center [719, 337] width 10 height 10
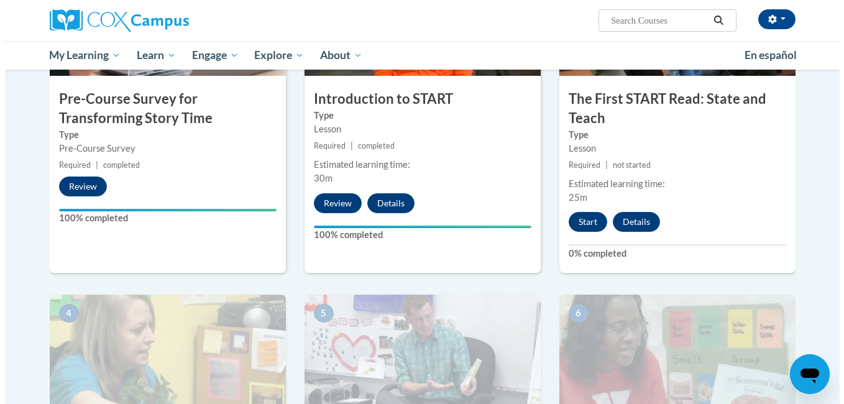
scroll to position [395, 0]
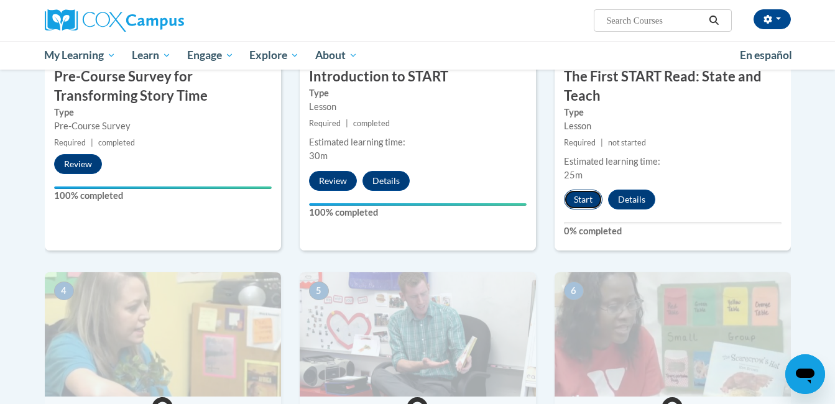
click at [592, 207] on button "Start" at bounding box center [583, 200] width 39 height 20
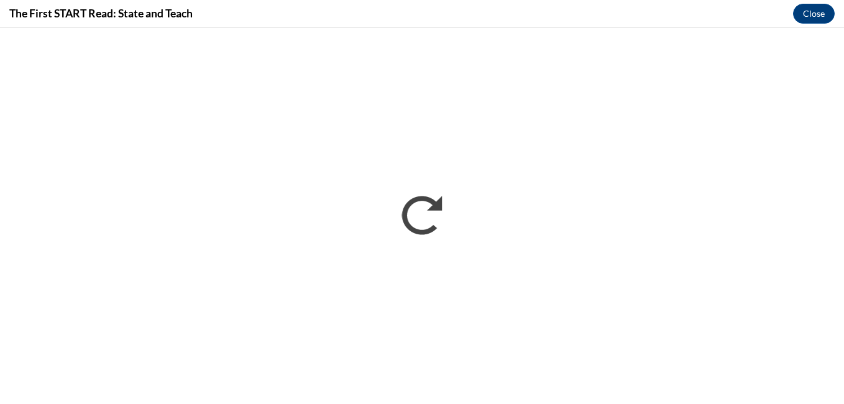
scroll to position [0, 0]
